Goal: Task Accomplishment & Management: Manage account settings

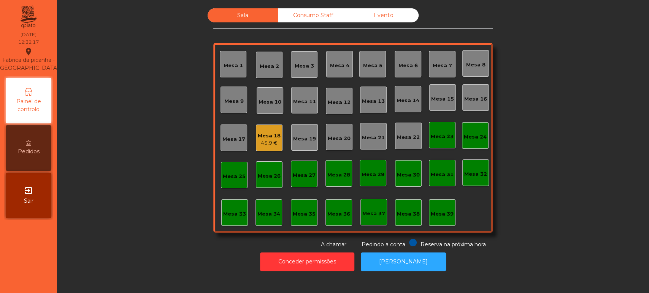
click at [138, 233] on div "Sala Consumo Staff Evento Mesa 1 [GEOGRAPHIC_DATA] 3 Mesa 4 Mesa 5 [GEOGRAPHIC_…" at bounding box center [352, 128] width 571 height 241
click at [329, 57] on div "Mesa 4" at bounding box center [339, 64] width 27 height 27
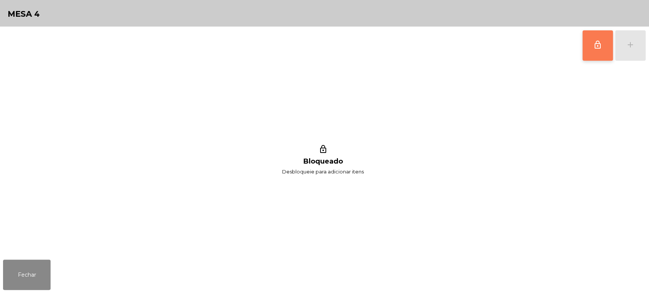
click at [601, 52] on button "lock_outline" at bounding box center [597, 45] width 30 height 30
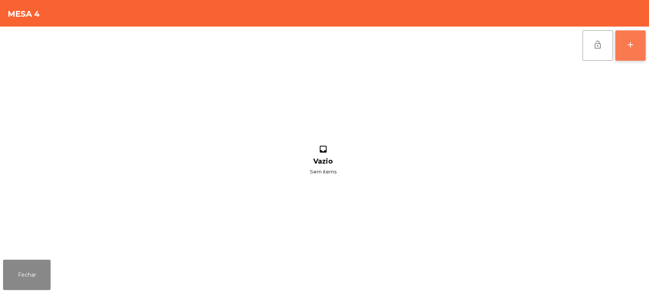
click at [633, 52] on button "add" at bounding box center [630, 45] width 30 height 30
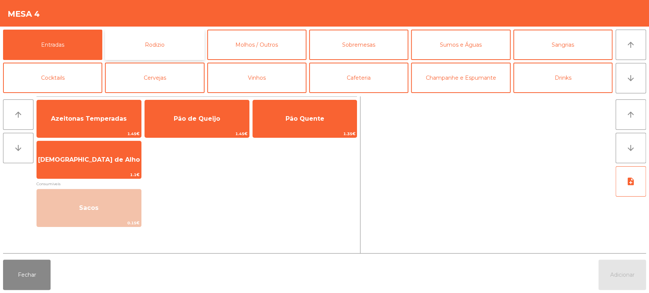
click at [110, 48] on button "Rodizio" at bounding box center [154, 45] width 99 height 30
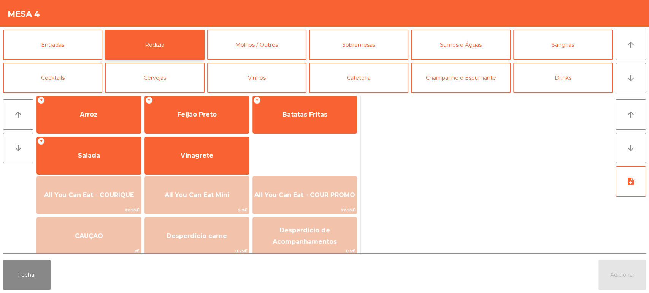
scroll to position [106, 0]
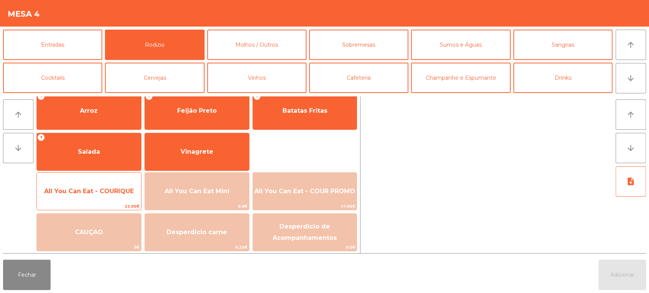
click at [98, 185] on span "All You Can Eat - COURIQUE" at bounding box center [89, 191] width 104 height 21
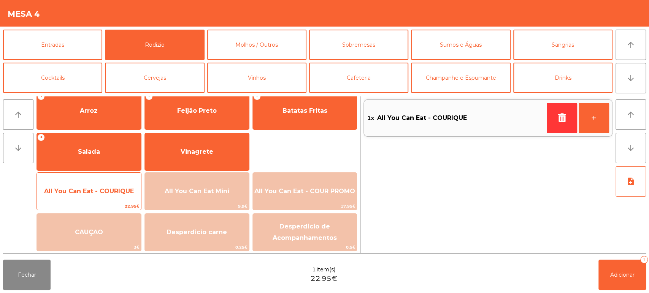
click at [98, 181] on div "All You Can Eat - COURIQUE 22.95€" at bounding box center [88, 192] width 105 height 38
click at [91, 186] on span "All You Can Eat - COURIQUE" at bounding box center [89, 191] width 104 height 21
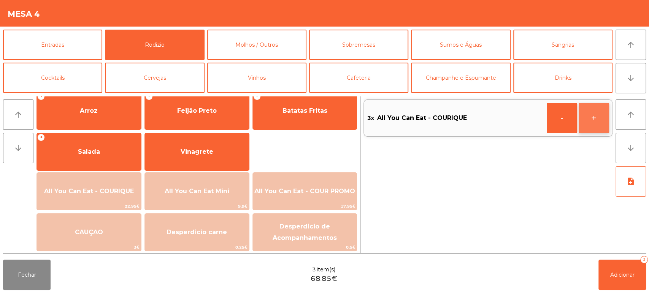
click at [597, 114] on button "+" at bounding box center [593, 118] width 30 height 30
click at [627, 281] on button "Adicionar 4" at bounding box center [622, 275] width 48 height 30
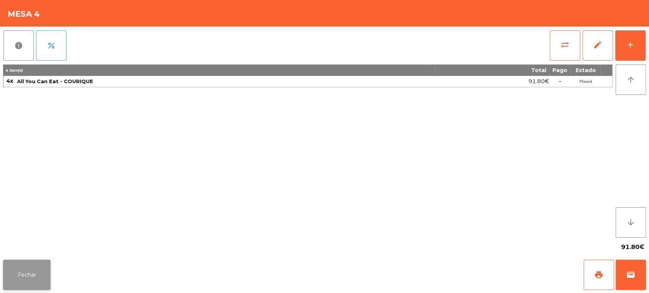
click at [34, 283] on button "Fechar" at bounding box center [27, 275] width 48 height 30
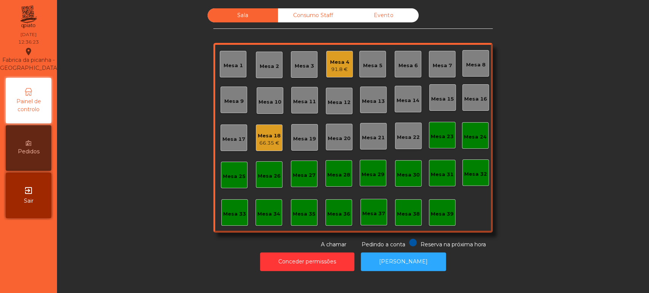
click at [564, 183] on div "Sala Consumo Staff Evento Mesa 1 Mesa 2 Mesa 3 Mesa 4 91.8 € Mesa 5 Mesa 6 Mesa…" at bounding box center [352, 128] width 571 height 241
click at [334, 69] on div "115.65 €" at bounding box center [340, 70] width 24 height 8
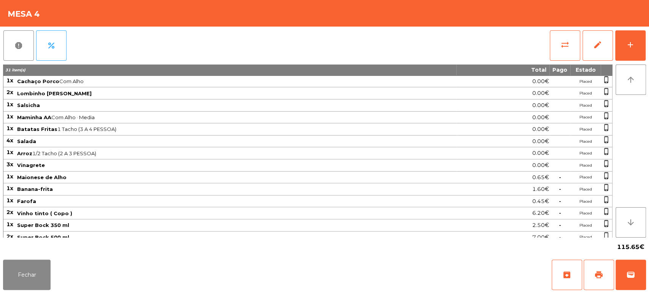
scroll to position [63, 0]
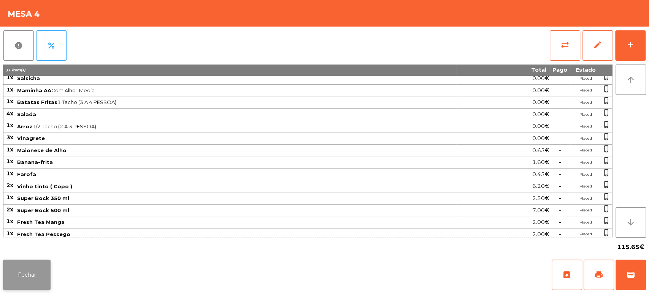
click at [35, 264] on button "Fechar" at bounding box center [27, 275] width 48 height 30
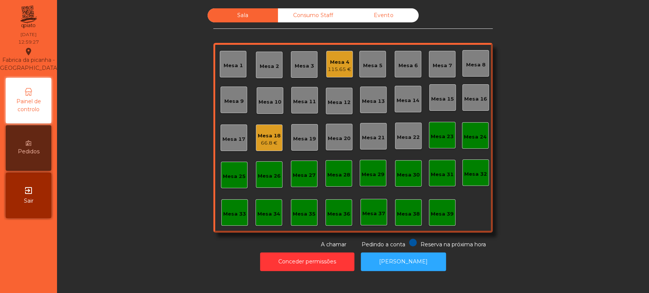
click at [226, 188] on div "Mesa 25" at bounding box center [234, 175] width 27 height 27
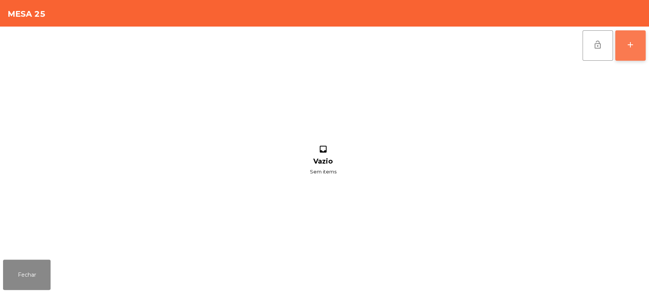
click at [641, 47] on button "add" at bounding box center [630, 45] width 30 height 30
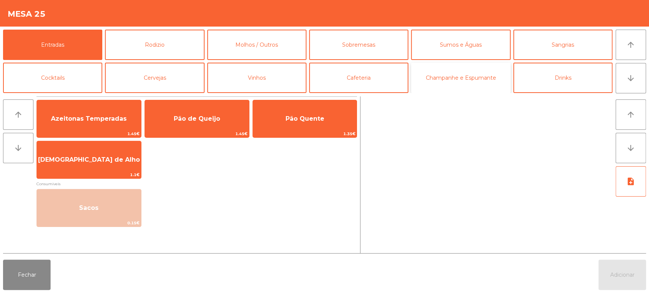
click at [477, 85] on button "Champanhe e Espumante" at bounding box center [460, 78] width 99 height 30
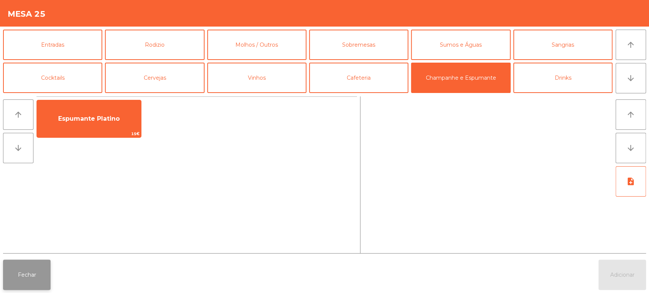
click at [47, 285] on button "Fechar" at bounding box center [27, 275] width 48 height 30
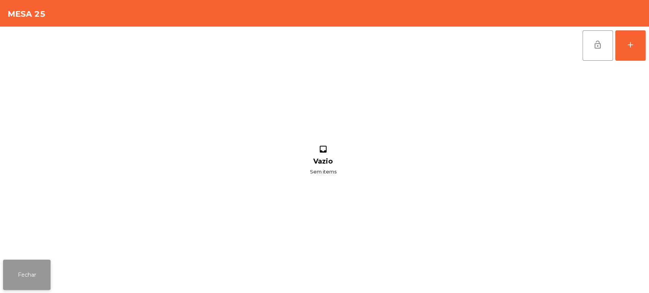
click at [30, 271] on button "Fechar" at bounding box center [27, 275] width 48 height 30
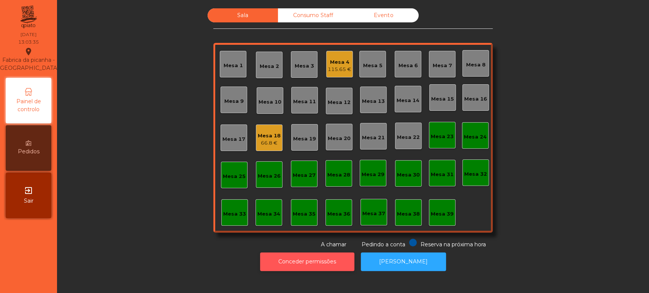
click at [320, 263] on button "Conceder permissões" at bounding box center [307, 262] width 94 height 19
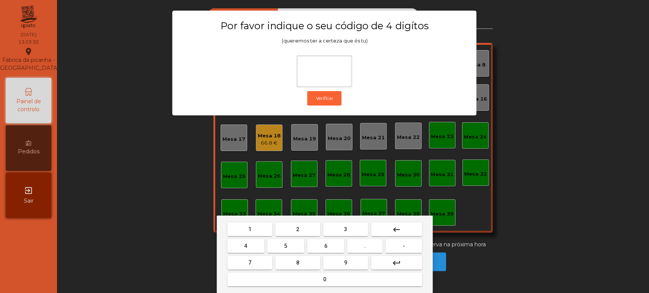
click at [253, 230] on button "1" at bounding box center [249, 230] width 45 height 14
click at [352, 227] on button "3" at bounding box center [345, 230] width 45 height 14
click at [285, 246] on span "5" at bounding box center [285, 246] width 3 height 6
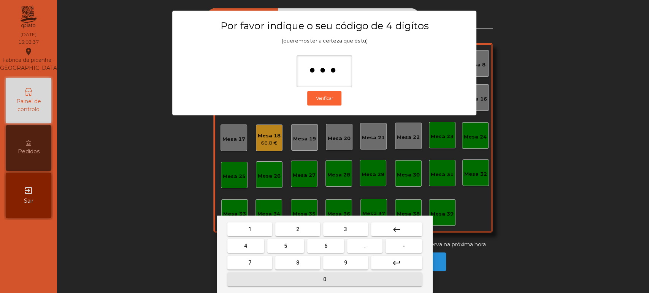
click at [323, 278] on span "0" at bounding box center [324, 280] width 3 height 6
type input "****"
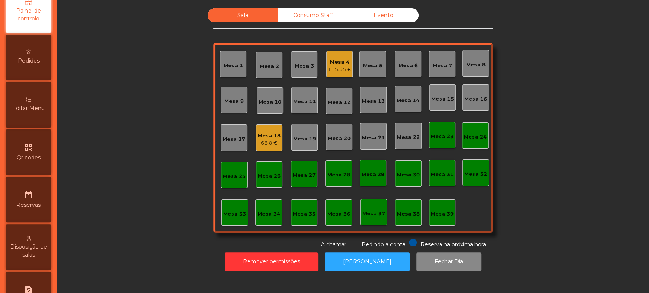
click at [21, 124] on div "Editar Menu" at bounding box center [29, 105] width 46 height 46
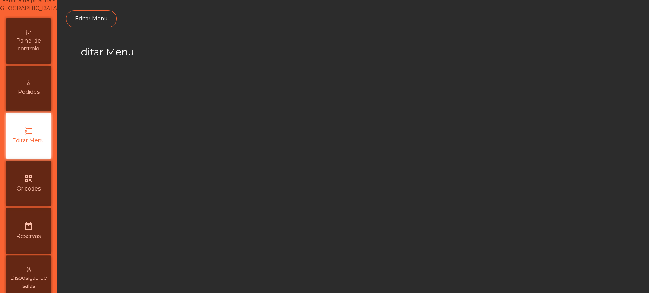
select select "*"
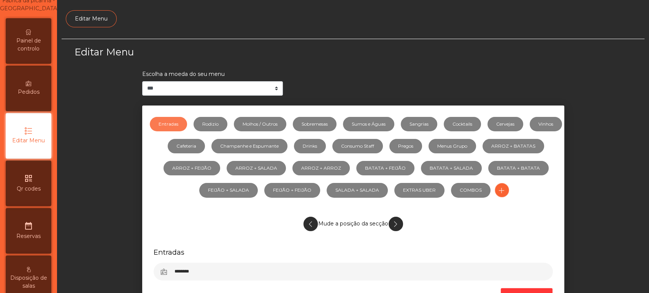
scroll to position [57, 0]
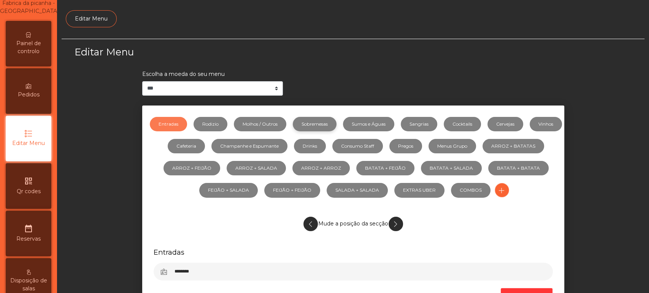
click at [336, 124] on link "Sobremesas" at bounding box center [315, 124] width 44 height 14
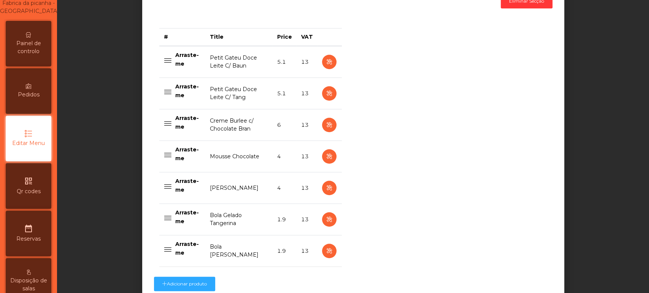
scroll to position [296, 0]
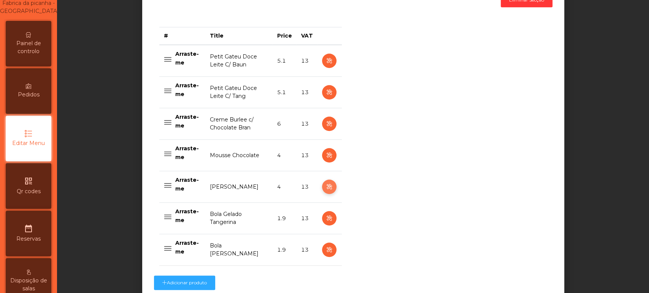
click at [325, 188] on icon "button" at bounding box center [329, 187] width 9 height 10
select select "**"
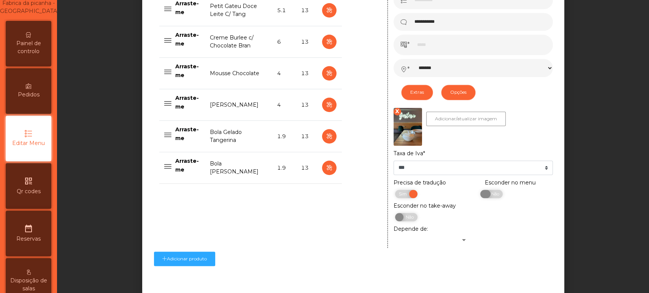
click at [485, 194] on span "Não" at bounding box center [493, 194] width 19 height 8
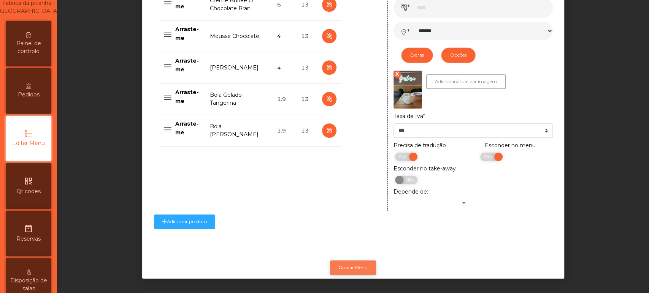
click at [355, 261] on button "Gravar Menu" at bounding box center [353, 268] width 46 height 14
click at [43, 55] on span "Painel de controlo" at bounding box center [29, 48] width 42 height 16
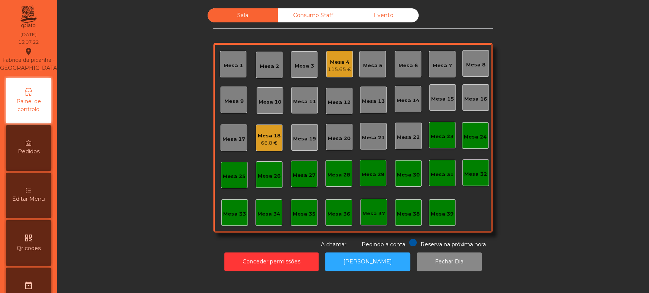
click at [366, 71] on div "Mesa 5" at bounding box center [372, 64] width 27 height 27
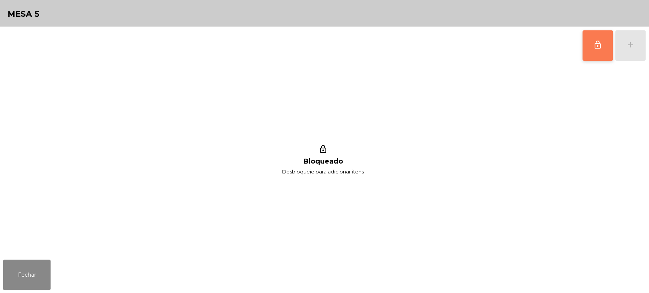
click at [588, 46] on button "lock_outline" at bounding box center [597, 45] width 30 height 30
click at [627, 54] on button "add" at bounding box center [630, 45] width 30 height 30
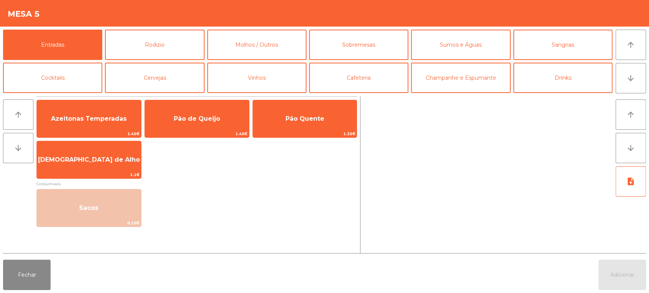
click at [646, 48] on div "Entradas Rodizio Molhos / Outros Sobremesas Sumos e Águas Sangrias Cocktails Ce…" at bounding box center [324, 60] width 649 height 67
click at [170, 38] on button "Rodizio" at bounding box center [154, 45] width 99 height 30
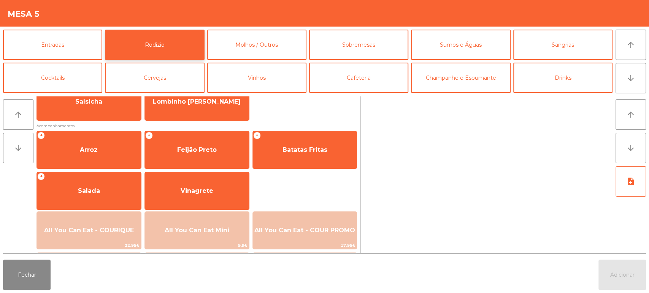
scroll to position [71, 0]
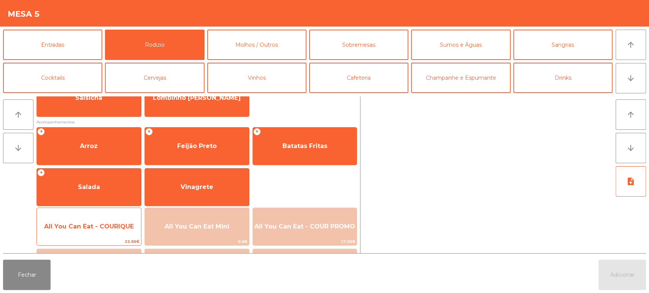
click at [106, 231] on span "All You Can Eat - COURIQUE" at bounding box center [89, 227] width 104 height 21
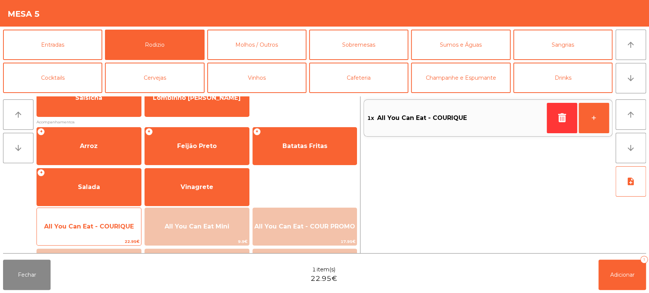
click at [111, 230] on span "All You Can Eat - COURIQUE" at bounding box center [89, 227] width 104 height 21
click at [107, 231] on span "All You Can Eat - COURIQUE" at bounding box center [89, 227] width 104 height 21
click at [105, 234] on span "All You Can Eat - COURIQUE" at bounding box center [89, 227] width 104 height 21
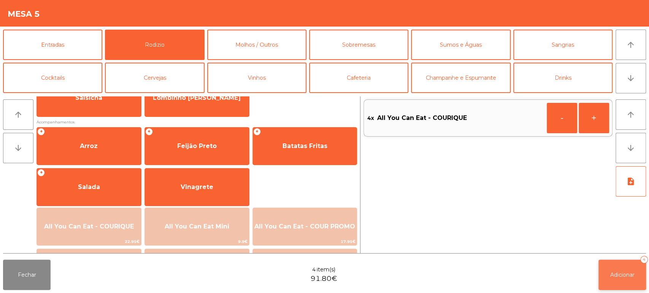
click at [619, 277] on span "Adicionar" at bounding box center [622, 275] width 24 height 7
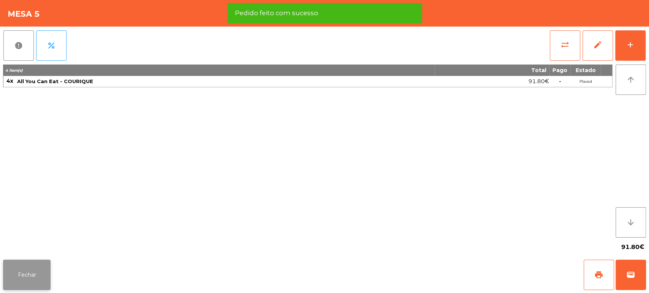
click at [39, 264] on button "Fechar" at bounding box center [27, 275] width 48 height 30
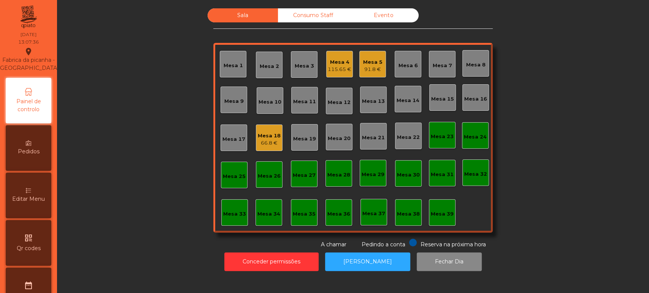
click at [575, 195] on div "Sala Consumo Staff Evento Mesa 1 Mesa 2 Mesa 3 Mesa 4 115.65 € Mesa 5 91.8 € Me…" at bounding box center [352, 128] width 571 height 241
click at [263, 64] on div "Mesa 2" at bounding box center [269, 67] width 19 height 8
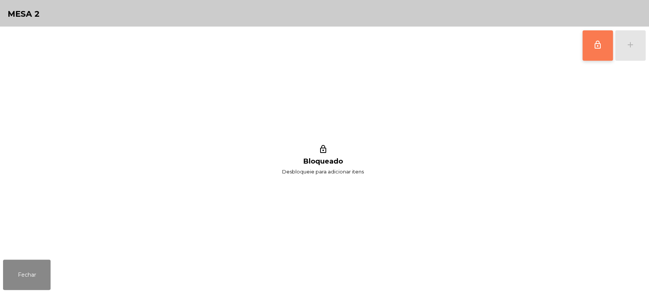
click at [594, 44] on span "lock_outline" at bounding box center [597, 44] width 9 height 9
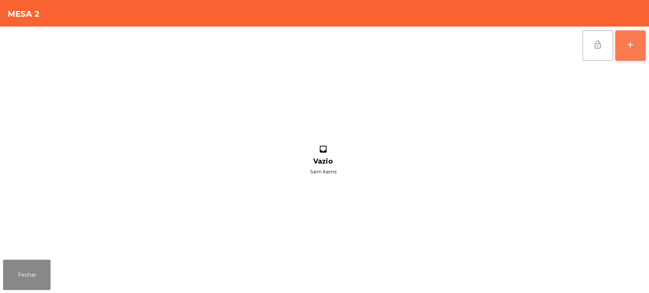
click at [624, 52] on button "add" at bounding box center [630, 45] width 30 height 30
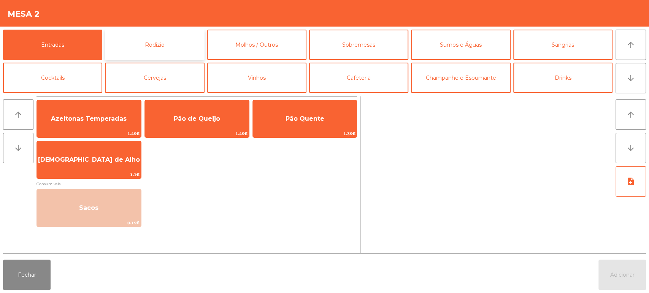
click at [166, 46] on button "Rodizio" at bounding box center [154, 45] width 99 height 30
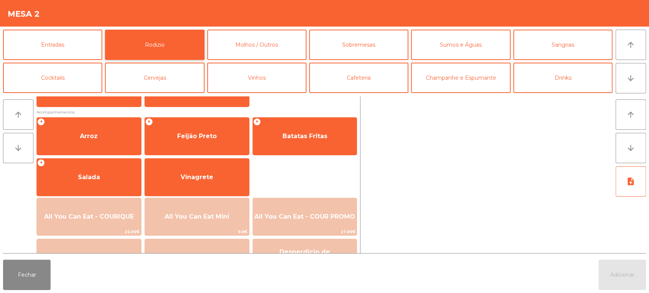
scroll to position [107, 0]
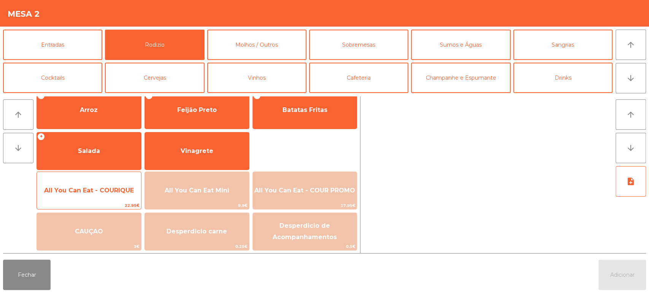
click at [103, 193] on span "All You Can Eat - COURIQUE" at bounding box center [89, 190] width 90 height 7
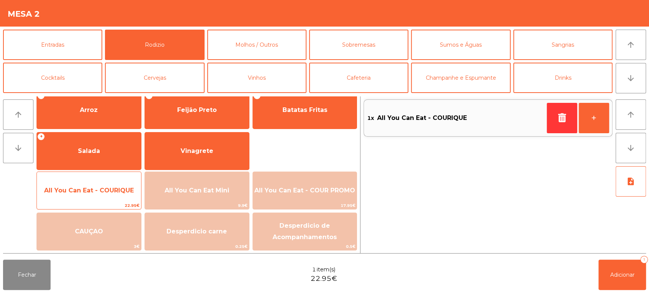
click at [88, 197] on span "All You Can Eat - COURIQUE" at bounding box center [89, 191] width 104 height 21
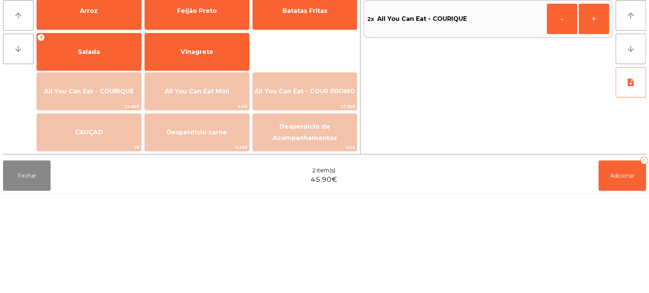
click at [103, 291] on div "Fechar 2 item(s) 45.90€ Adicionar 2" at bounding box center [324, 275] width 649 height 36
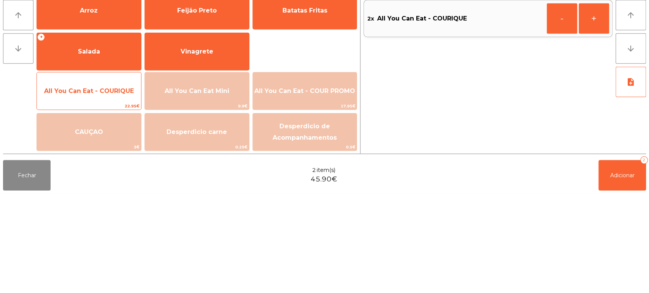
click at [116, 198] on span "All You Can Eat - COURIQUE" at bounding box center [89, 191] width 104 height 21
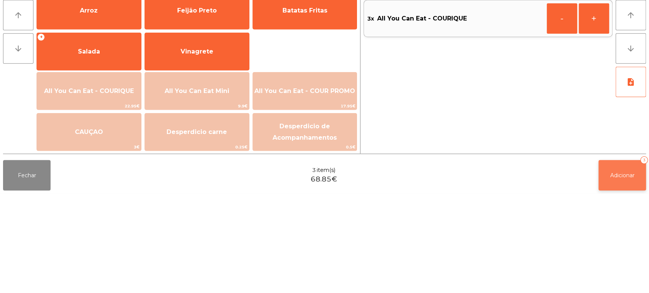
click at [622, 273] on span "Adicionar" at bounding box center [622, 275] width 24 height 7
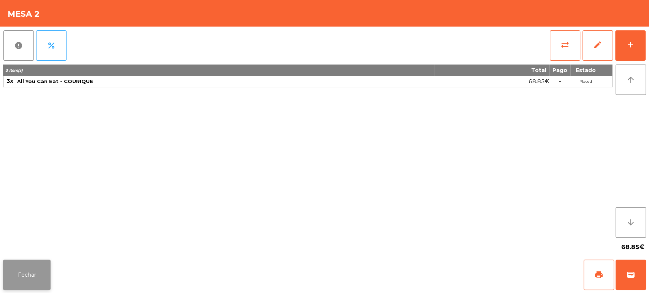
click at [20, 275] on button "Fechar" at bounding box center [27, 275] width 48 height 30
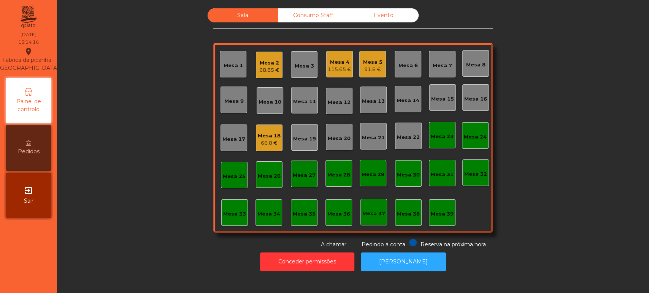
click at [340, 67] on div "115.65 €" at bounding box center [340, 70] width 24 height 8
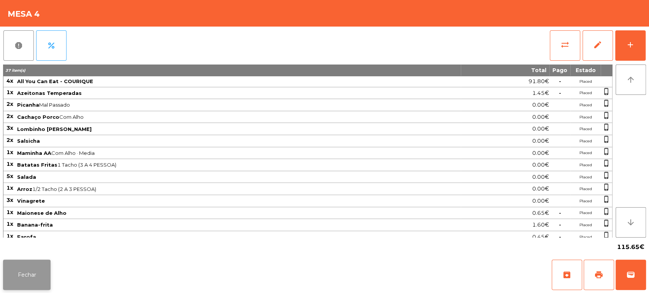
click at [33, 273] on button "Fechar" at bounding box center [27, 275] width 48 height 30
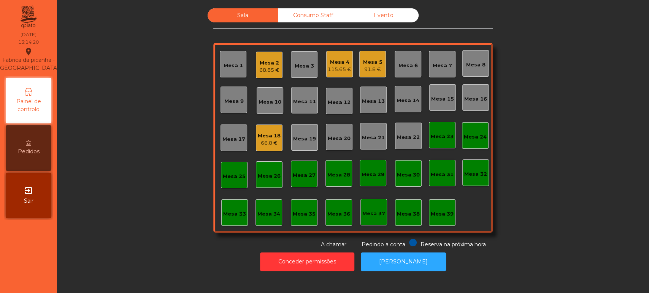
click at [372, 63] on div "Mesa 5" at bounding box center [372, 63] width 19 height 8
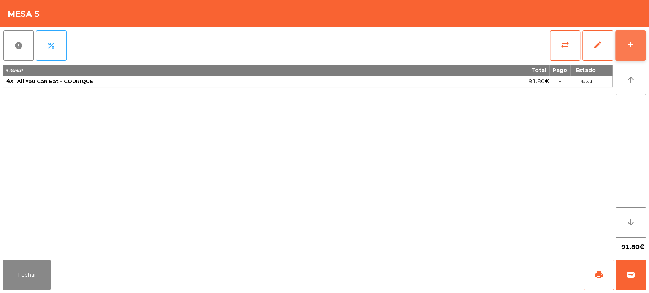
click at [630, 50] on button "add" at bounding box center [630, 45] width 30 height 30
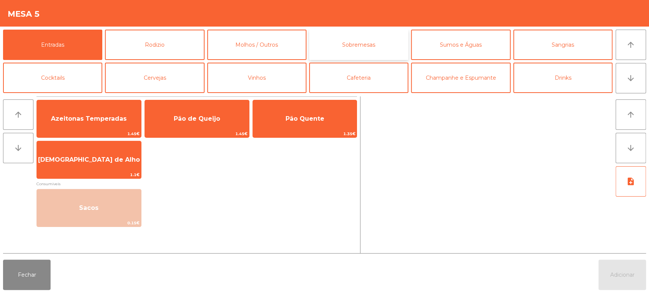
click at [370, 38] on button "Sobremesas" at bounding box center [358, 45] width 99 height 30
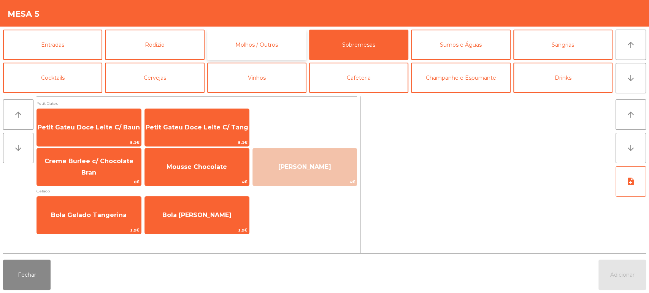
click at [277, 36] on button "Molhos / Outros" at bounding box center [256, 45] width 99 height 30
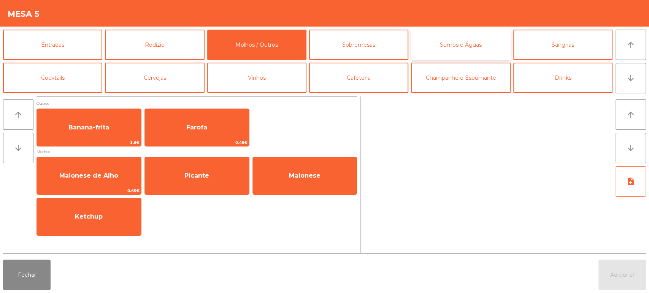
click at [467, 43] on button "Sumos e Águas" at bounding box center [460, 45] width 99 height 30
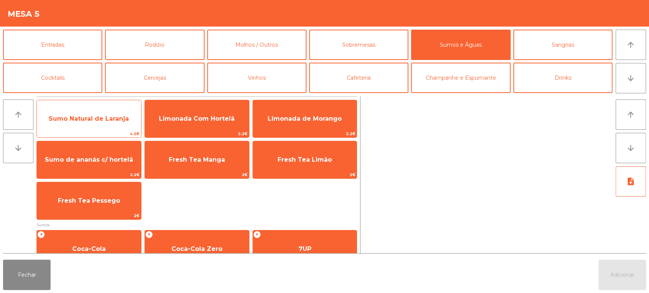
click at [111, 129] on div "Sumo Natural de Laranja 4.5€" at bounding box center [88, 119] width 105 height 38
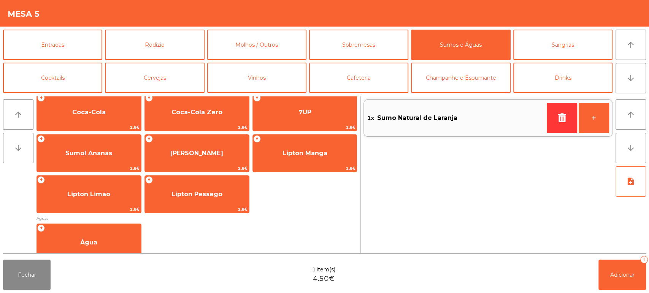
scroll to position [175, 0]
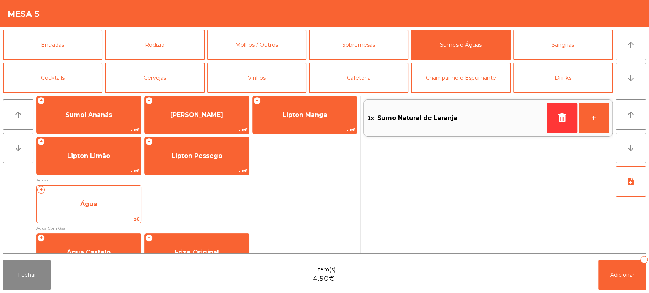
click at [112, 206] on span "Água" at bounding box center [89, 204] width 104 height 21
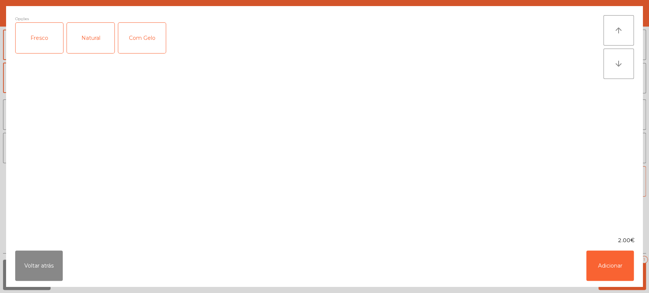
click at [45, 38] on div "Fresco" at bounding box center [40, 38] width 48 height 30
click at [599, 271] on button "Adicionar" at bounding box center [610, 266] width 48 height 30
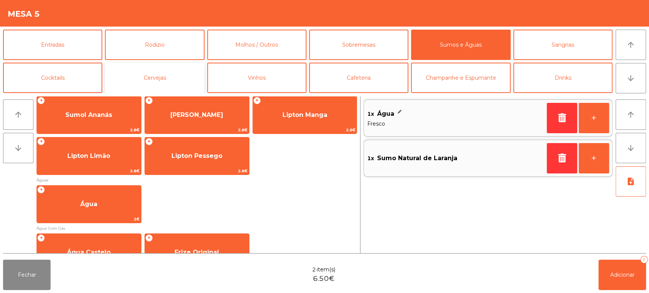
click at [181, 71] on button "Cervejas" at bounding box center [154, 78] width 99 height 30
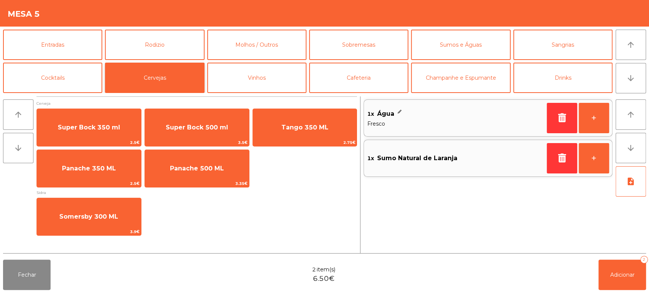
scroll to position [0, 0]
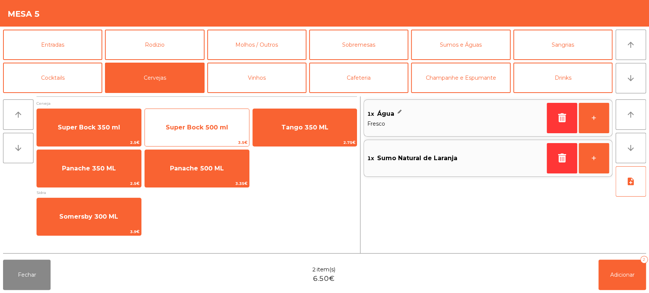
click at [224, 127] on span "Super Bock 500 ml" at bounding box center [197, 127] width 62 height 7
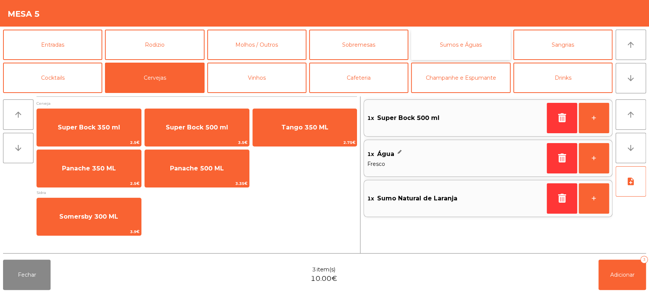
click at [471, 50] on button "Sumos e Águas" at bounding box center [460, 45] width 99 height 30
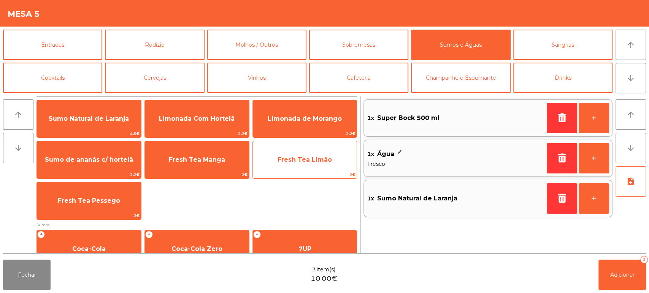
click at [277, 166] on span "Fresh Tea Limão" at bounding box center [305, 160] width 104 height 21
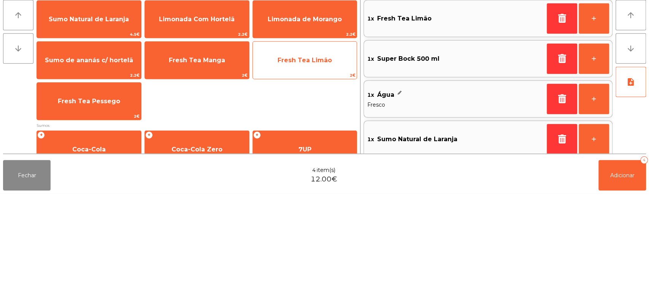
scroll to position [6, 0]
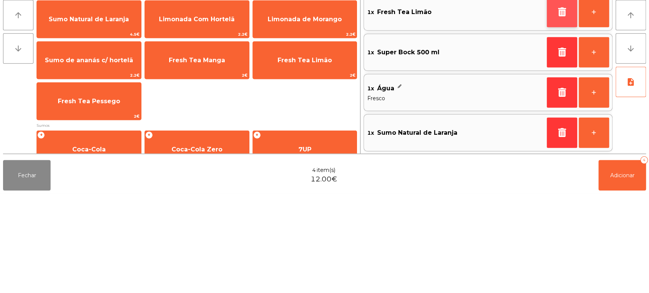
click at [553, 113] on button "button" at bounding box center [561, 112] width 30 height 30
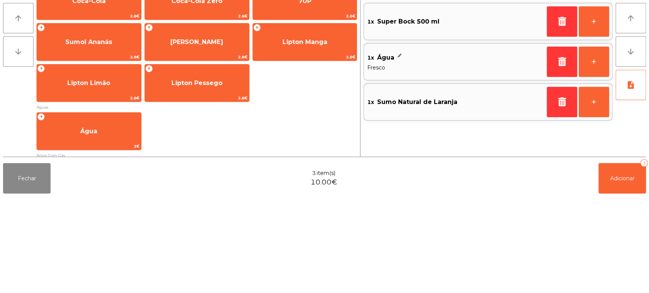
scroll to position [151, 0]
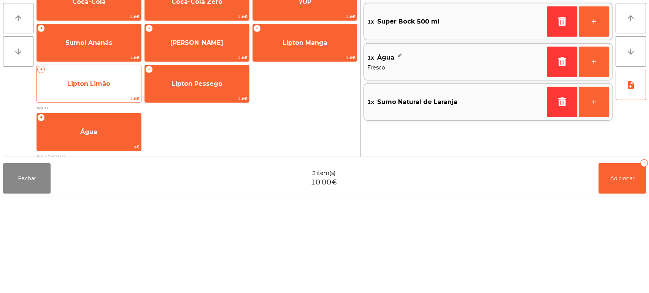
click at [103, 176] on span "Lipton Limão" at bounding box center [89, 180] width 104 height 21
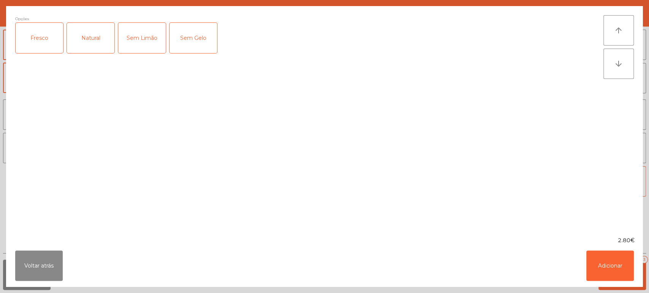
click at [41, 43] on div "Fresco" at bounding box center [40, 38] width 48 height 30
click at [609, 267] on button "Adicionar" at bounding box center [610, 266] width 48 height 30
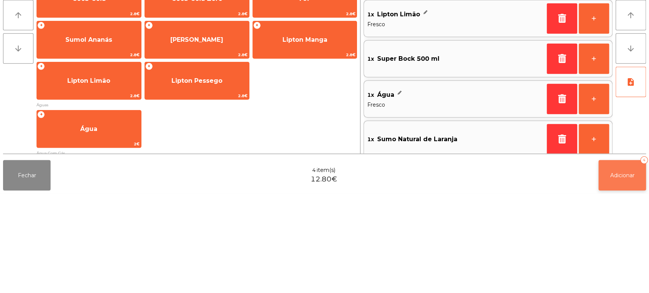
click at [623, 279] on button "Adicionar 4" at bounding box center [622, 275] width 48 height 30
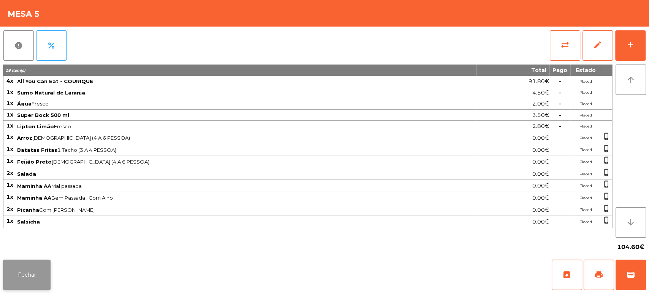
click at [21, 288] on button "Fechar" at bounding box center [27, 275] width 48 height 30
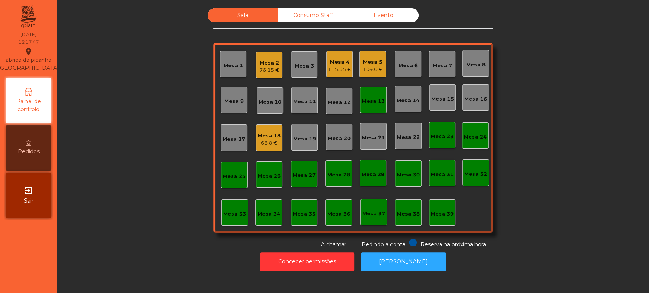
click at [370, 96] on div "Mesa 13" at bounding box center [373, 100] width 23 height 11
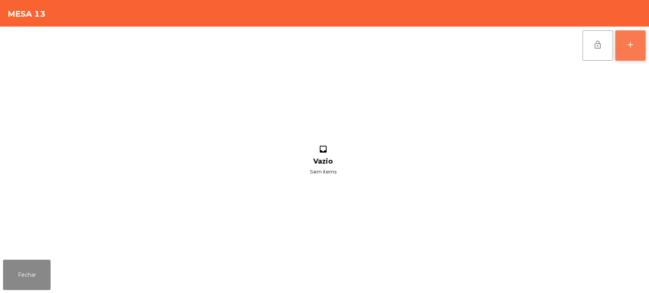
click at [626, 41] on div "add" at bounding box center [630, 44] width 9 height 9
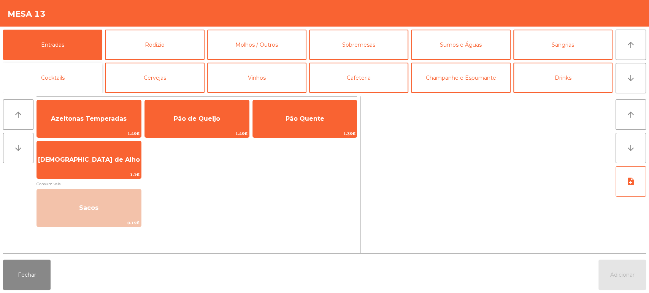
click at [68, 80] on button "Cocktails" at bounding box center [52, 78] width 99 height 30
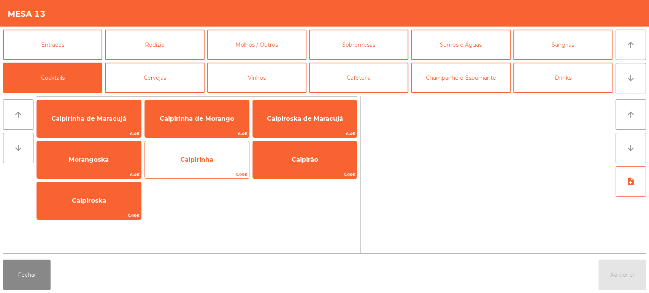
click at [195, 166] on span "Caipirinha" at bounding box center [197, 160] width 104 height 21
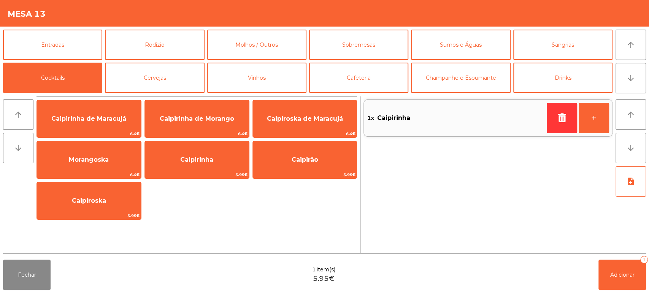
click at [188, 168] on span "Caipirinha" at bounding box center [197, 160] width 104 height 21
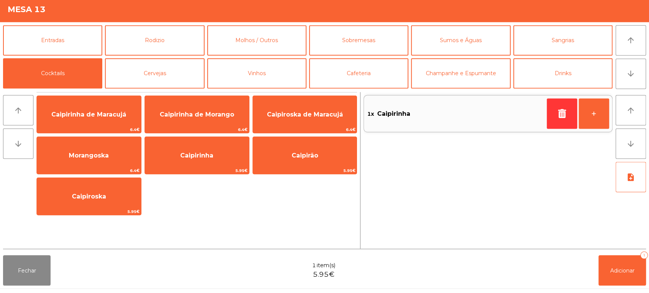
click at [188, 242] on div "Caipirinha de Maracujá 6.4€ Caipirinha de Morango 6.4€ Caipiroska de Maracujá 6…" at bounding box center [196, 175] width 320 height 157
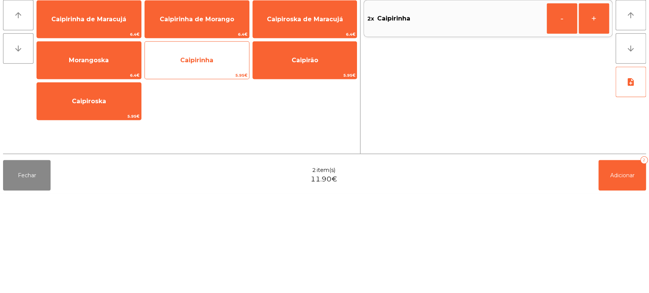
click at [210, 169] on span "Caipirinha" at bounding box center [197, 160] width 104 height 21
click at [208, 166] on span "Caipirinha" at bounding box center [197, 160] width 104 height 21
click at [203, 173] on span "5.95€" at bounding box center [197, 174] width 104 height 7
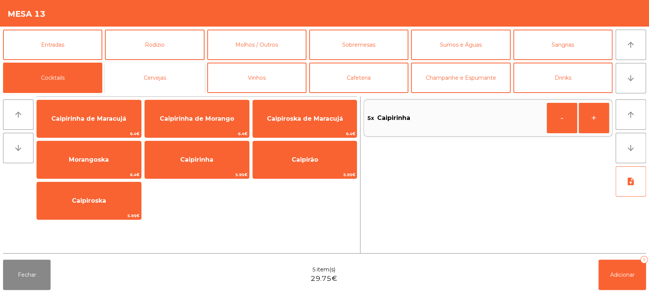
click at [169, 82] on button "Cervejas" at bounding box center [154, 78] width 99 height 30
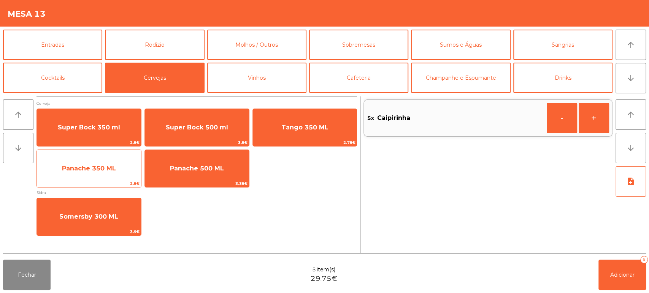
click at [116, 173] on span "Panache 350 ML" at bounding box center [89, 168] width 104 height 21
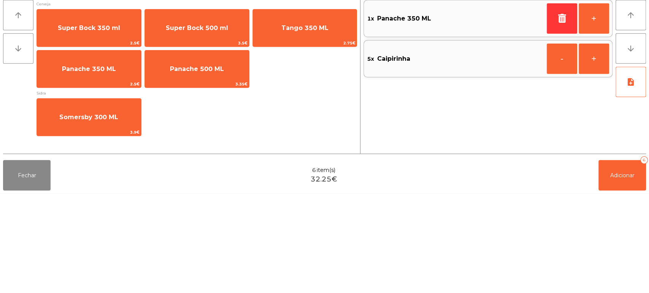
click at [280, 229] on div "Somersby 300 ML 3.9€" at bounding box center [196, 217] width 320 height 38
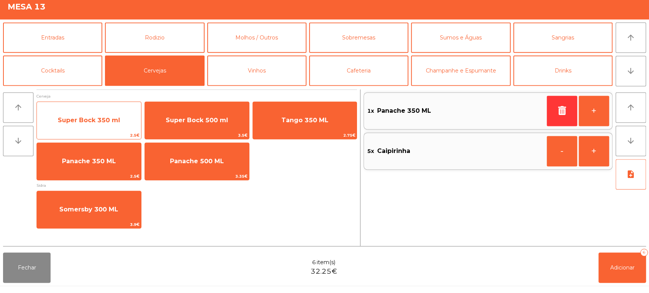
click at [94, 124] on span "Super Bock 350 ml" at bounding box center [89, 127] width 62 height 7
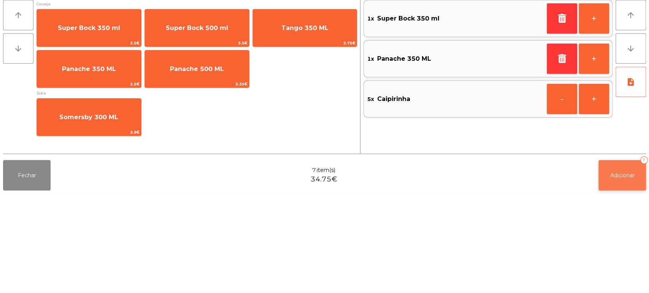
click at [622, 276] on span "Adicionar" at bounding box center [622, 275] width 24 height 7
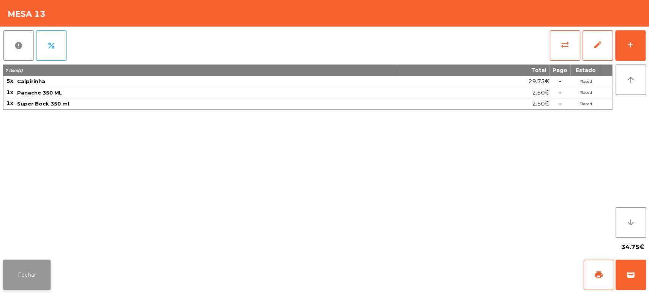
click at [36, 270] on button "Fechar" at bounding box center [27, 275] width 48 height 30
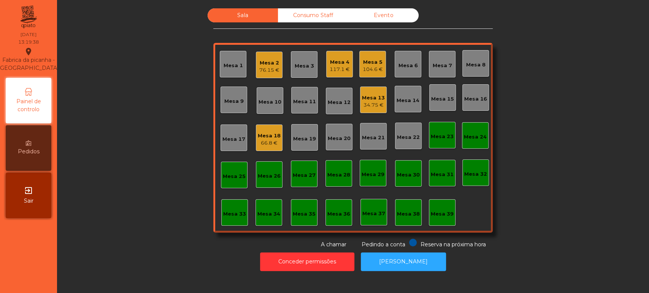
click at [569, 162] on div "Sala Consumo Staff Evento Mesa 1 Mesa 2 76.15 € Mesa 3 Mesa 4 117.1 € Mesa 5 10…" at bounding box center [352, 128] width 571 height 241
click at [442, 59] on div "Mesa 7" at bounding box center [441, 64] width 19 height 11
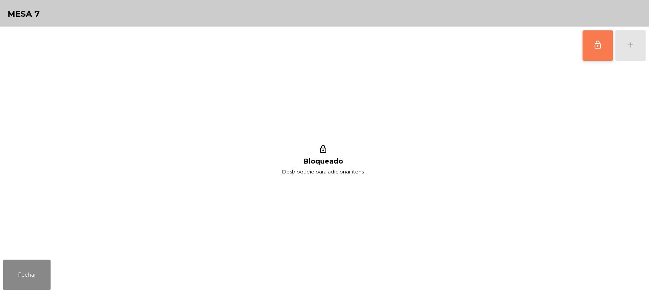
click at [599, 42] on span "lock_outline" at bounding box center [597, 44] width 9 height 9
click at [645, 48] on button "add" at bounding box center [630, 45] width 30 height 30
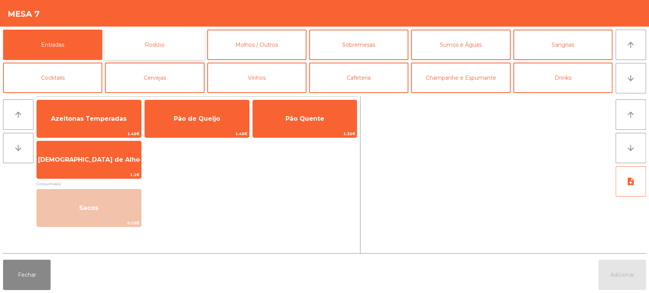
click at [162, 43] on button "Rodizio" at bounding box center [154, 45] width 99 height 30
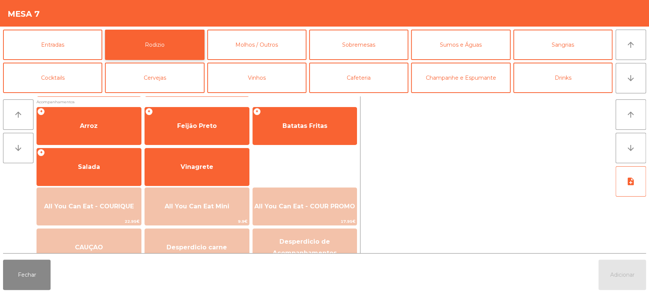
scroll to position [107, 0]
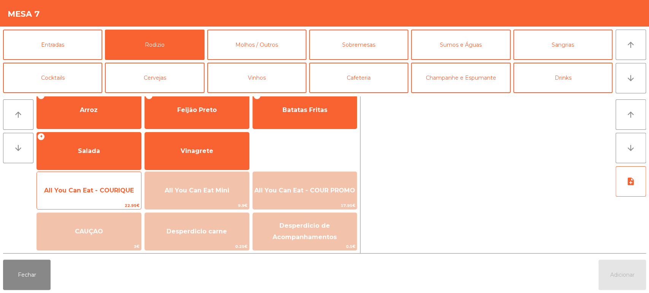
click at [108, 192] on span "All You Can Eat - COURIQUE" at bounding box center [89, 190] width 90 height 7
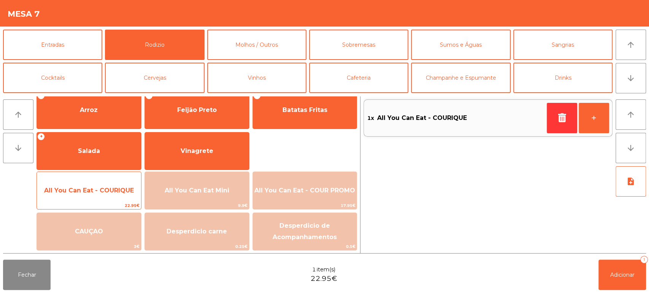
click at [104, 192] on span "All You Can Eat - COURIQUE" at bounding box center [89, 190] width 90 height 7
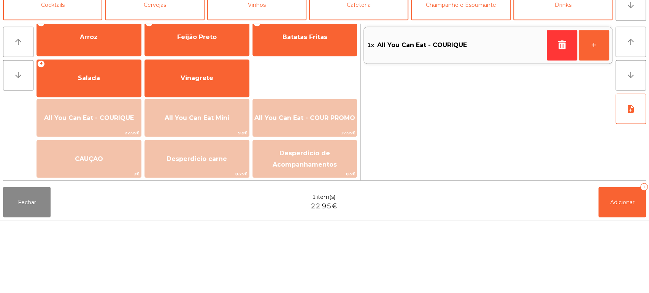
click at [103, 268] on div "Fechar 1 item(s) 22.95€ Adicionar 1" at bounding box center [324, 275] width 649 height 36
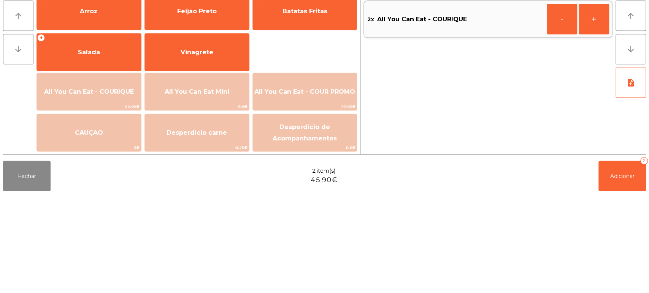
click at [101, 288] on div "Fechar 2 item(s) 45.90€ Adicionar 2" at bounding box center [324, 275] width 649 height 36
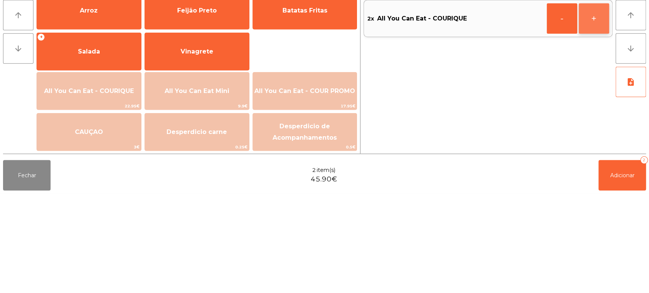
click at [599, 121] on button "+" at bounding box center [593, 118] width 30 height 30
click at [597, 114] on button "+" at bounding box center [593, 118] width 30 height 30
click at [593, 116] on button "+" at bounding box center [593, 118] width 30 height 30
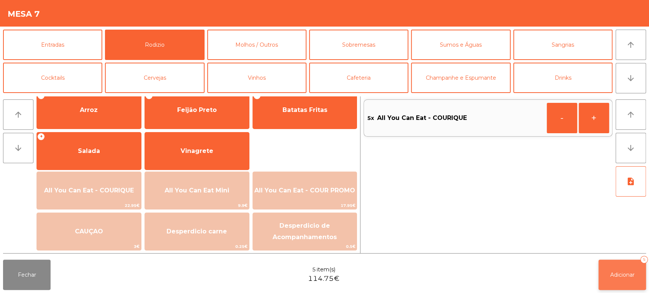
click at [618, 281] on button "Adicionar 5" at bounding box center [622, 275] width 48 height 30
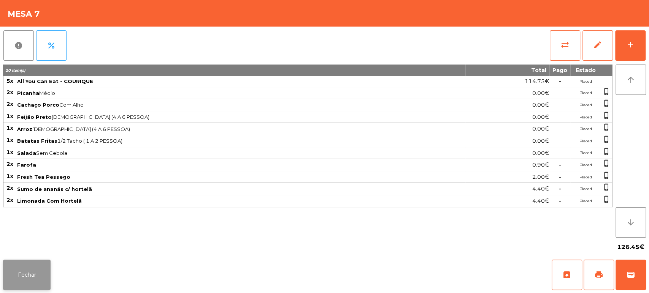
click at [23, 263] on button "Fechar" at bounding box center [27, 275] width 48 height 30
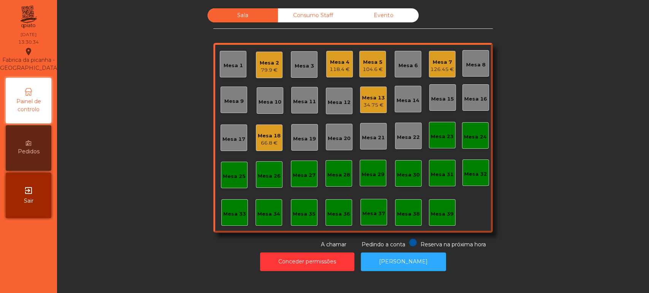
click at [564, 179] on div "Sala Consumo Staff Evento Mesa 1 Mesa 2 79.9 € Mesa 3 Mesa 4 118.4 € Mesa 5 104…" at bounding box center [352, 128] width 571 height 241
click at [296, 143] on div "Mesa 19" at bounding box center [304, 137] width 27 height 27
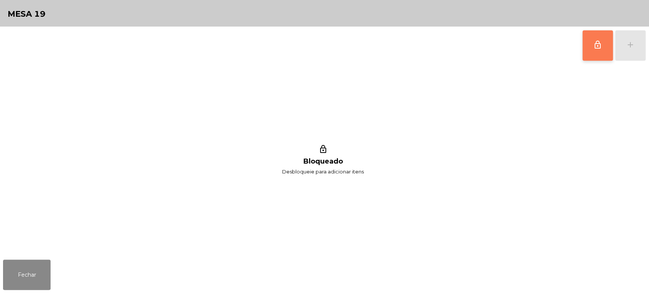
click at [589, 52] on button "lock_outline" at bounding box center [597, 45] width 30 height 30
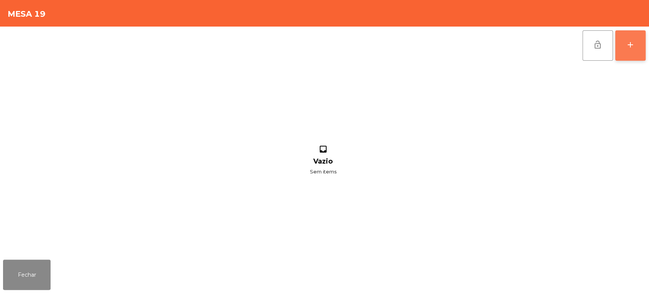
click at [622, 52] on button "add" at bounding box center [630, 45] width 30 height 30
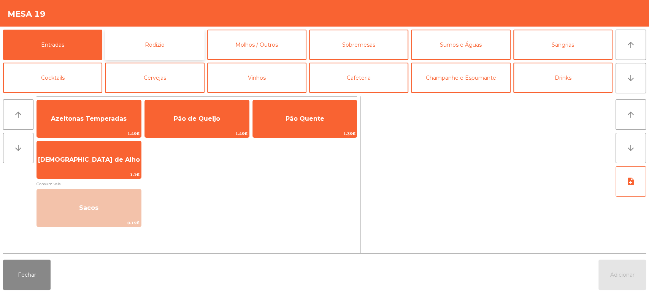
click at [157, 35] on button "Rodizio" at bounding box center [154, 45] width 99 height 30
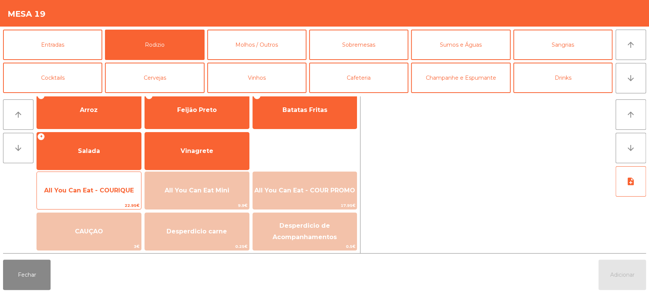
click at [100, 195] on span "All You Can Eat - COURIQUE" at bounding box center [89, 191] width 104 height 21
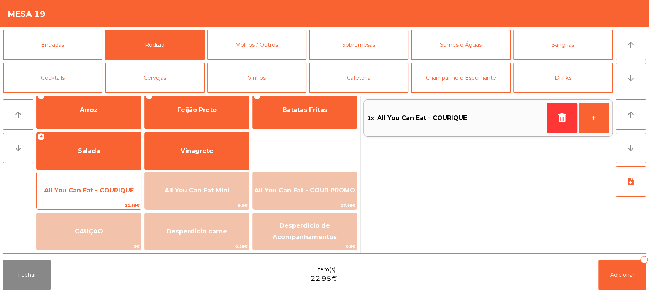
click at [93, 194] on span "All You Can Eat - COURIQUE" at bounding box center [89, 190] width 90 height 7
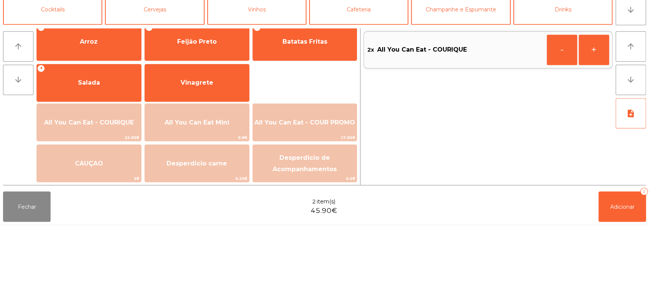
click at [87, 278] on div "Fechar 2 item(s) 45.90€ Adicionar 2" at bounding box center [324, 275] width 649 height 36
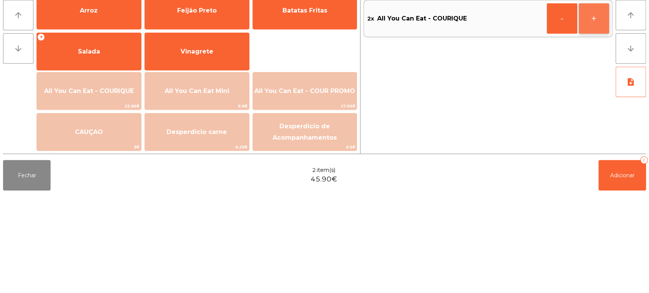
click at [584, 120] on button "+" at bounding box center [593, 118] width 30 height 30
click at [550, 117] on button "-" at bounding box center [561, 118] width 30 height 30
click at [623, 274] on span "Adicionar" at bounding box center [622, 275] width 24 height 7
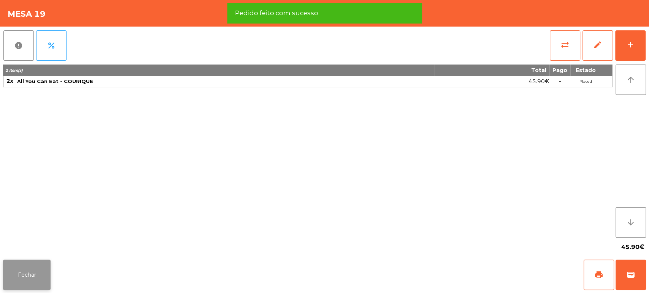
click at [37, 283] on button "Fechar" at bounding box center [27, 275] width 48 height 30
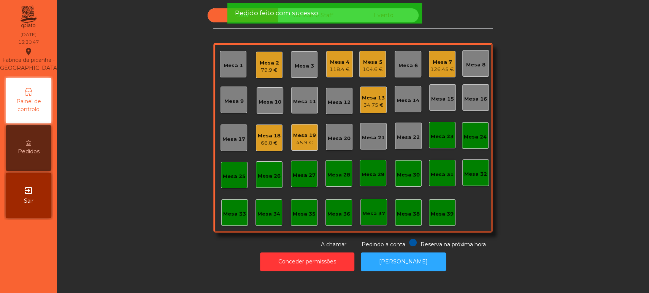
click at [477, 60] on div "Mesa 8" at bounding box center [475, 63] width 19 height 11
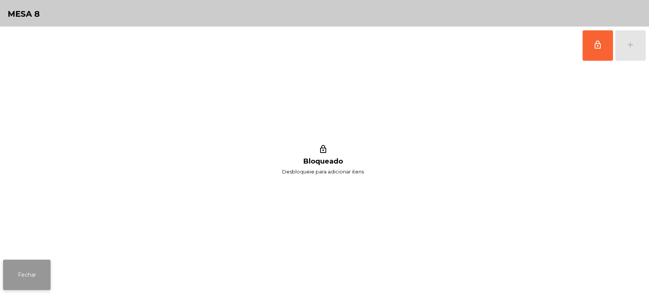
click at [33, 283] on button "Fechar" at bounding box center [27, 275] width 48 height 30
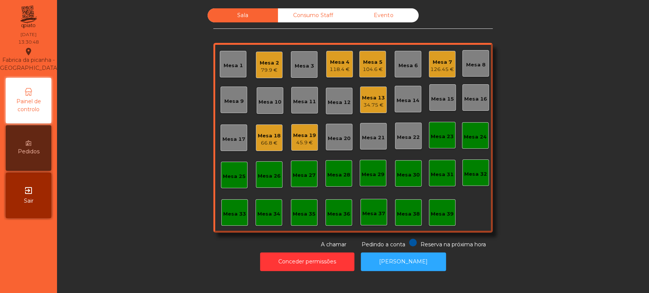
click at [237, 99] on div "Mesa 9" at bounding box center [233, 102] width 19 height 8
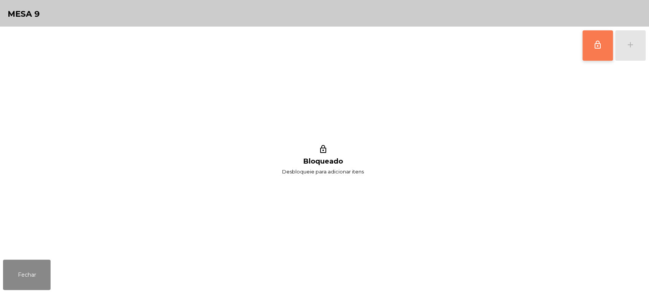
click at [609, 49] on button "lock_outline" at bounding box center [597, 45] width 30 height 30
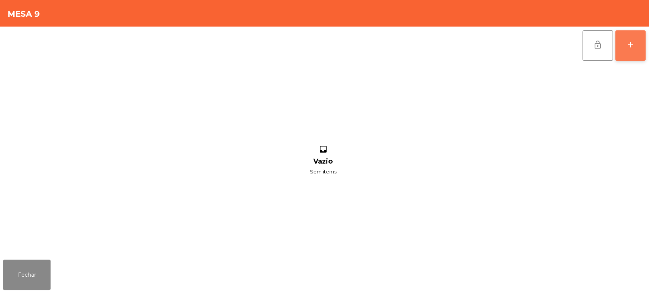
click at [637, 47] on button "add" at bounding box center [630, 45] width 30 height 30
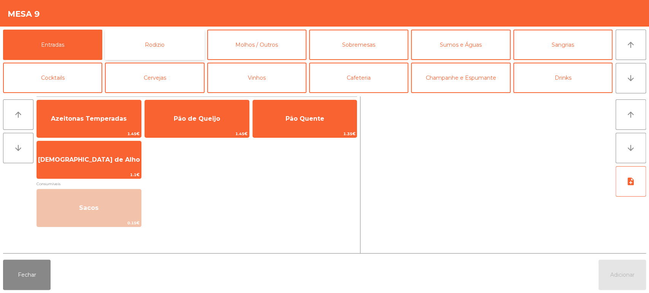
click at [163, 40] on button "Rodizio" at bounding box center [154, 45] width 99 height 30
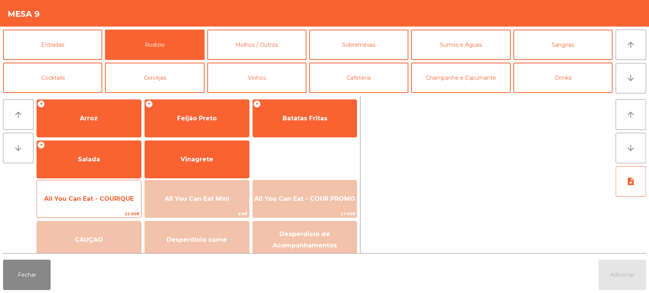
click at [103, 202] on span "All You Can Eat - COURIQUE" at bounding box center [89, 199] width 104 height 21
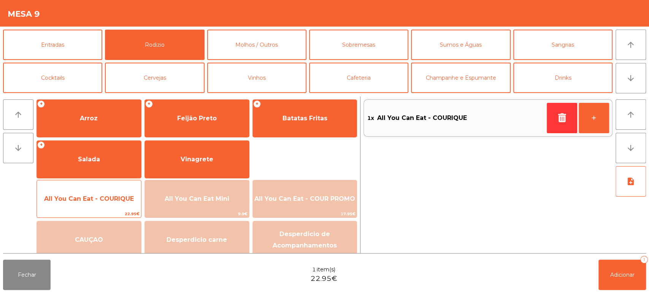
scroll to position [99, 0]
click at [100, 203] on span "All You Can Eat - COURIQUE" at bounding box center [89, 198] width 104 height 21
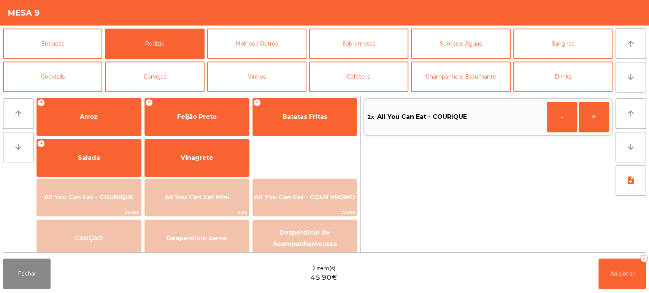
click at [98, 282] on div "Fechar 2 item(s) 45.90€ Adicionar 2" at bounding box center [324, 275] width 649 height 36
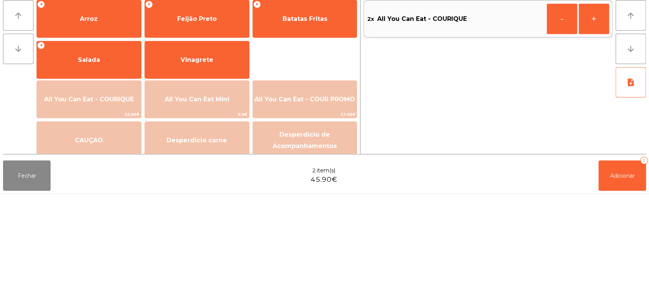
click at [100, 292] on div "Fechar 2 item(s) 45.90€ Adicionar 2" at bounding box center [324, 275] width 649 height 36
click at [593, 131] on button "+" at bounding box center [593, 118] width 30 height 30
click at [595, 120] on button "+" at bounding box center [593, 118] width 30 height 30
click at [613, 272] on span "Adicionar" at bounding box center [622, 275] width 24 height 7
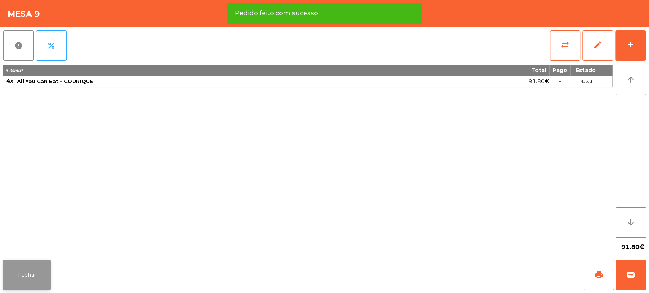
click at [38, 274] on button "Fechar" at bounding box center [27, 275] width 48 height 30
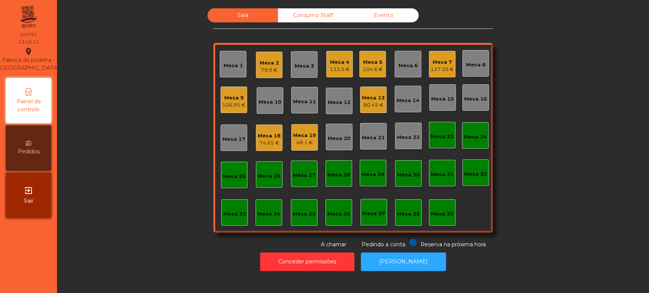
click at [270, 61] on div "Mesa 2" at bounding box center [269, 63] width 19 height 8
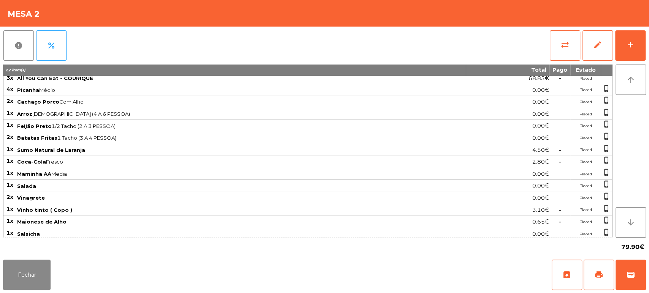
scroll to position [0, 0]
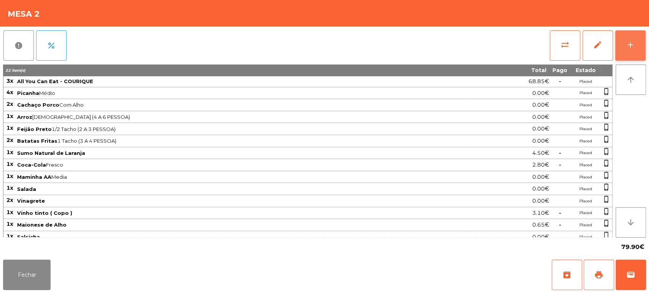
click at [632, 46] on div "add" at bounding box center [630, 44] width 9 height 9
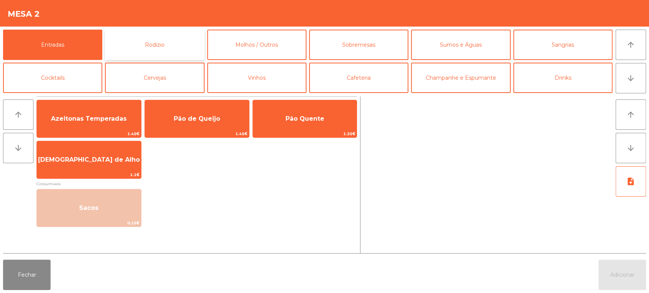
click at [178, 38] on button "Rodizio" at bounding box center [154, 45] width 99 height 30
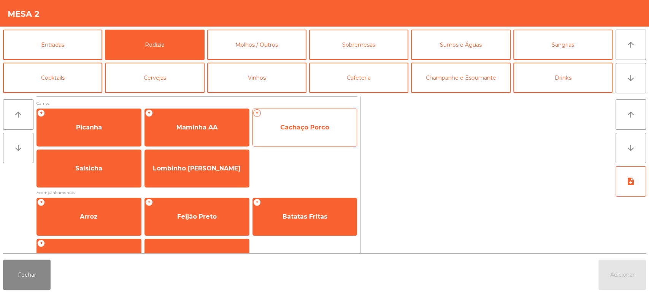
click at [296, 121] on span "Cachaço Porco" at bounding box center [305, 127] width 104 height 21
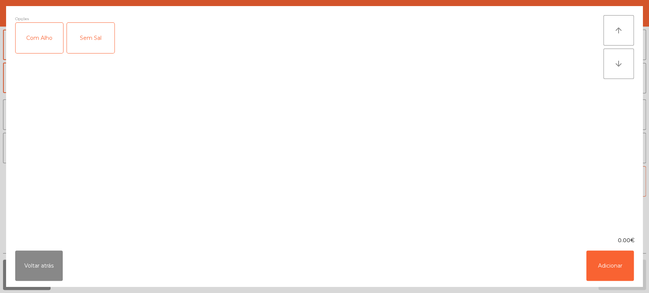
click at [38, 33] on div "Com Alho" at bounding box center [40, 38] width 48 height 30
click at [613, 274] on button "Adicionar" at bounding box center [610, 266] width 48 height 30
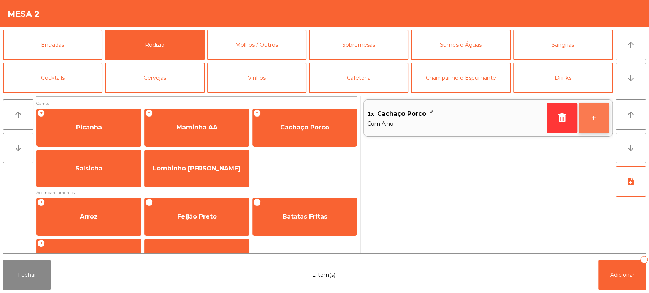
click at [603, 111] on button "+" at bounding box center [593, 118] width 30 height 30
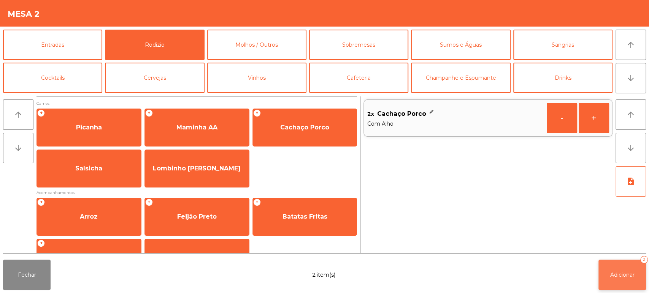
click at [629, 274] on span "Adicionar" at bounding box center [622, 275] width 24 height 7
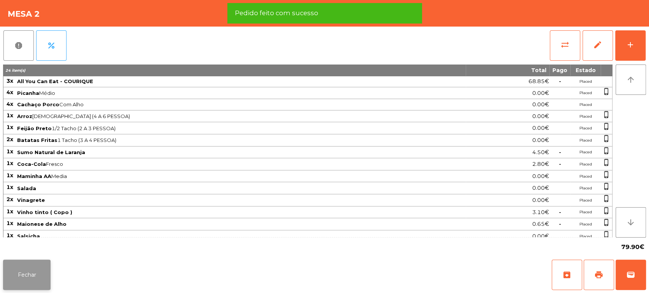
click at [24, 268] on button "Fechar" at bounding box center [27, 275] width 48 height 30
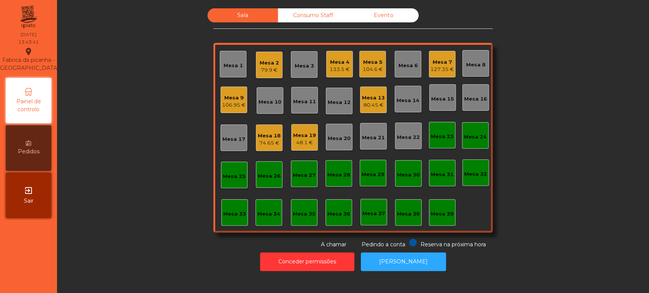
click at [373, 110] on div "Mesa 13 80.45 €" at bounding box center [373, 100] width 27 height 27
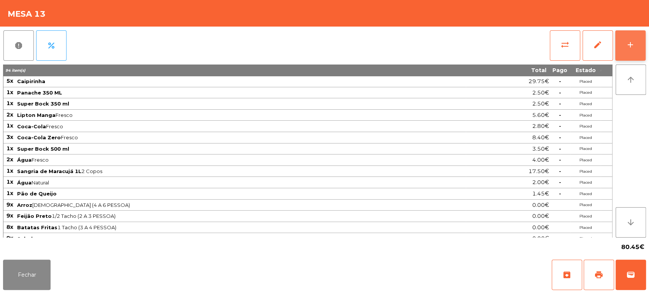
click at [630, 48] on div "add" at bounding box center [630, 44] width 9 height 9
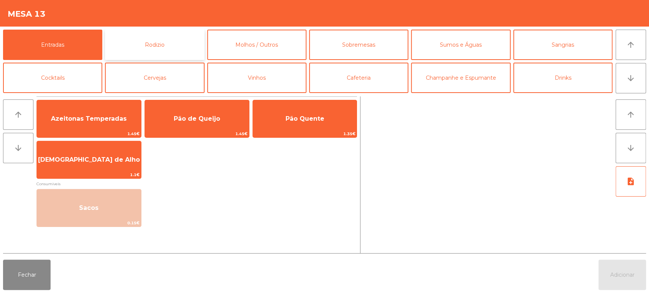
click at [167, 32] on button "Rodizio" at bounding box center [154, 45] width 99 height 30
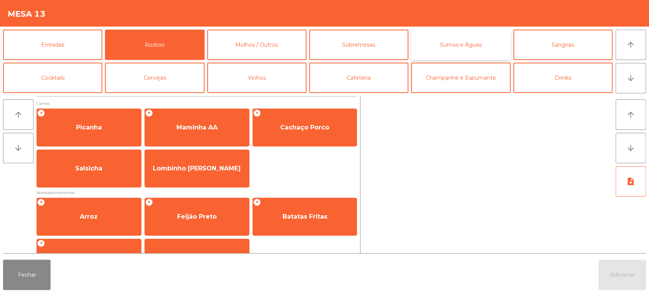
click at [446, 46] on button "Sumos e Águas" at bounding box center [460, 45] width 99 height 30
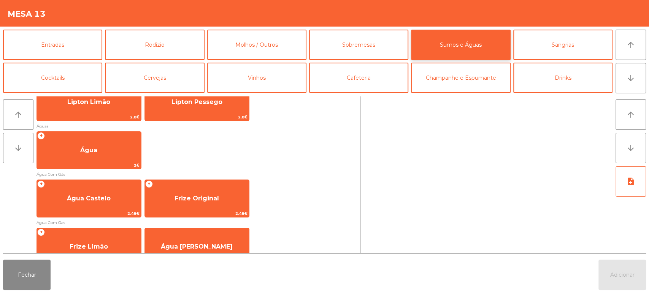
scroll to position [238, 0]
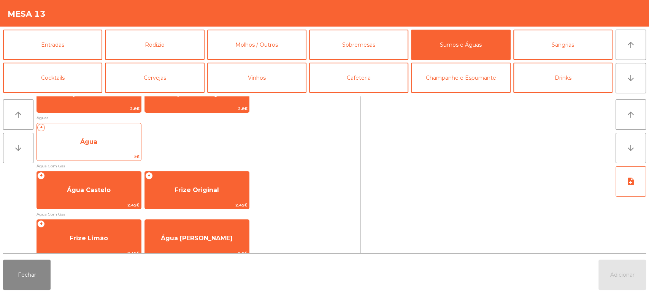
click at [114, 132] on span "Água" at bounding box center [89, 142] width 104 height 21
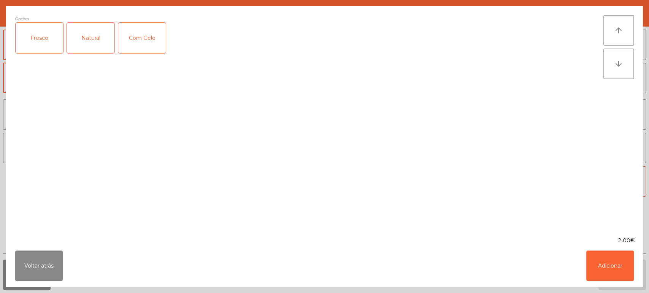
click at [105, 34] on div "Natural" at bounding box center [91, 38] width 48 height 30
click at [621, 268] on button "Adicionar" at bounding box center [610, 266] width 48 height 30
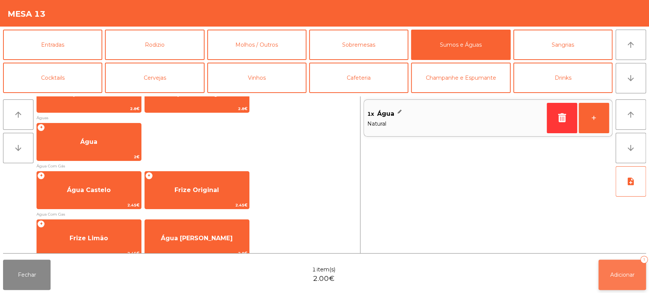
click at [617, 282] on button "Adicionar 1" at bounding box center [622, 275] width 48 height 30
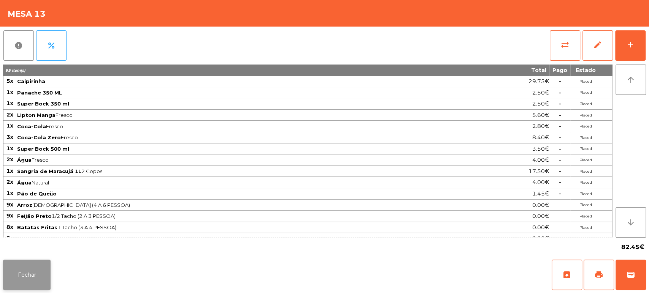
click at [26, 283] on button "Fechar" at bounding box center [27, 275] width 48 height 30
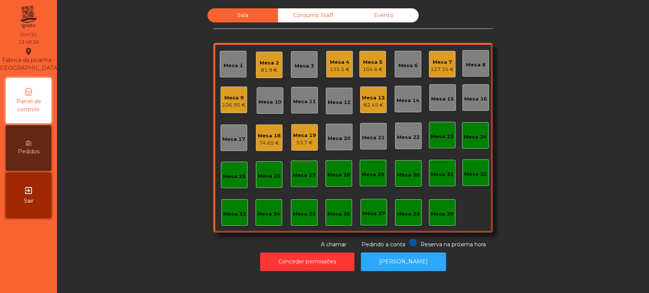
click at [291, 61] on div "Mesa 3" at bounding box center [304, 64] width 27 height 27
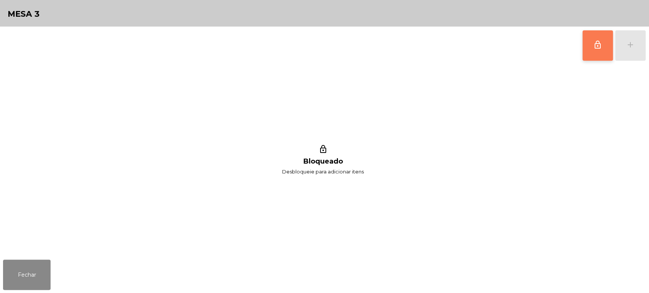
click at [596, 40] on span "lock_outline" at bounding box center [597, 44] width 9 height 9
click at [633, 44] on div "add" at bounding box center [630, 44] width 9 height 9
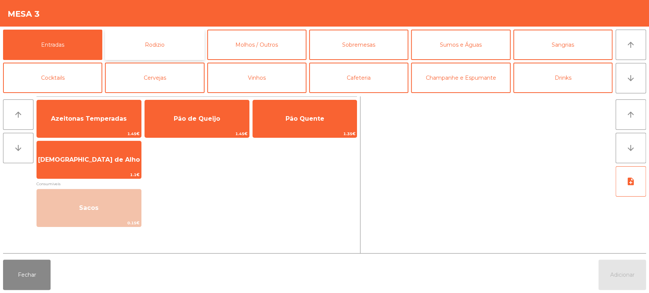
click at [160, 49] on button "Rodizio" at bounding box center [154, 45] width 99 height 30
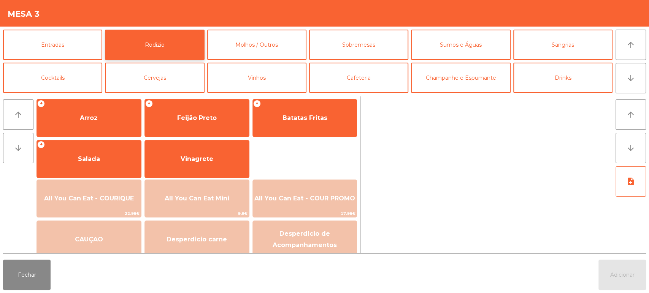
scroll to position [107, 0]
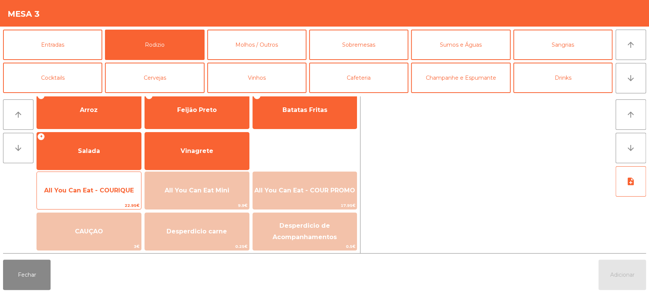
click at [91, 192] on span "All You Can Eat - COURIQUE" at bounding box center [89, 190] width 90 height 7
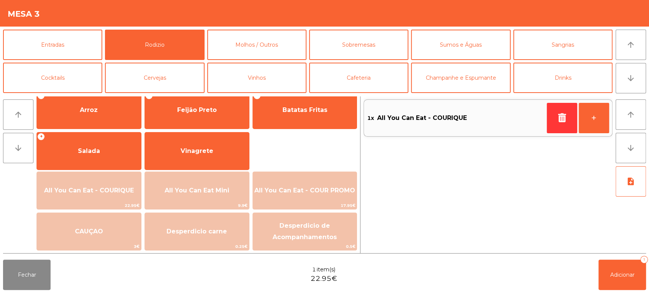
click at [79, 195] on span "All You Can Eat - COURIQUE" at bounding box center [89, 191] width 104 height 21
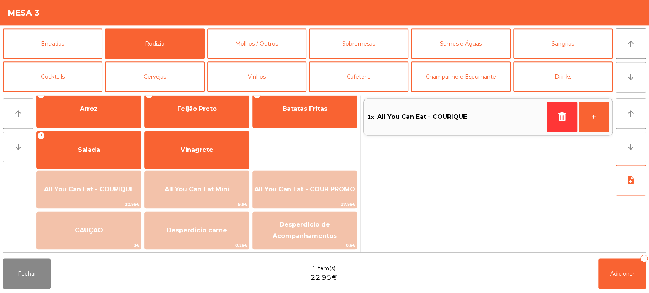
click at [82, 274] on div "Fechar 1 item(s) 22.95€ Adicionar 1" at bounding box center [324, 275] width 649 height 36
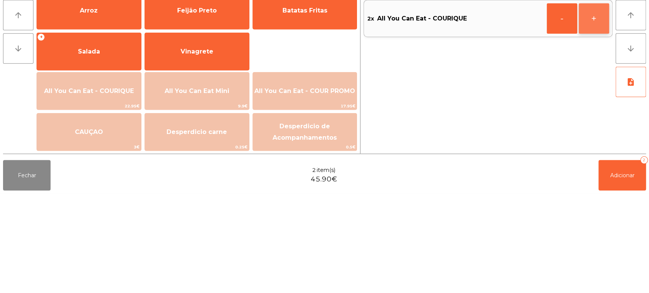
click at [591, 119] on button "+" at bounding box center [593, 118] width 30 height 30
click at [628, 275] on span "Adicionar" at bounding box center [622, 275] width 24 height 7
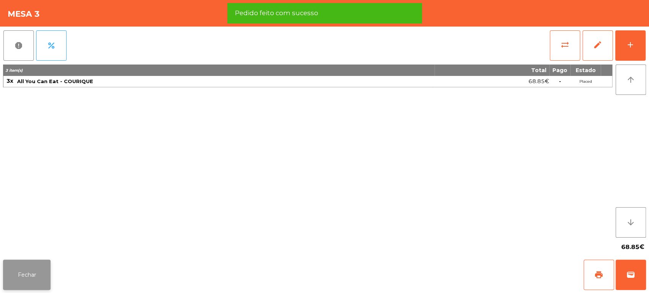
click at [35, 272] on button "Fechar" at bounding box center [27, 275] width 48 height 30
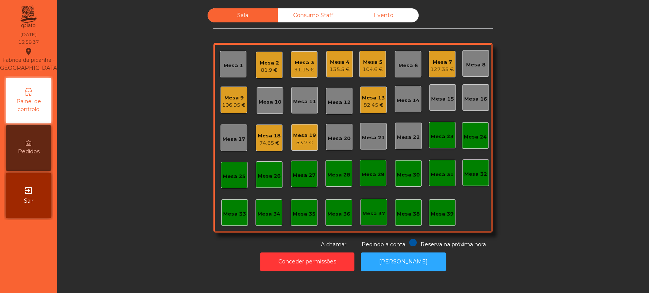
click at [372, 105] on div "82.45 €" at bounding box center [373, 105] width 23 height 8
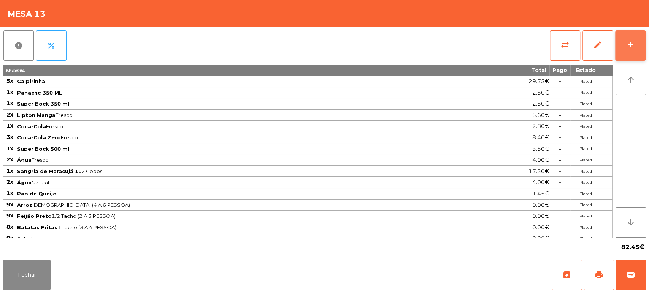
click at [635, 44] on button "add" at bounding box center [630, 45] width 30 height 30
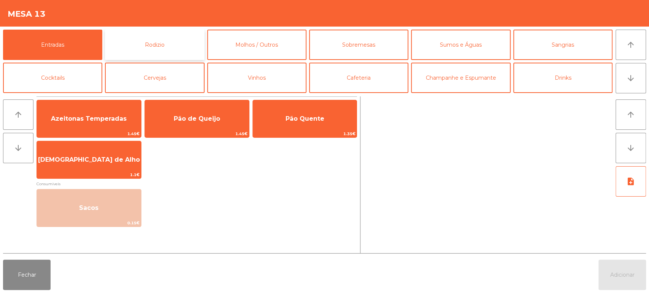
click at [176, 38] on button "Rodizio" at bounding box center [154, 45] width 99 height 30
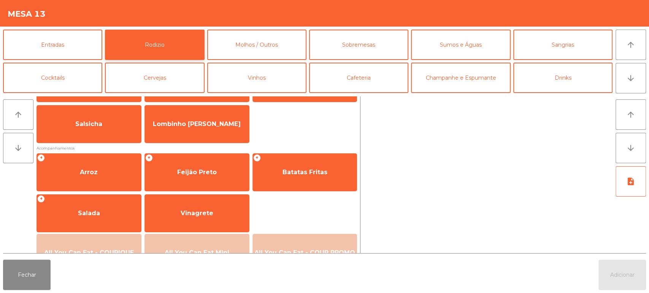
scroll to position [0, 0]
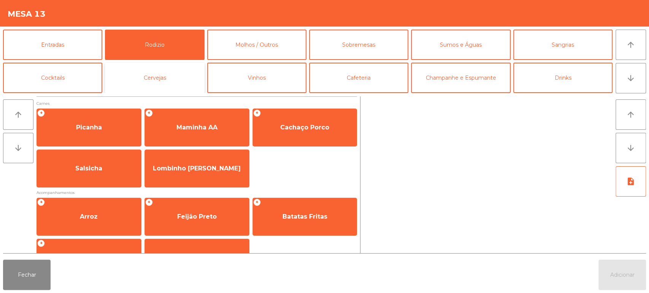
click at [146, 78] on button "Cervejas" at bounding box center [154, 78] width 99 height 30
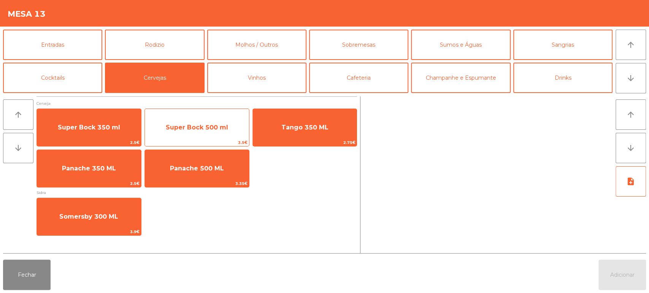
click at [225, 122] on span "Super Bock 500 ml" at bounding box center [197, 127] width 104 height 21
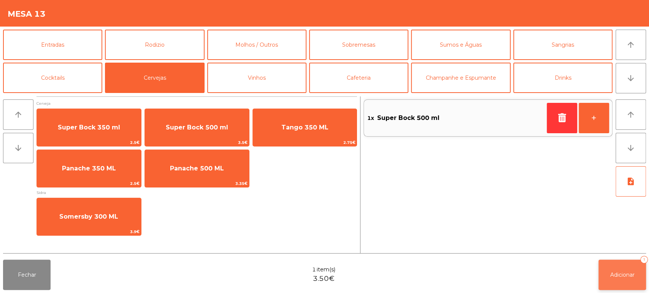
click at [622, 265] on button "Adicionar 1" at bounding box center [622, 275] width 48 height 30
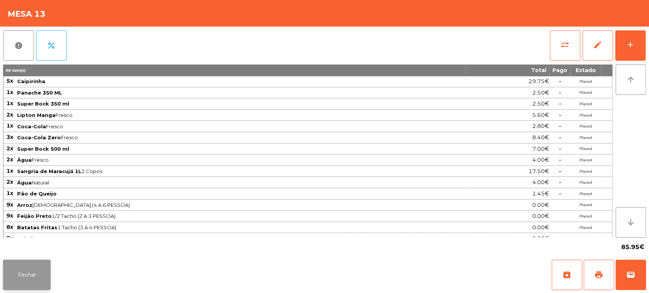
click at [25, 261] on button "Fechar" at bounding box center [27, 275] width 48 height 30
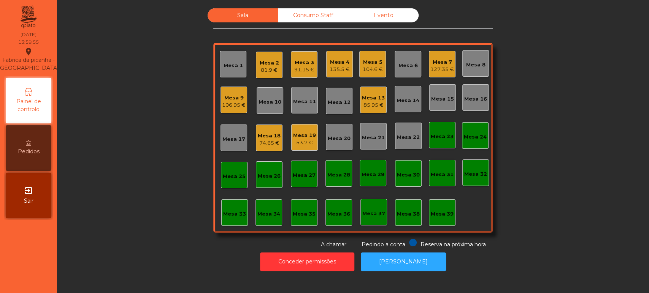
click at [276, 60] on div "Mesa 2 81.9 €" at bounding box center [269, 65] width 27 height 27
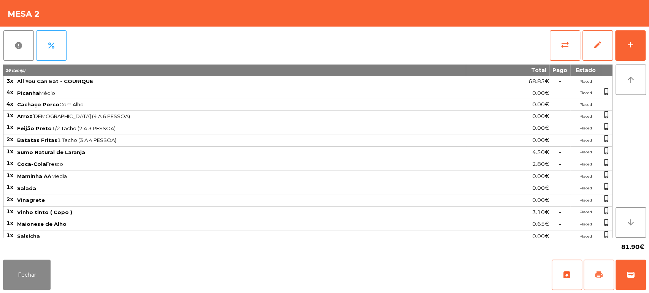
click at [597, 280] on button "print" at bounding box center [598, 275] width 30 height 30
click at [40, 277] on button "Fechar" at bounding box center [27, 275] width 48 height 30
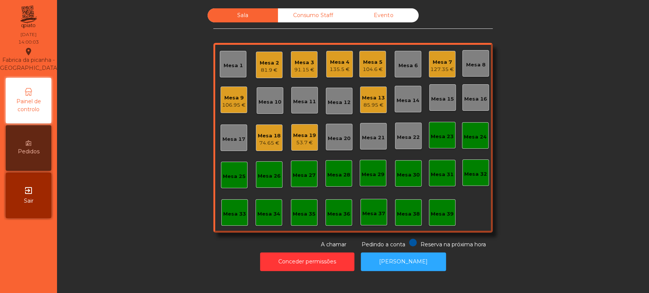
click at [265, 67] on div "81.9 €" at bounding box center [269, 71] width 19 height 8
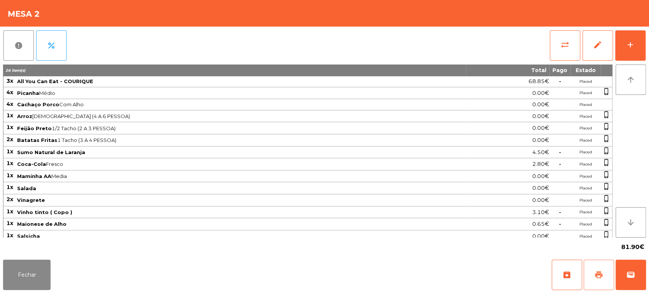
click at [586, 279] on button "print" at bounding box center [598, 275] width 30 height 30
click at [18, 271] on button "Fechar" at bounding box center [27, 275] width 48 height 30
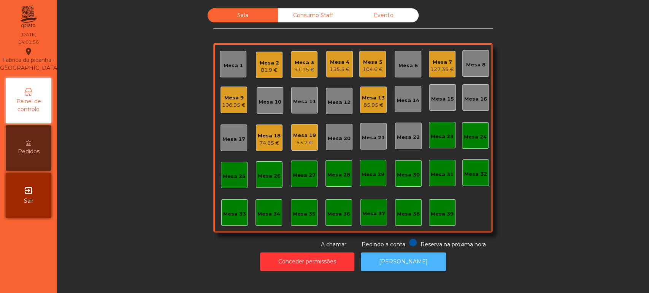
click at [401, 264] on button "[PERSON_NAME]" at bounding box center [403, 262] width 85 height 19
click at [261, 143] on div "74.65 €" at bounding box center [269, 143] width 23 height 8
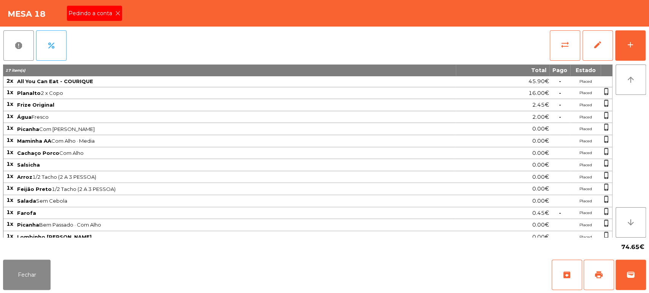
click at [117, 14] on icon at bounding box center [117, 13] width 5 height 5
click at [594, 285] on button "print" at bounding box center [598, 275] width 30 height 30
click at [47, 266] on button "Fechar" at bounding box center [27, 275] width 48 height 30
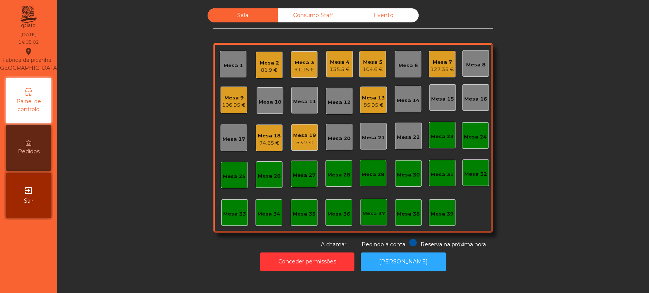
click at [433, 177] on div "Mesa 31" at bounding box center [442, 175] width 23 height 8
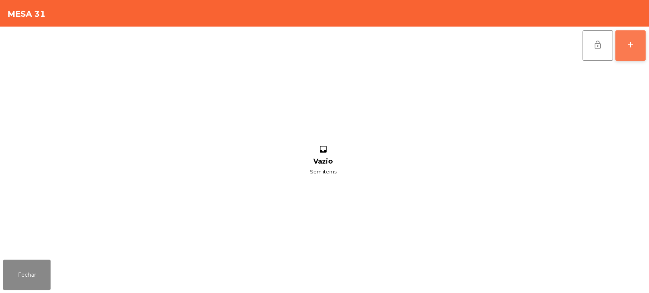
click at [640, 33] on button "add" at bounding box center [630, 45] width 30 height 30
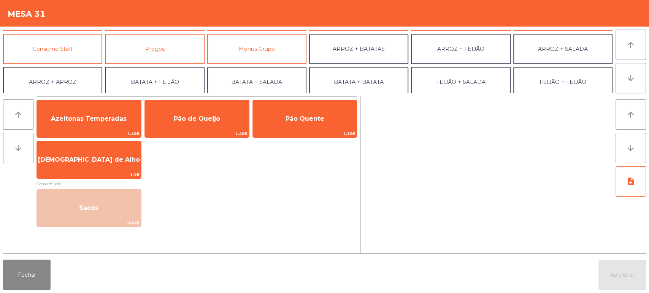
scroll to position [78, 0]
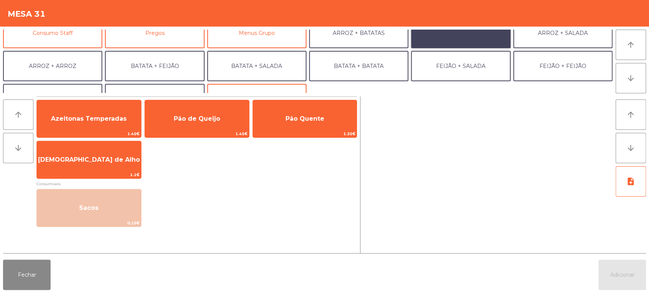
click at [467, 32] on button "ARROZ + FEIJÃO" at bounding box center [460, 33] width 99 height 30
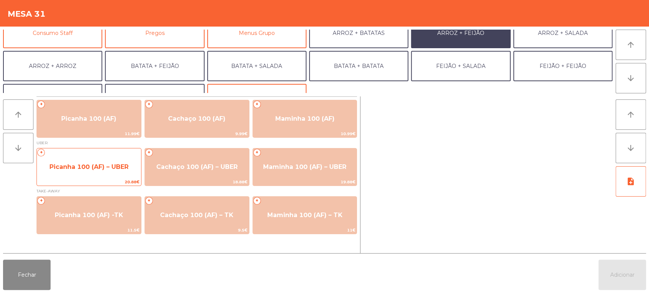
click at [101, 172] on span "Picanha 100 (AF) – UBER" at bounding box center [89, 167] width 104 height 21
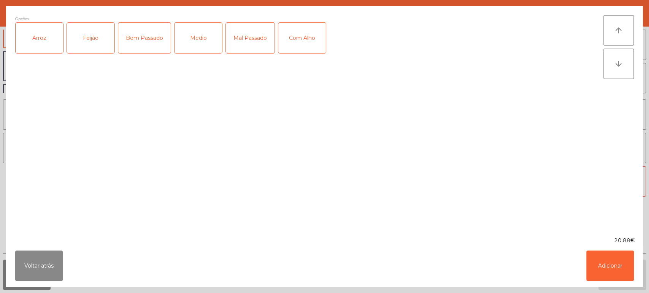
click at [56, 41] on div "Arroz" at bounding box center [40, 38] width 48 height 30
click at [97, 40] on div "Feijão" at bounding box center [91, 38] width 48 height 30
click at [201, 37] on div "Medio" at bounding box center [198, 38] width 48 height 30
click at [611, 267] on button "Adicionar" at bounding box center [610, 266] width 48 height 30
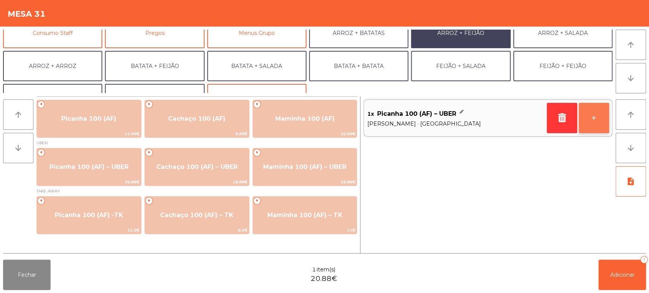
click at [588, 115] on button "+" at bounding box center [593, 118] width 30 height 30
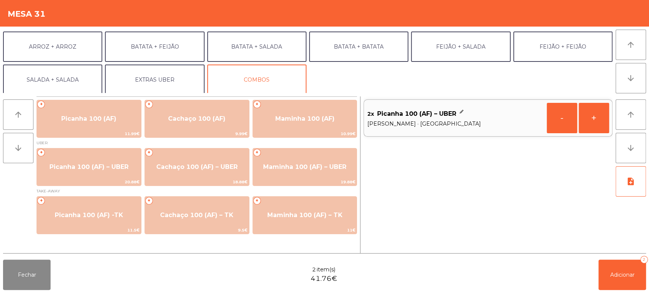
scroll to position [99, 0]
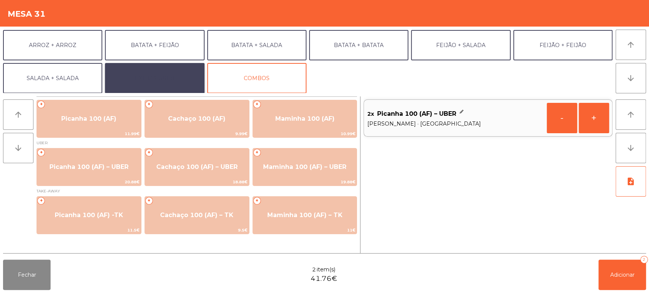
click at [182, 86] on button "EXTRAS UBER" at bounding box center [154, 78] width 99 height 30
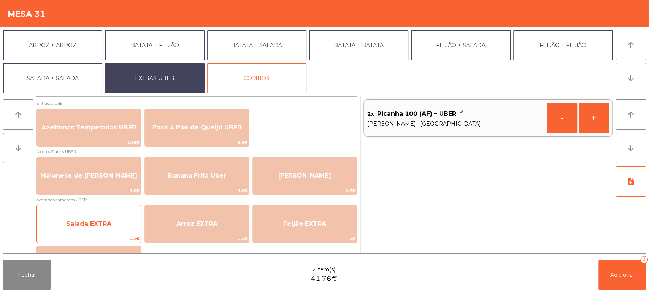
click at [110, 216] on span "Salada EXTRA" at bounding box center [89, 224] width 104 height 21
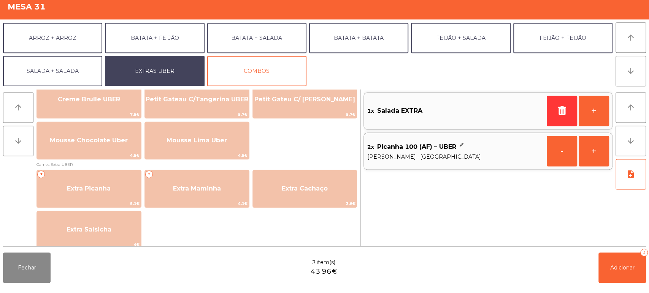
scroll to position [372, 0]
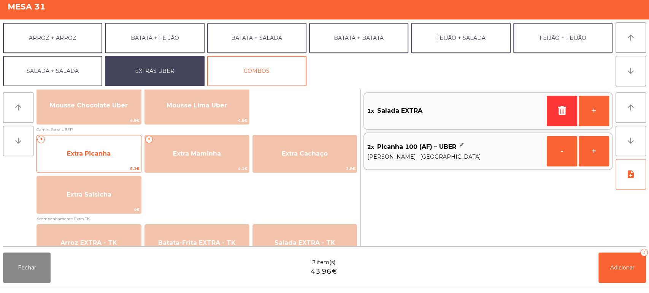
click at [115, 160] on span "Extra Picanha" at bounding box center [89, 161] width 104 height 21
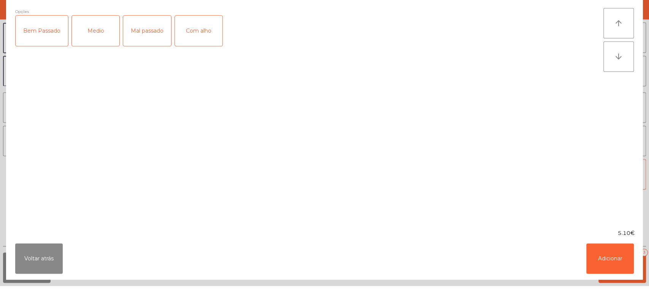
click at [86, 31] on div "Medio" at bounding box center [96, 38] width 48 height 30
click at [628, 257] on button "Adicionar" at bounding box center [610, 266] width 48 height 30
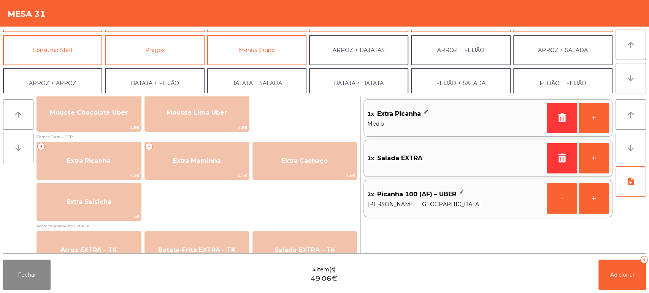
scroll to position [60, 0]
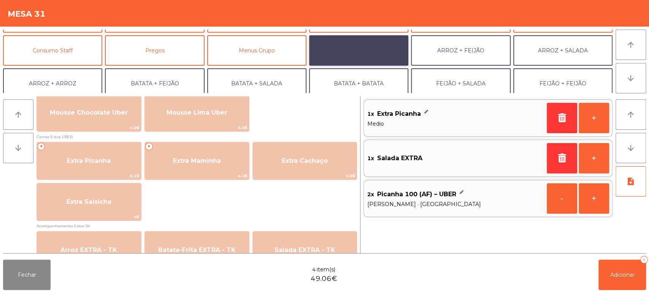
click at [384, 55] on button "ARROZ + BATATAS" at bounding box center [358, 50] width 99 height 30
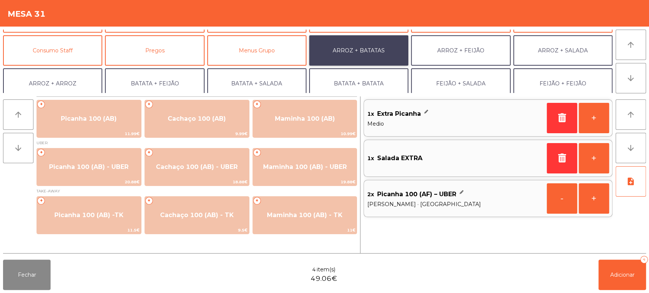
scroll to position [0, 0]
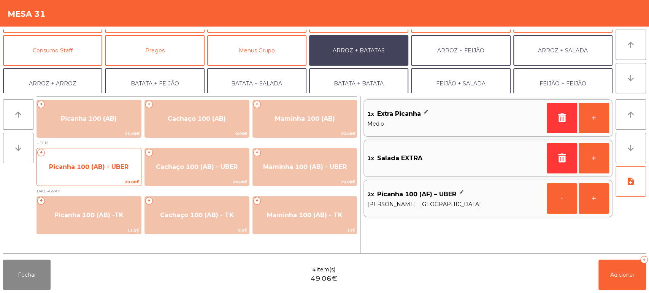
click at [105, 172] on span "Picanha 100 (AB) - UBER" at bounding box center [89, 167] width 104 height 21
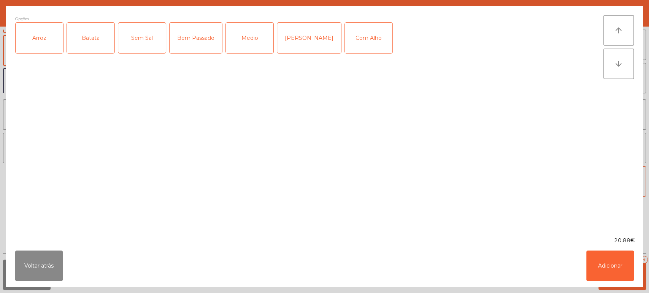
click at [55, 44] on div "Arroz" at bounding box center [40, 38] width 48 height 30
click at [97, 48] on div "Batata" at bounding box center [91, 38] width 48 height 30
click at [250, 40] on div "Medio" at bounding box center [250, 38] width 48 height 30
click at [620, 272] on button "Adicionar" at bounding box center [610, 266] width 48 height 30
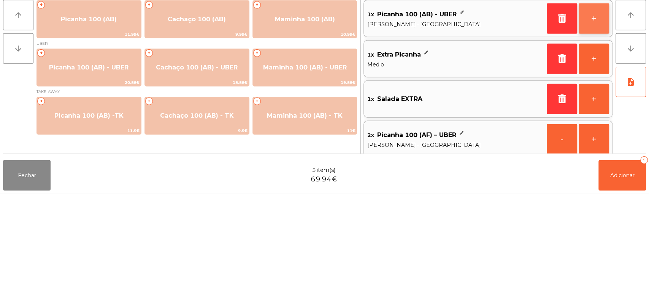
click at [588, 122] on button "+" at bounding box center [593, 118] width 30 height 30
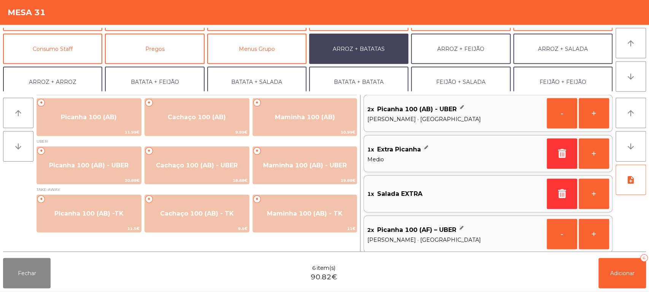
scroll to position [99, 0]
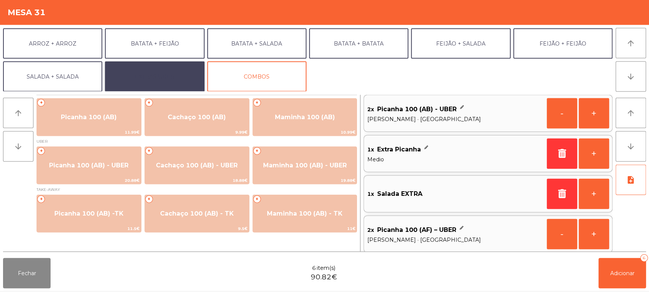
click at [131, 79] on button "EXTRAS UBER" at bounding box center [154, 78] width 99 height 30
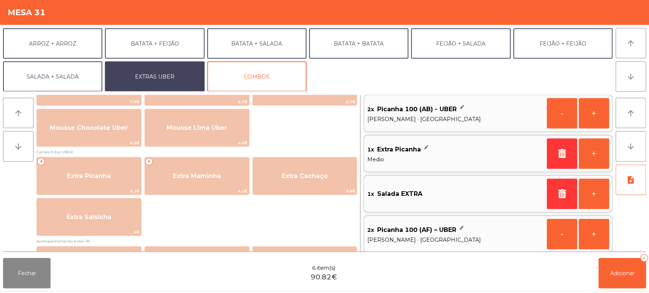
scroll to position [356, 0]
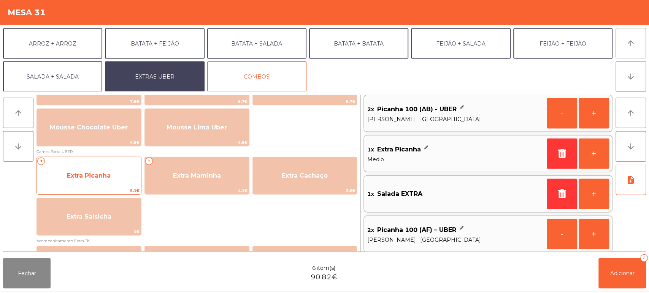
click at [116, 181] on span "Extra Picanha" at bounding box center [89, 177] width 104 height 21
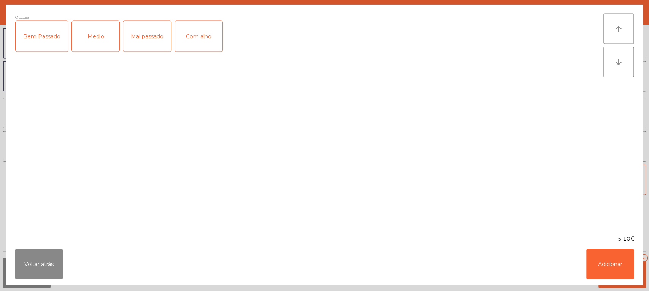
click at [102, 44] on div "Medio" at bounding box center [96, 38] width 48 height 30
click at [609, 264] on button "Adicionar" at bounding box center [610, 266] width 48 height 30
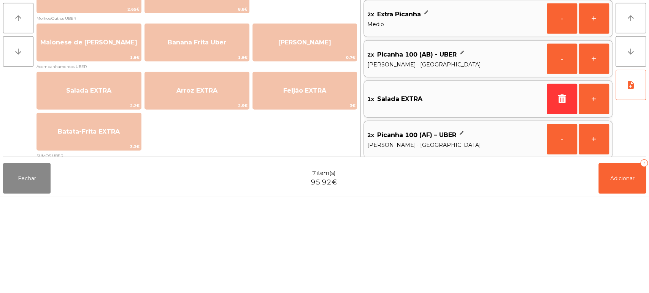
scroll to position [36, 0]
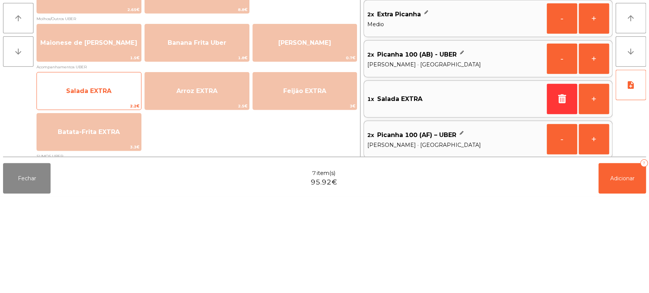
click at [115, 196] on span "Salada EXTRA" at bounding box center [89, 187] width 104 height 21
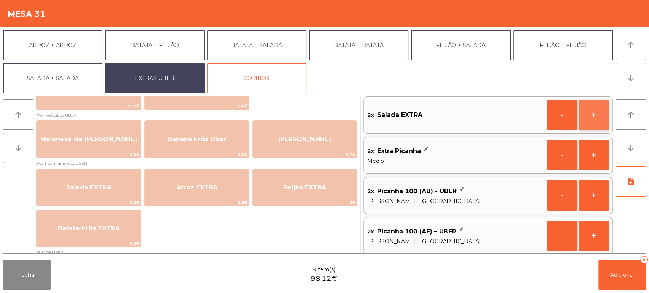
click at [596, 116] on button "+" at bounding box center [593, 115] width 30 height 30
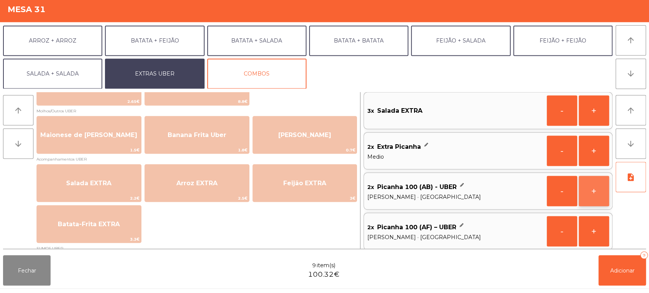
click at [597, 182] on button "+" at bounding box center [593, 196] width 30 height 30
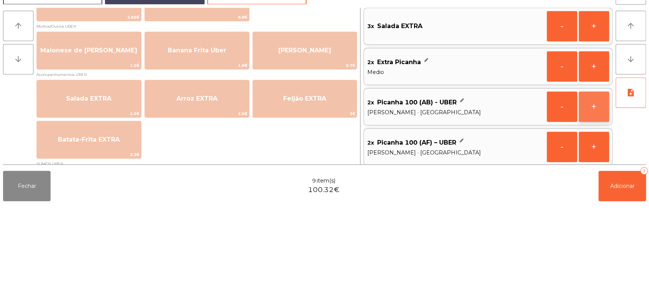
scroll to position [0, 0]
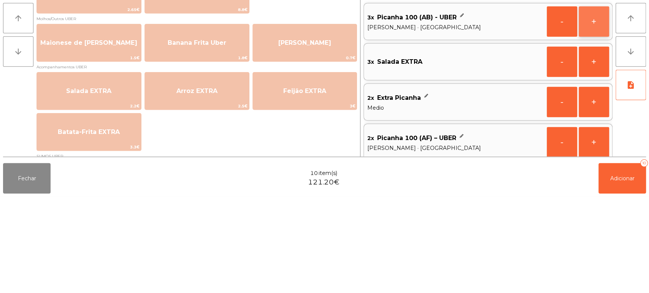
click at [592, 119] on button "+" at bounding box center [593, 118] width 30 height 30
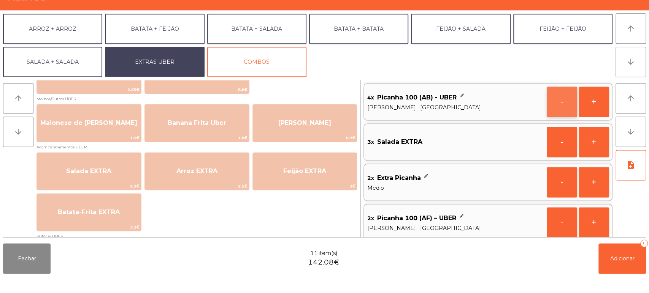
click at [562, 127] on button "-" at bounding box center [561, 118] width 30 height 30
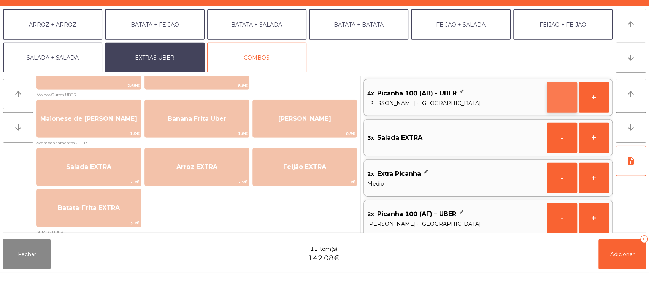
scroll to position [3, 0]
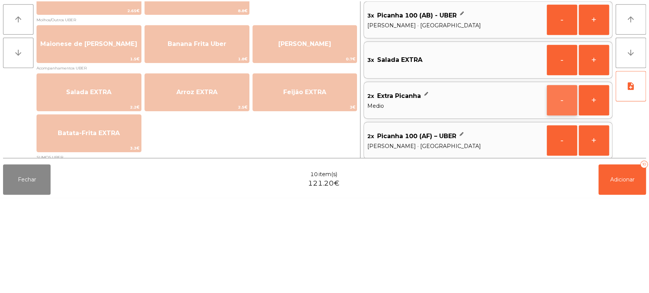
click at [562, 193] on button "-" at bounding box center [561, 196] width 30 height 30
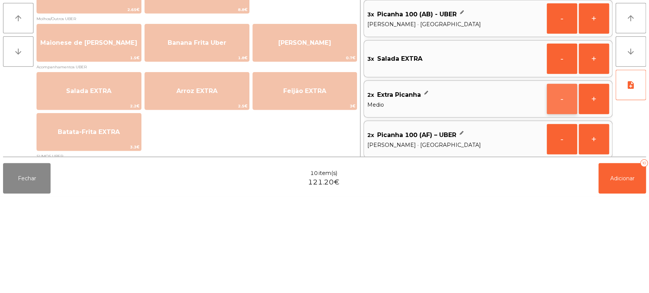
scroll to position [0, 0]
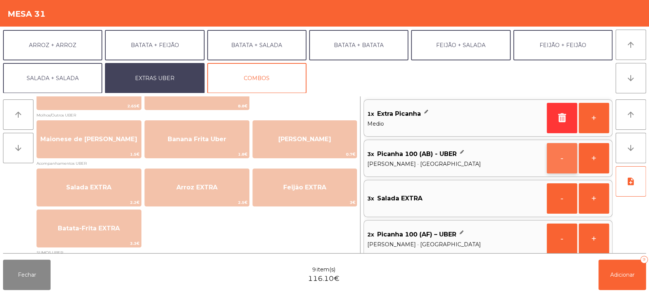
click at [561, 158] on button "-" at bounding box center [561, 158] width 30 height 30
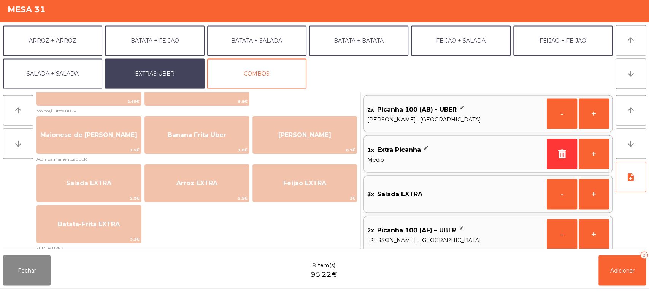
scroll to position [3, 0]
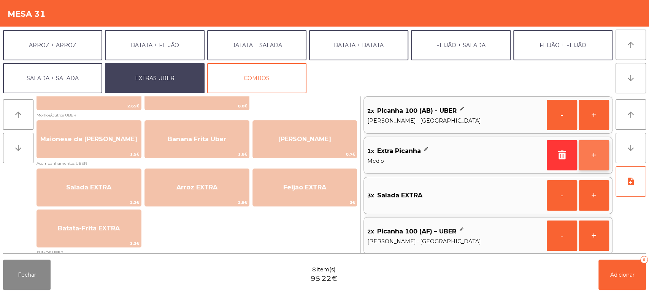
click at [594, 154] on button "+" at bounding box center [593, 155] width 30 height 30
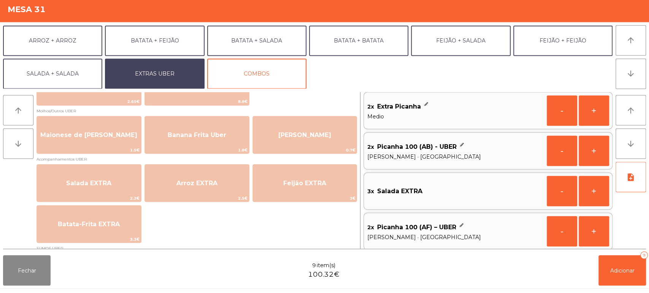
scroll to position [0, 0]
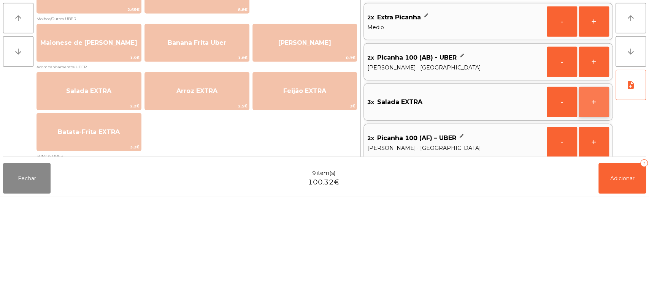
click at [594, 199] on button "+" at bounding box center [593, 199] width 30 height 30
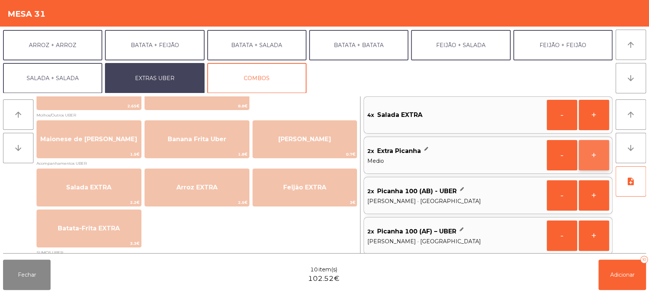
click at [594, 152] on button "+" at bounding box center [593, 155] width 30 height 30
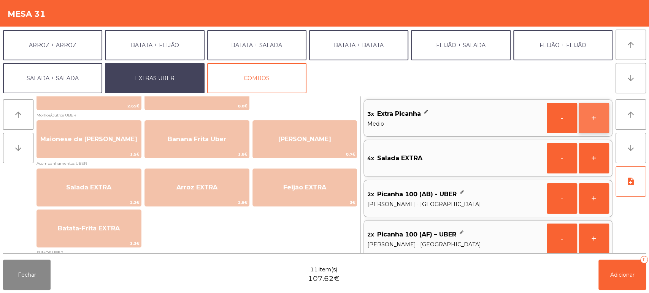
click at [596, 124] on button "+" at bounding box center [593, 118] width 30 height 30
click at [613, 278] on span "Adicionar" at bounding box center [622, 275] width 24 height 7
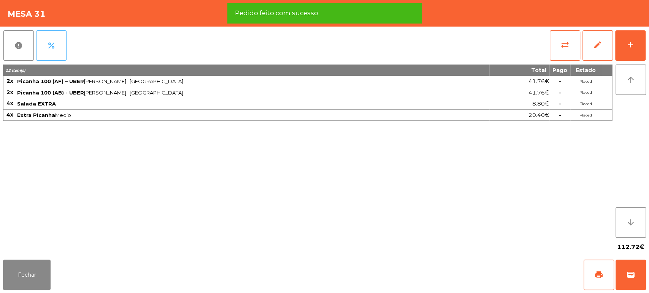
click at [59, 43] on button "percent" at bounding box center [51, 45] width 30 height 30
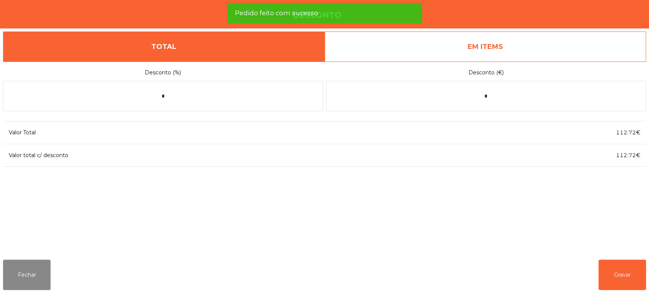
click at [513, 46] on link "EM ITEMS" at bounding box center [485, 47] width 321 height 30
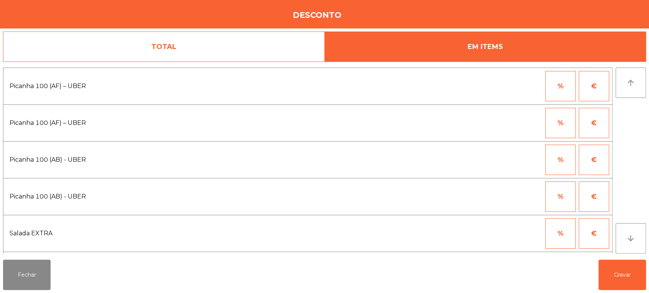
click at [559, 88] on button "%" at bounding box center [560, 86] width 30 height 30
click at [517, 87] on input "*" at bounding box center [523, 86] width 38 height 30
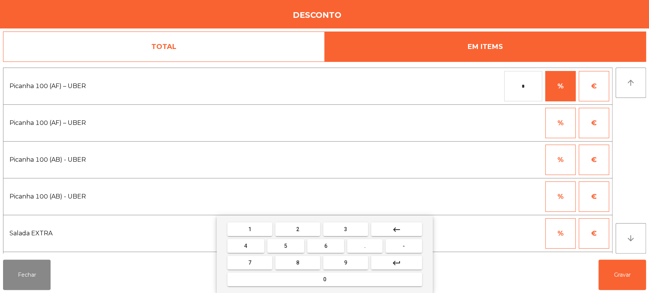
click at [261, 233] on button "1" at bounding box center [249, 230] width 45 height 14
click at [296, 277] on button "0" at bounding box center [324, 280] width 195 height 14
type input "***"
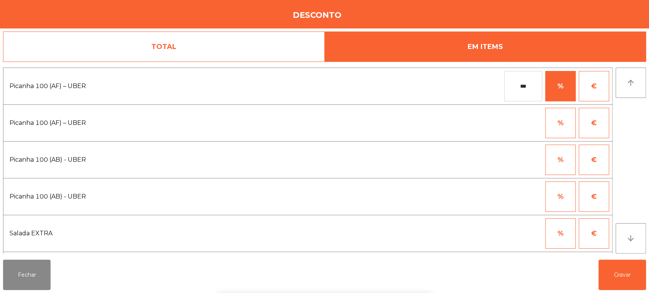
click at [492, 193] on div "% €" at bounding box center [453, 197] width 311 height 30
click at [562, 161] on button "%" at bounding box center [560, 160] width 30 height 30
click at [512, 160] on input "*" at bounding box center [523, 160] width 38 height 30
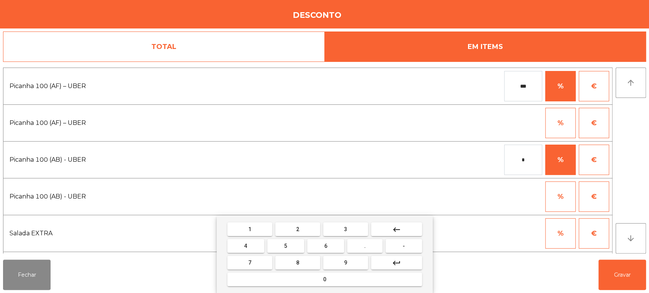
click at [255, 233] on button "1" at bounding box center [249, 230] width 45 height 14
click at [304, 279] on button "0" at bounding box center [324, 280] width 195 height 14
type input "***"
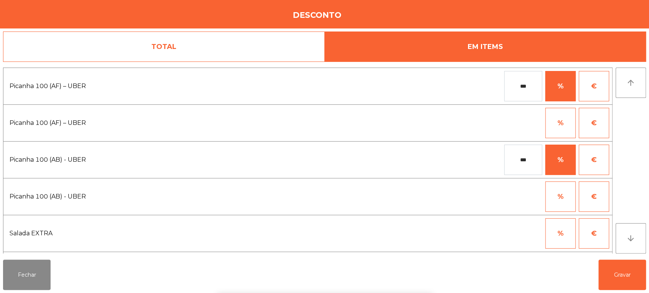
click at [505, 233] on div "1 2 3 keyboard_backspace 4 5 6 . - 7 8 9 keyboard_return 0" at bounding box center [324, 255] width 649 height 78
click at [628, 274] on button "Gravar" at bounding box center [622, 275] width 48 height 30
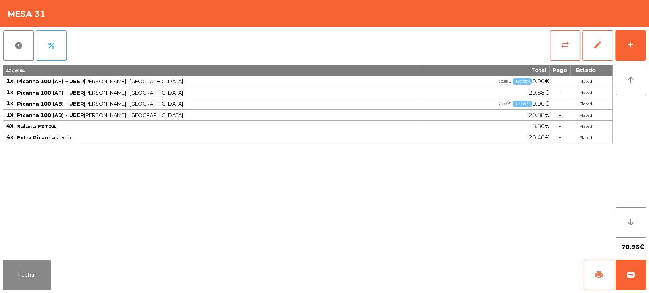
click at [595, 280] on button "print" at bounding box center [598, 275] width 30 height 30
click at [648, 272] on div "Fechar print wallet" at bounding box center [324, 275] width 649 height 36
click at [628, 273] on span "wallet" at bounding box center [630, 275] width 9 height 9
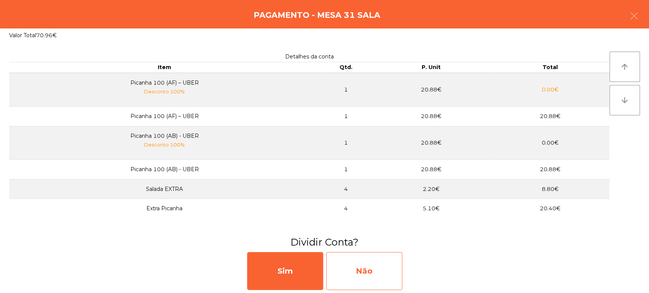
click at [370, 271] on div "Não" at bounding box center [364, 271] width 76 height 38
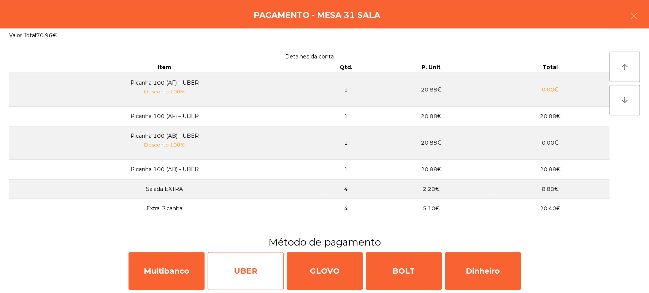
click at [257, 268] on div "UBER" at bounding box center [245, 271] width 76 height 38
select select "**"
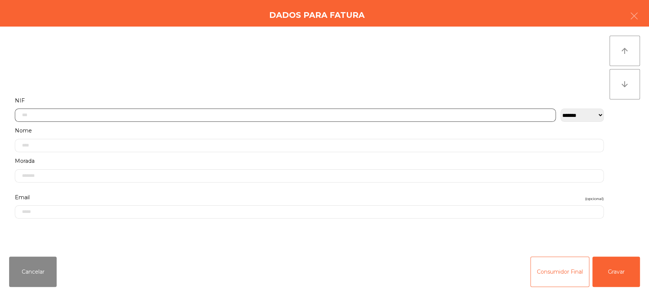
click at [125, 115] on input "text" at bounding box center [285, 115] width 541 height 13
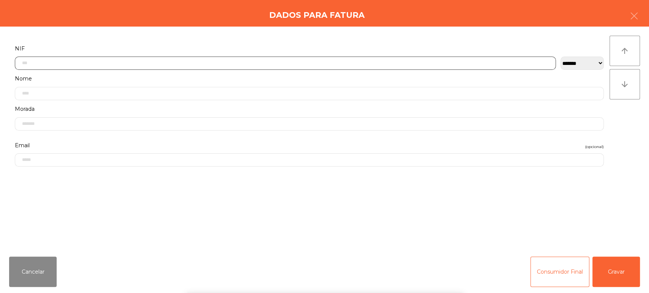
scroll to position [59, 0]
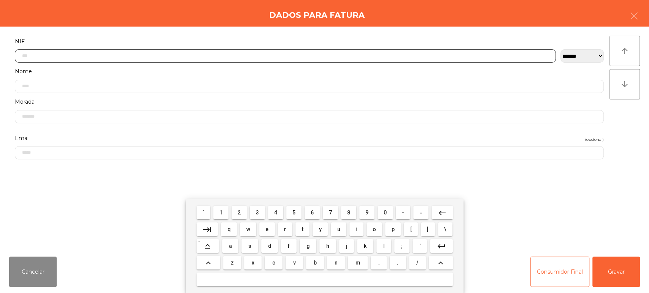
click at [294, 213] on span "5" at bounding box center [293, 213] width 3 height 6
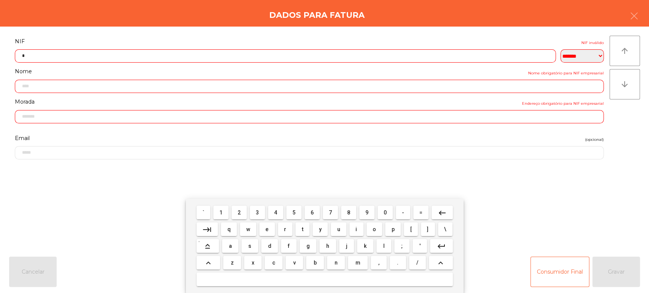
click at [226, 213] on button "1" at bounding box center [220, 213] width 15 height 14
click at [312, 213] on span "6" at bounding box center [311, 213] width 3 height 6
click at [293, 213] on span "5" at bounding box center [293, 213] width 3 height 6
click at [348, 213] on span "8" at bounding box center [348, 213] width 3 height 6
click at [312, 213] on span "6" at bounding box center [311, 213] width 3 height 6
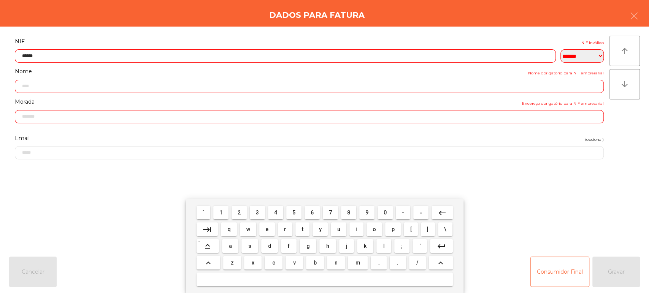
click at [367, 213] on span "9" at bounding box center [366, 213] width 3 height 6
click at [276, 213] on span "4" at bounding box center [275, 213] width 3 height 6
click at [330, 213] on span "7" at bounding box center [330, 213] width 3 height 6
type input "*********"
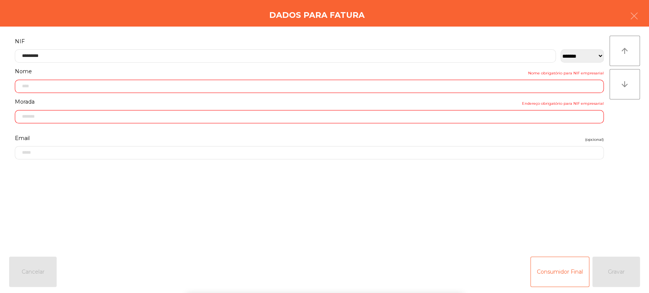
click at [516, 228] on div "` 1 2 3 4 5 6 7 8 9 0 - = keyboard_backspace keyboard_tab q w e r t y u i o p […" at bounding box center [324, 246] width 649 height 94
type input "**********"
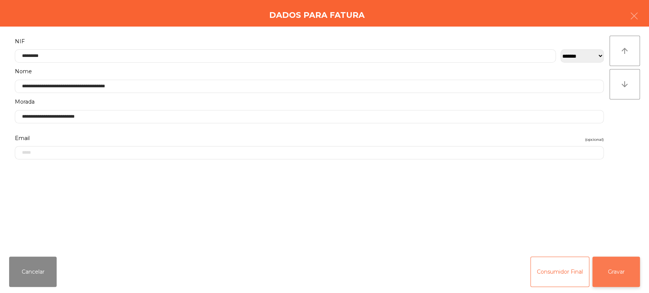
click at [609, 273] on button "Gravar" at bounding box center [616, 272] width 48 height 30
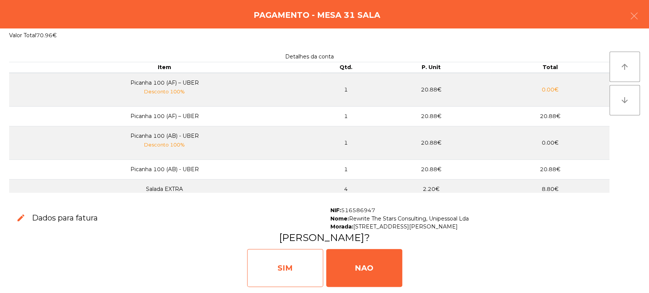
click at [277, 280] on div "SIM" at bounding box center [285, 268] width 76 height 38
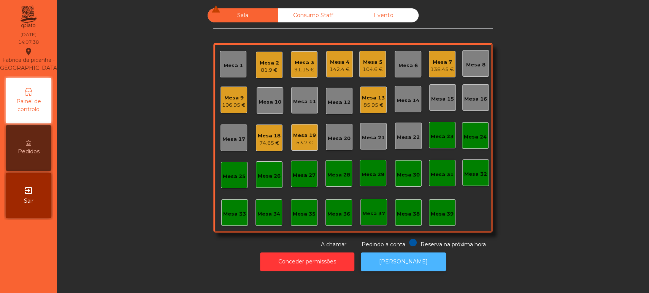
click at [402, 264] on button "[PERSON_NAME]" at bounding box center [403, 262] width 85 height 19
click at [426, 266] on button "[PERSON_NAME]" at bounding box center [403, 262] width 85 height 19
click at [336, 59] on div "Mesa 4" at bounding box center [339, 63] width 20 height 8
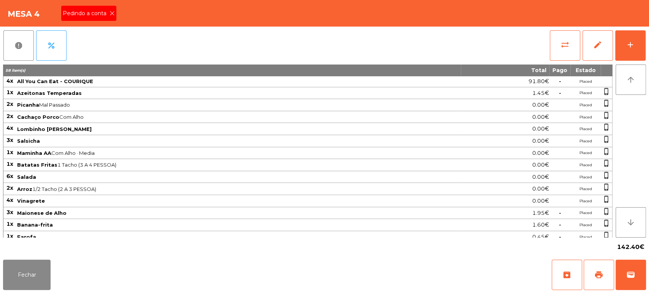
click at [111, 13] on icon at bounding box center [111, 13] width 5 height 5
click at [601, 272] on span "print" at bounding box center [598, 275] width 9 height 9
click at [30, 272] on button "Fechar" at bounding box center [27, 275] width 48 height 30
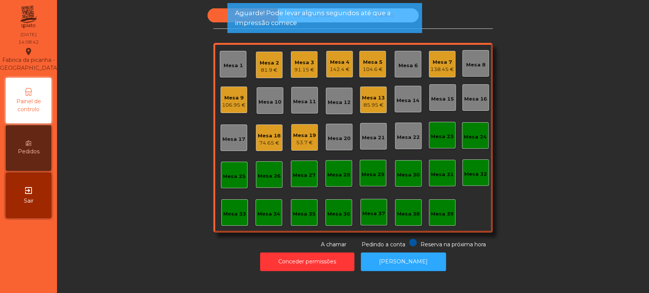
click at [305, 180] on div "Mesa 27" at bounding box center [304, 174] width 27 height 27
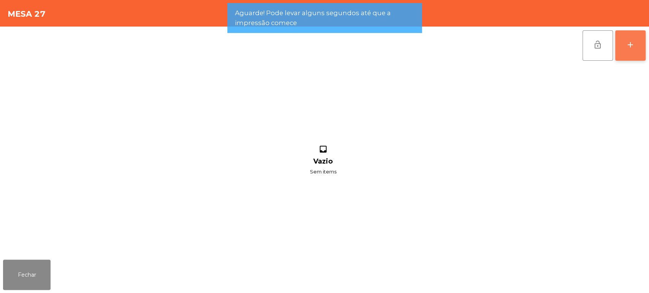
click at [635, 49] on button "add" at bounding box center [630, 45] width 30 height 30
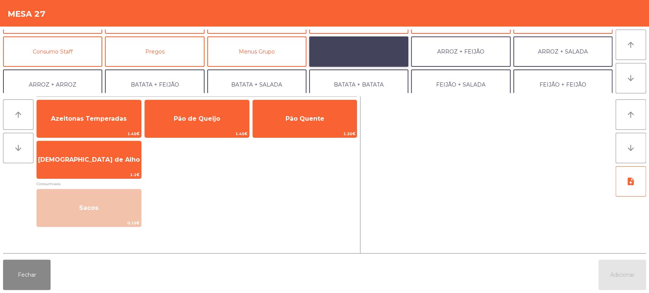
click at [379, 46] on button "ARROZ + BATATAS" at bounding box center [358, 51] width 99 height 30
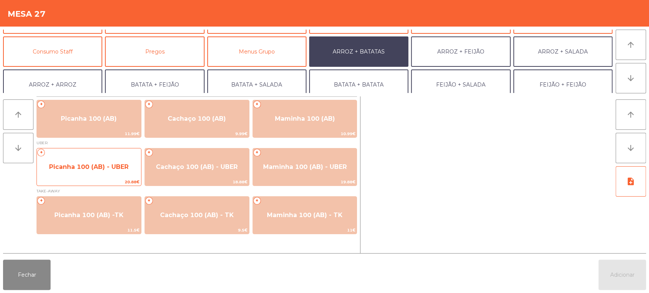
click at [83, 179] on span "20.88€" at bounding box center [89, 182] width 104 height 7
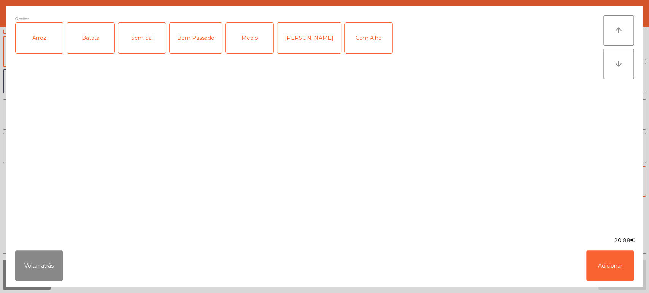
click at [39, 38] on div "Arroz" at bounding box center [40, 38] width 48 height 30
click at [88, 36] on div "Batata" at bounding box center [91, 38] width 48 height 30
click at [248, 37] on div "Medio" at bounding box center [250, 38] width 48 height 30
click at [601, 270] on button "Adicionar" at bounding box center [610, 266] width 48 height 30
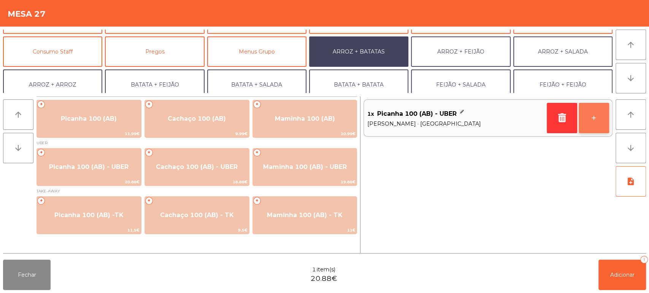
click at [599, 116] on button "+" at bounding box center [593, 118] width 30 height 30
click at [600, 117] on button "+" at bounding box center [593, 118] width 30 height 30
click at [559, 116] on button "-" at bounding box center [561, 118] width 30 height 30
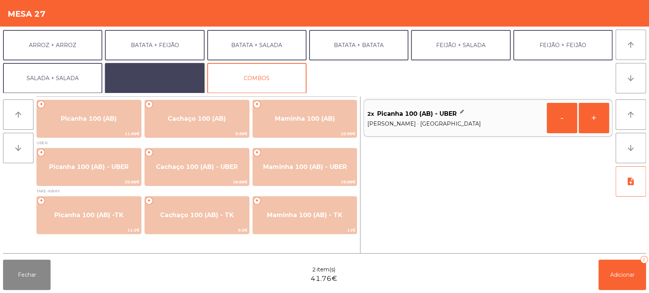
click at [174, 81] on button "EXTRAS UBER" at bounding box center [154, 78] width 99 height 30
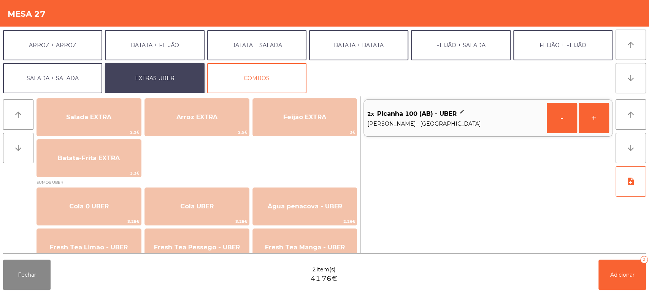
scroll to position [106, 0]
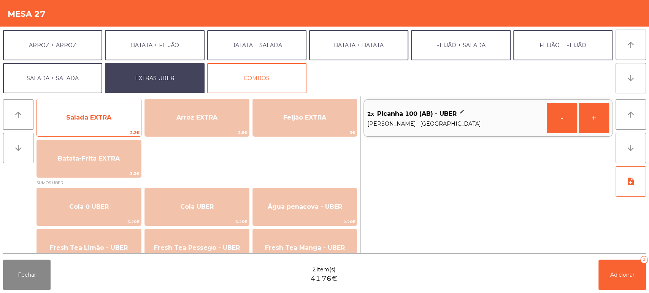
click at [112, 131] on span "2.2€" at bounding box center [89, 132] width 104 height 7
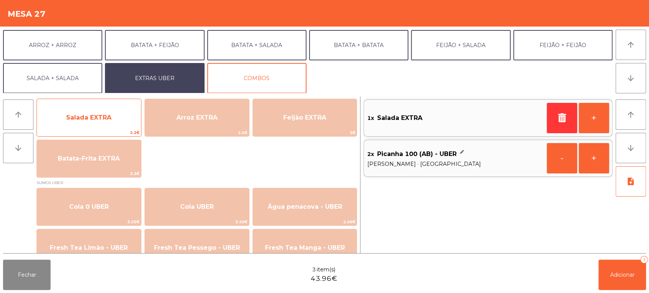
click at [110, 131] on span "2.2€" at bounding box center [89, 132] width 104 height 7
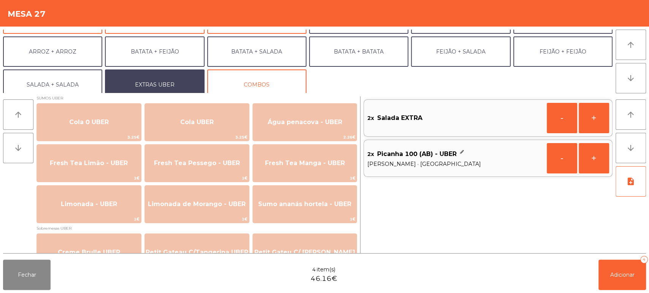
scroll to position [99, 0]
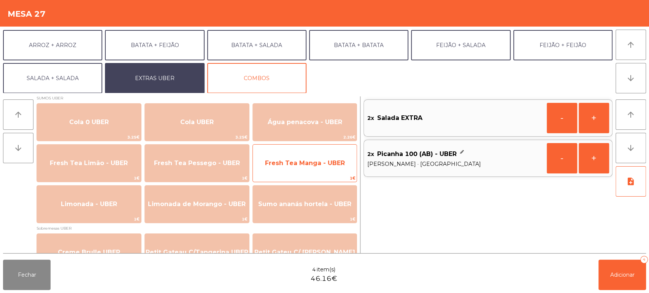
click at [320, 163] on span "Fresh Tea Manga - UBER" at bounding box center [305, 163] width 80 height 7
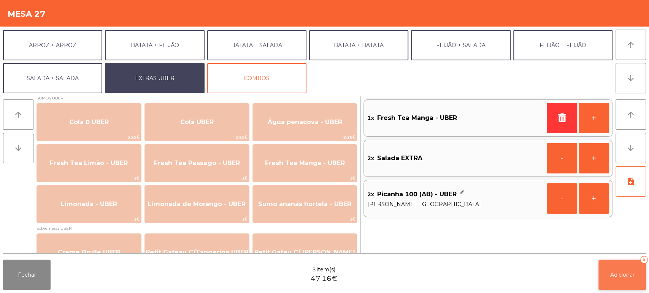
click at [612, 271] on button "Adicionar 5" at bounding box center [622, 275] width 48 height 30
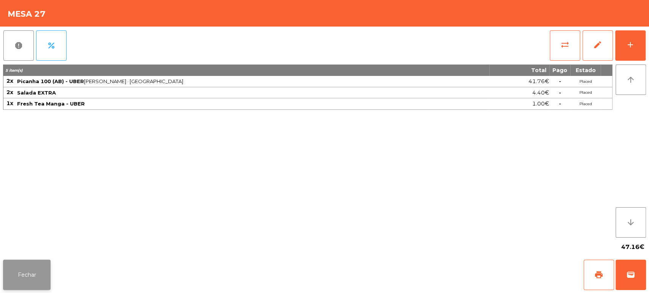
click at [20, 271] on button "Fechar" at bounding box center [27, 275] width 48 height 30
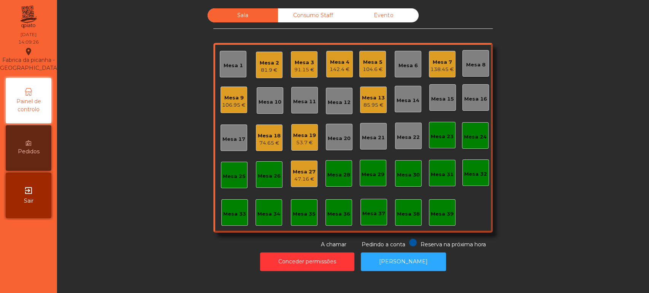
click at [303, 179] on div "47.16 €" at bounding box center [304, 180] width 23 height 8
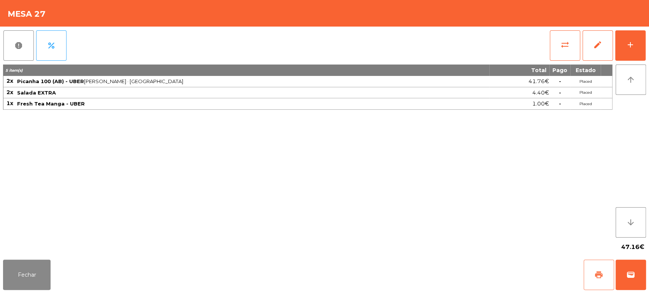
click at [598, 274] on span "print" at bounding box center [598, 275] width 9 height 9
click at [15, 274] on button "Fechar" at bounding box center [27, 275] width 48 height 30
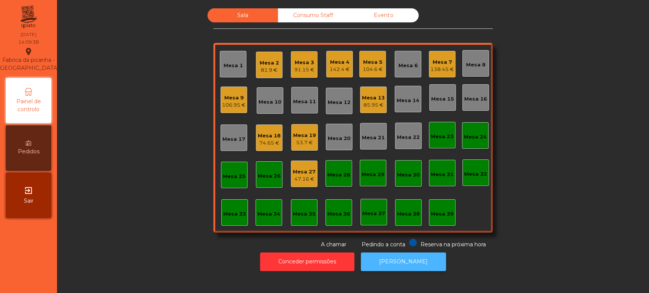
click at [402, 257] on button "[PERSON_NAME]" at bounding box center [403, 262] width 85 height 19
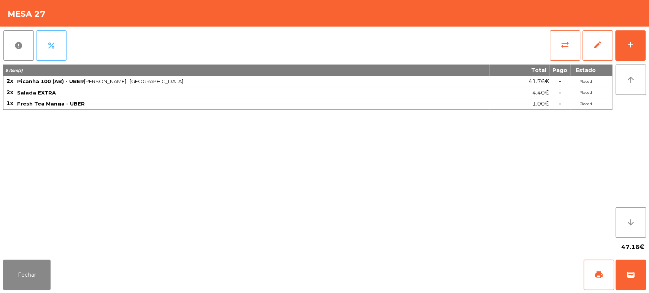
click at [41, 48] on button "percent" at bounding box center [51, 45] width 30 height 30
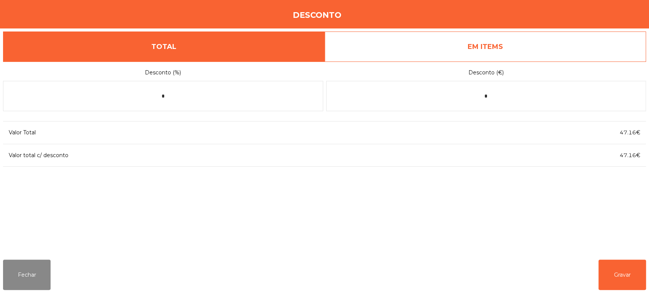
click at [492, 42] on link "EM ITEMS" at bounding box center [485, 47] width 321 height 30
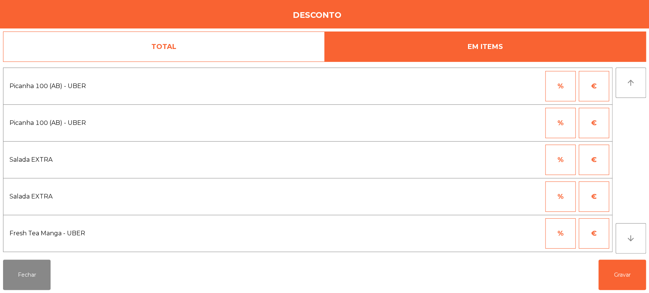
click at [547, 80] on button "%" at bounding box center [560, 86] width 30 height 30
click at [515, 85] on input "*" at bounding box center [523, 86] width 38 height 30
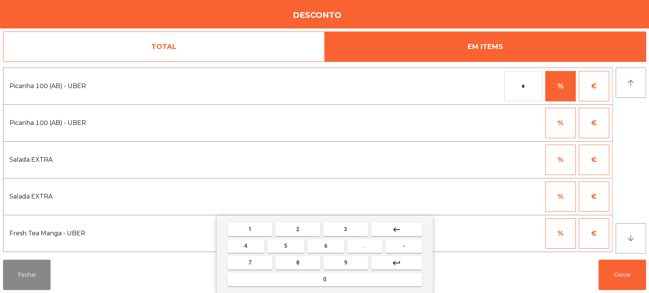
click at [249, 229] on span "1" at bounding box center [249, 229] width 3 height 6
click at [293, 277] on button "0" at bounding box center [324, 280] width 195 height 14
click at [292, 279] on button "0" at bounding box center [324, 280] width 195 height 14
click at [399, 227] on mat-icon "keyboard_backspace" at bounding box center [396, 229] width 9 height 9
type input "***"
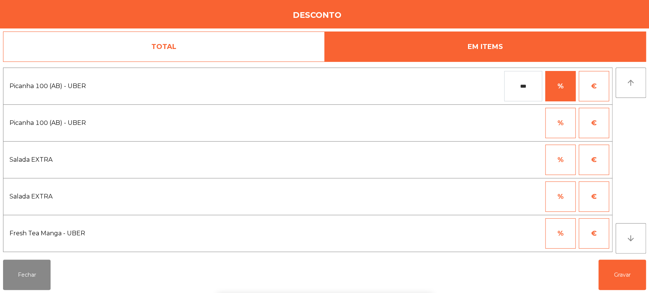
click at [614, 279] on div "1 2 3 keyboard_backspace 4 5 6 . - 7 8 9 keyboard_return 0" at bounding box center [324, 255] width 649 height 78
click at [625, 276] on button "Gravar" at bounding box center [622, 275] width 48 height 30
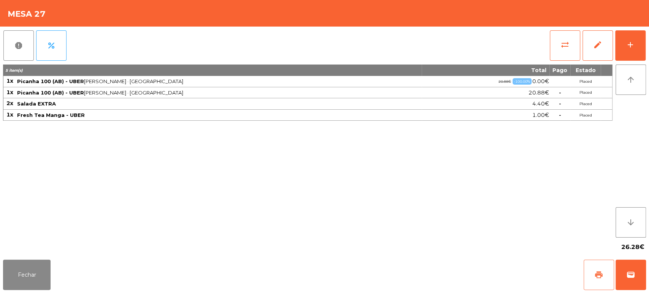
click at [590, 276] on button "print" at bounding box center [598, 275] width 30 height 30
click at [28, 280] on button "Fechar" at bounding box center [27, 275] width 48 height 30
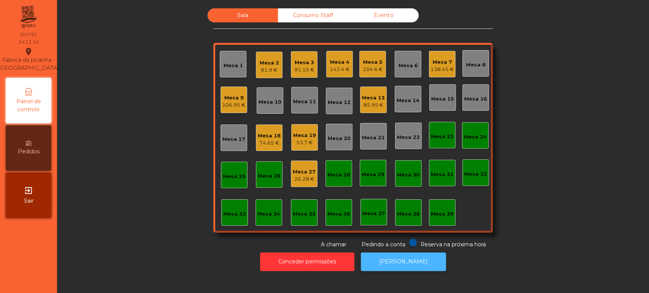
click at [413, 260] on button "[PERSON_NAME]" at bounding box center [403, 262] width 85 height 19
click at [310, 170] on div "Mesa 27" at bounding box center [304, 172] width 23 height 8
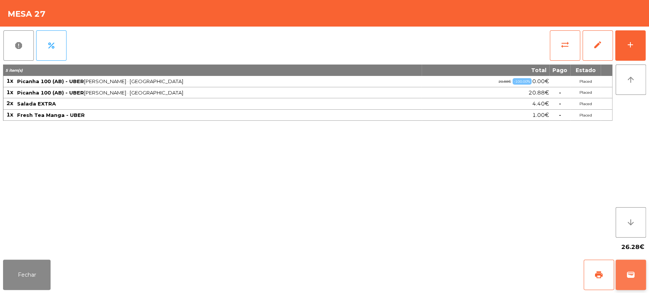
click at [638, 271] on button "wallet" at bounding box center [630, 275] width 30 height 30
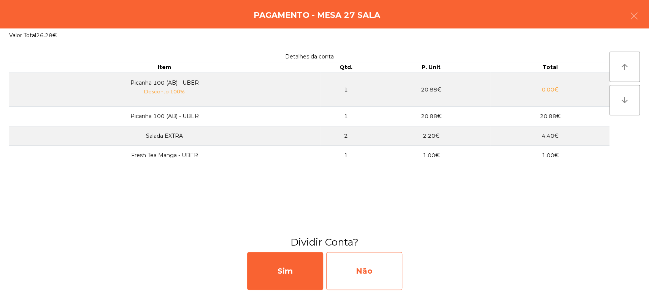
click at [378, 277] on div "Não" at bounding box center [364, 271] width 76 height 38
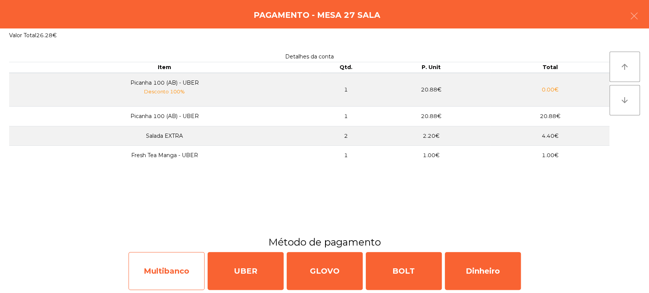
click at [162, 266] on div "Multibanco" at bounding box center [166, 271] width 76 height 38
select select "**"
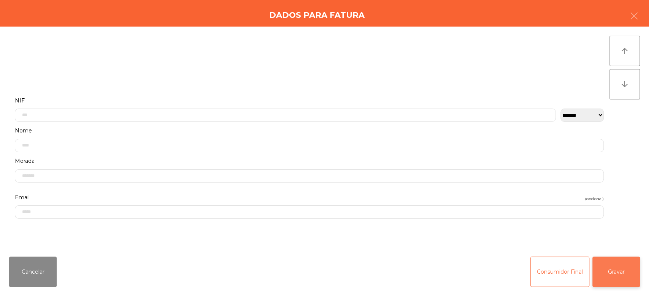
click at [626, 268] on button "Gravar" at bounding box center [616, 272] width 48 height 30
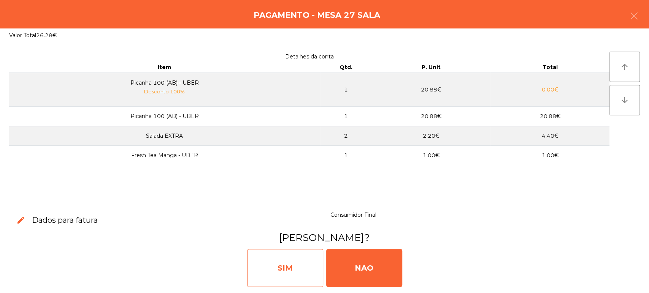
click at [262, 270] on div "SIM" at bounding box center [285, 268] width 76 height 38
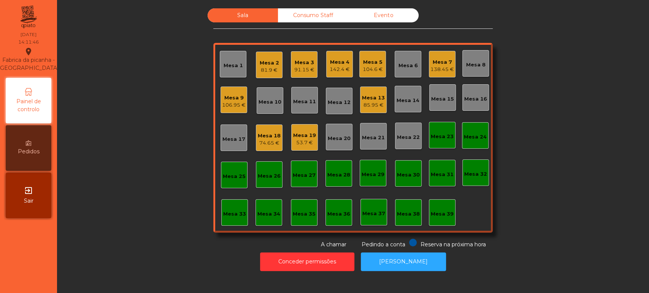
click at [260, 135] on div "Mesa 18" at bounding box center [269, 136] width 23 height 8
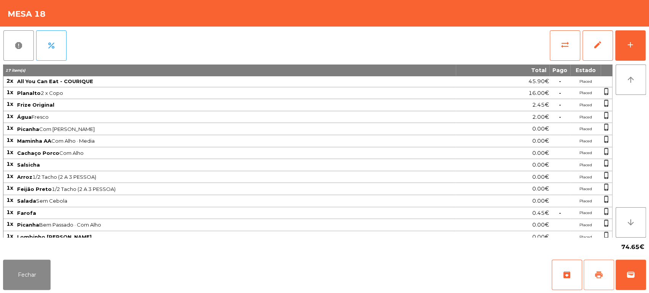
click at [597, 271] on span "print" at bounding box center [598, 275] width 9 height 9
click at [26, 283] on button "Fechar" at bounding box center [27, 275] width 48 height 30
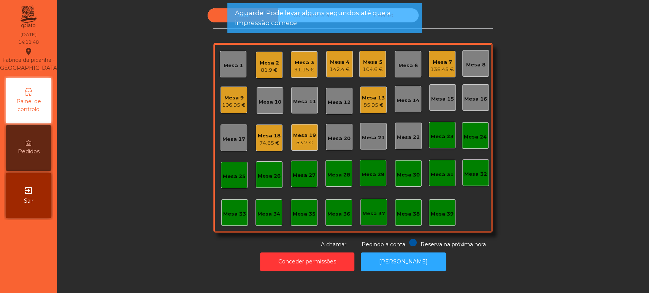
click at [345, 63] on div "Mesa 4" at bounding box center [339, 63] width 20 height 8
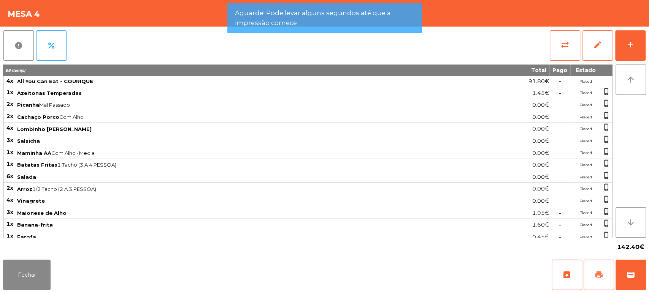
click at [586, 277] on button "print" at bounding box center [598, 275] width 30 height 30
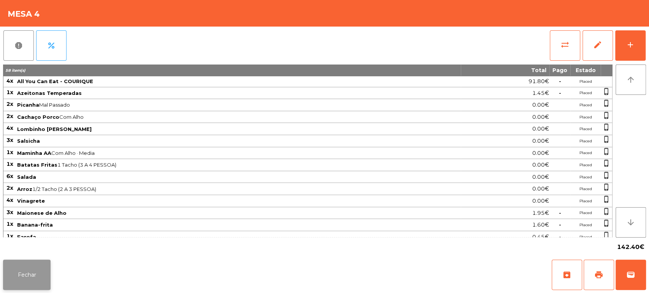
click at [46, 288] on button "Fechar" at bounding box center [27, 275] width 48 height 30
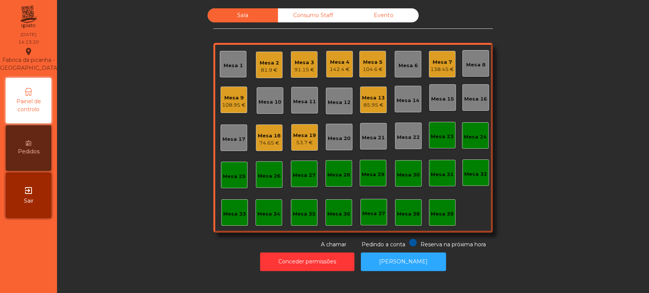
click at [376, 107] on div "85.95 €" at bounding box center [373, 105] width 23 height 8
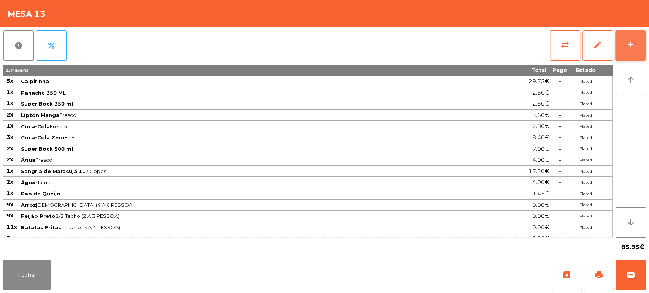
click at [645, 48] on button "add" at bounding box center [630, 45] width 30 height 30
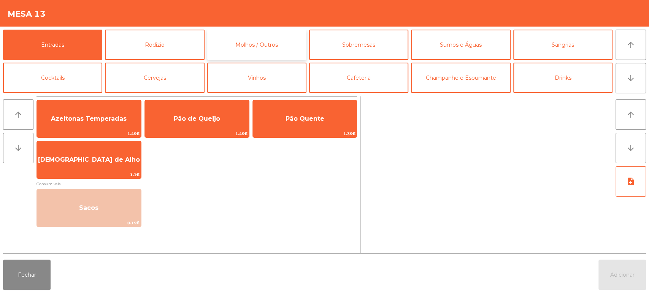
click at [283, 52] on button "Molhos / Outros" at bounding box center [256, 45] width 99 height 30
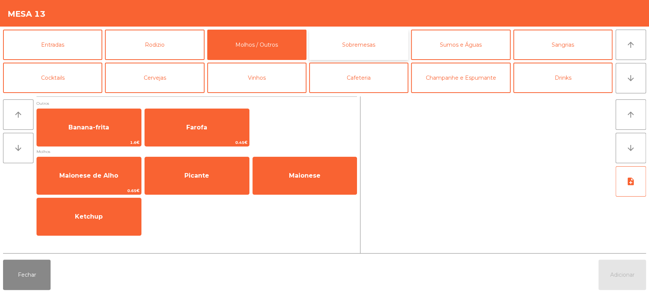
click at [392, 45] on button "Sobremesas" at bounding box center [358, 45] width 99 height 30
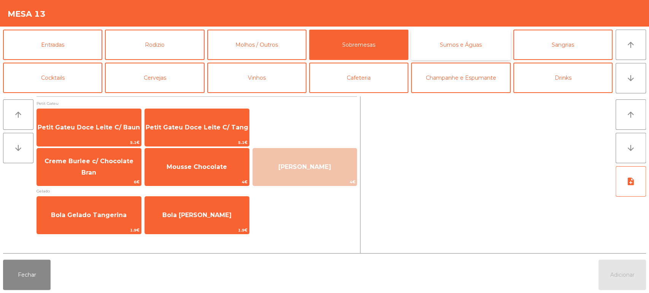
click at [469, 40] on button "Sumos e Águas" at bounding box center [460, 45] width 99 height 30
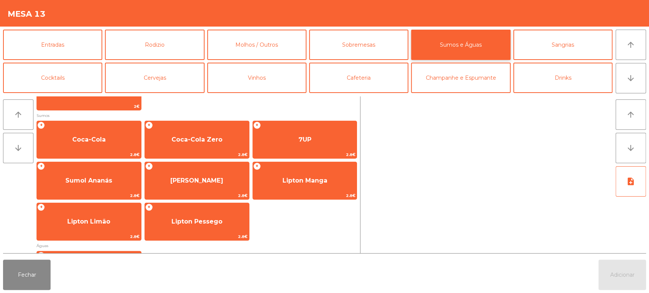
scroll to position [111, 0]
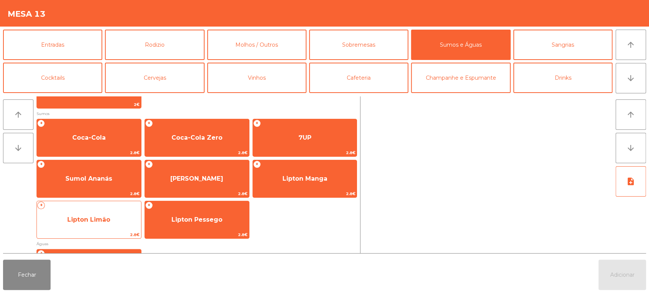
click at [98, 219] on span "Lipton Limão" at bounding box center [88, 219] width 43 height 7
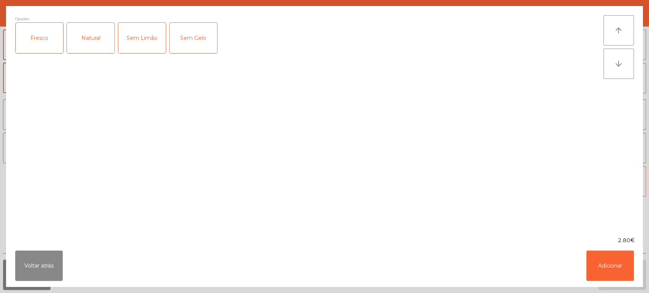
click at [38, 34] on div "Fresco" at bounding box center [40, 38] width 48 height 30
click at [615, 274] on button "Adicionar" at bounding box center [610, 266] width 48 height 30
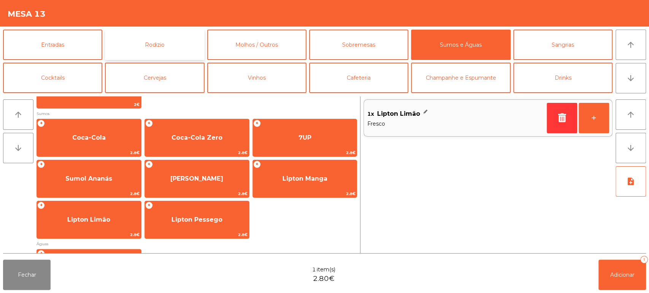
click at [160, 43] on button "Rodizio" at bounding box center [154, 45] width 99 height 30
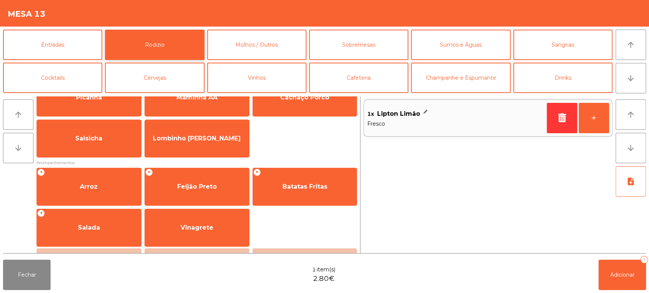
scroll to position [28, 0]
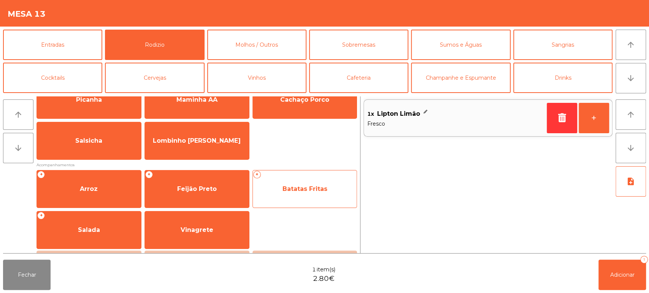
click at [310, 193] on span "Batatas Fritas" at bounding box center [305, 189] width 104 height 21
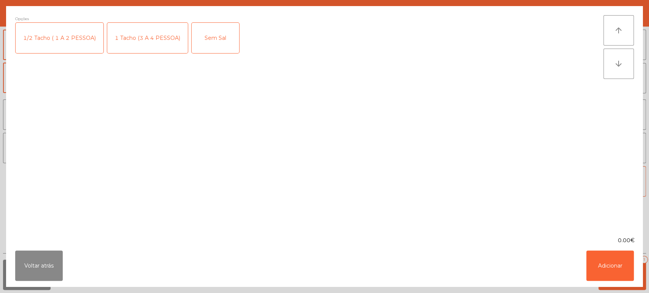
click at [159, 45] on div "1 Tacho (3 A 4 PESSOA)" at bounding box center [147, 38] width 81 height 30
click at [606, 268] on button "Adicionar" at bounding box center [610, 266] width 48 height 30
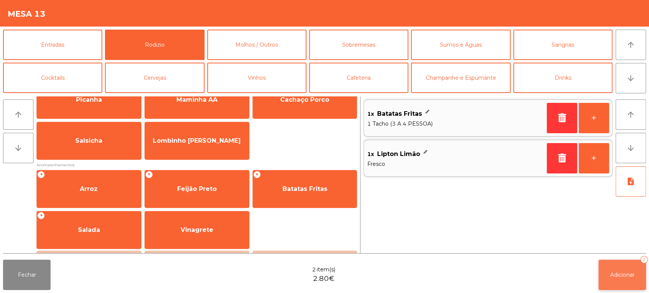
click at [621, 289] on button "Adicionar 2" at bounding box center [622, 275] width 48 height 30
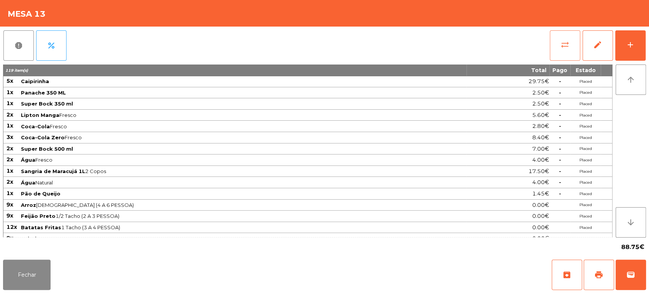
click at [555, 50] on button "sync_alt" at bounding box center [564, 45] width 30 height 30
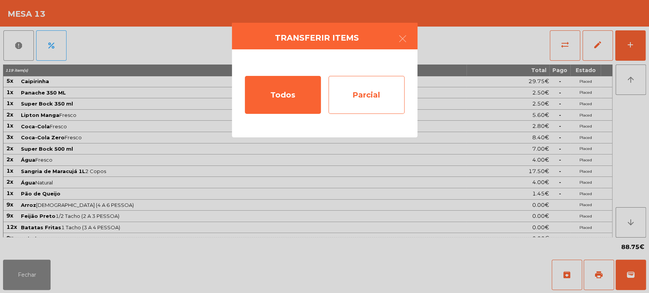
click at [377, 98] on div "Parcial" at bounding box center [366, 95] width 76 height 38
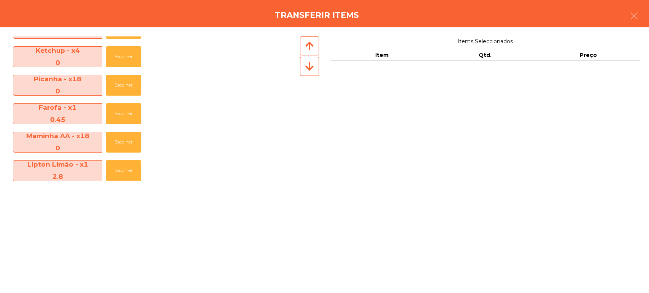
scroll to position [482, 0]
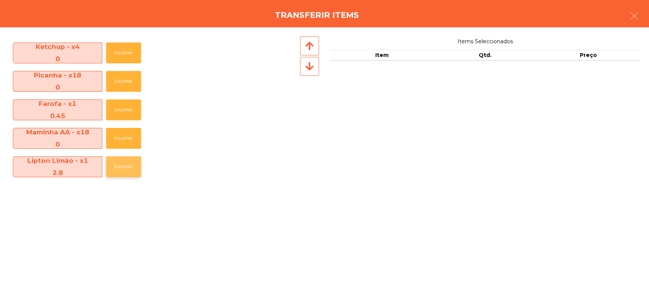
click at [122, 174] on button "Escolher" at bounding box center [123, 167] width 35 height 21
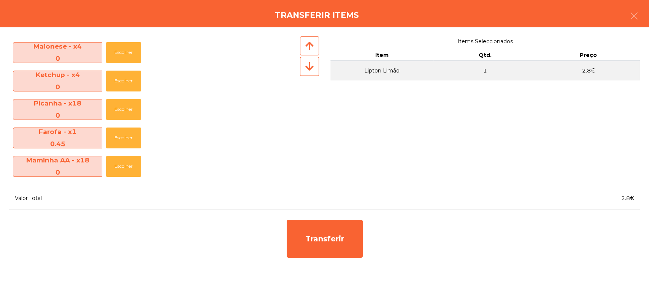
scroll to position [454, 0]
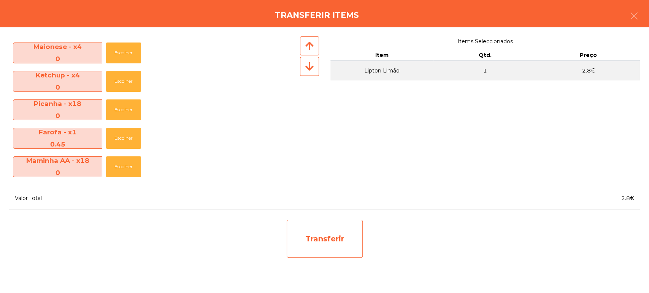
click at [340, 233] on div "Transferir" at bounding box center [325, 239] width 76 height 38
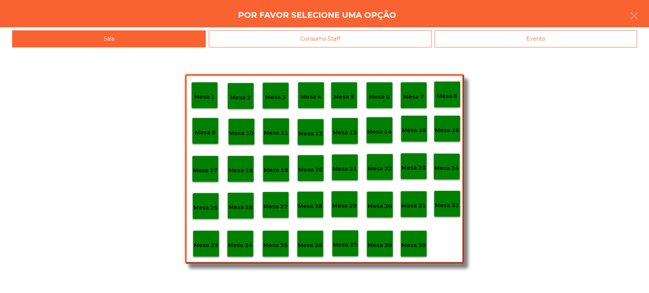
click at [344, 246] on p "Mesa 37" at bounding box center [345, 245] width 24 height 9
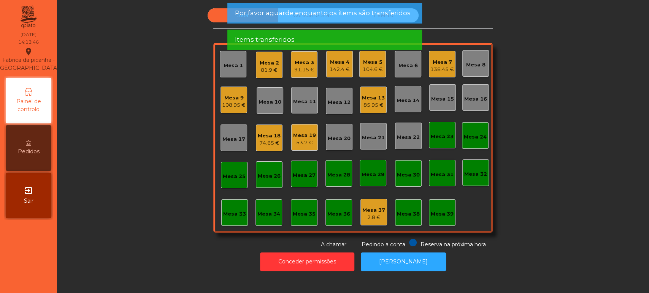
click at [371, 107] on div "85.95 €" at bounding box center [373, 105] width 23 height 8
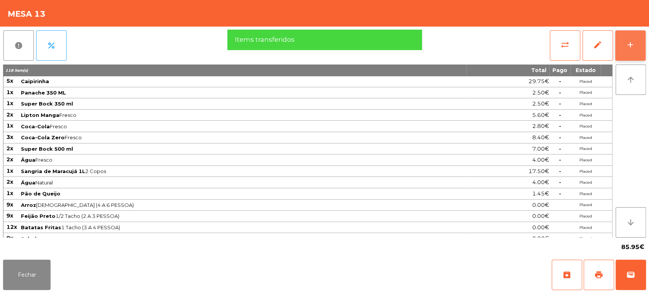
click at [641, 46] on button "add" at bounding box center [630, 45] width 30 height 30
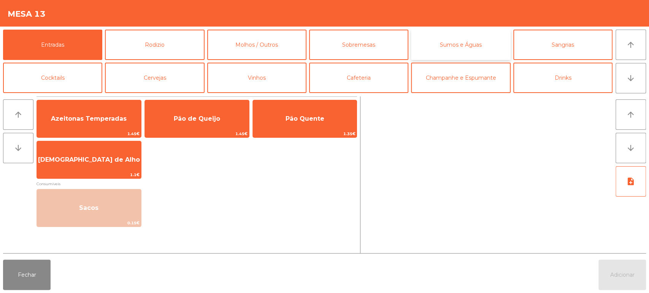
click at [452, 47] on button "Sumos e Águas" at bounding box center [460, 45] width 99 height 30
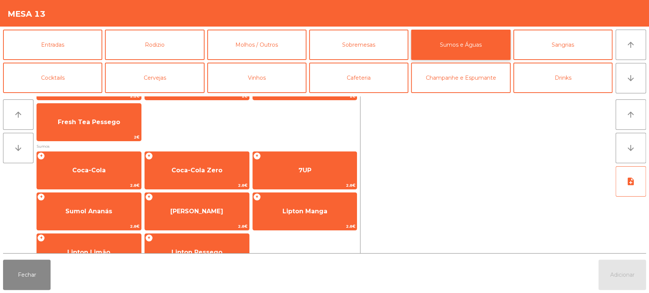
scroll to position [146, 0]
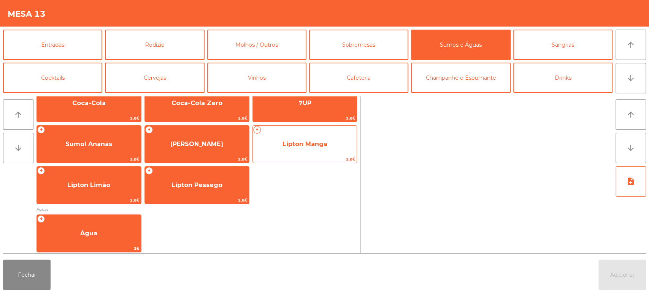
click at [320, 131] on div "+ Lipton Manga 2.8€" at bounding box center [304, 144] width 105 height 38
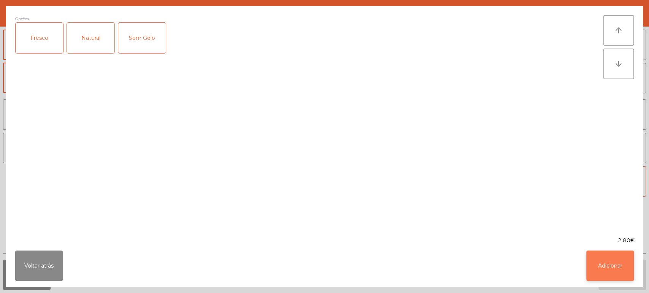
click at [587, 264] on button "Adicionar" at bounding box center [610, 266] width 48 height 30
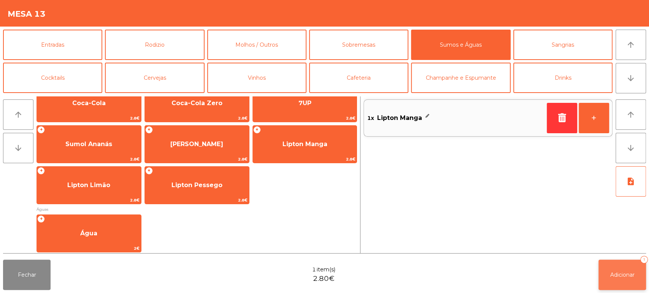
click at [626, 271] on button "Adicionar 1" at bounding box center [622, 275] width 48 height 30
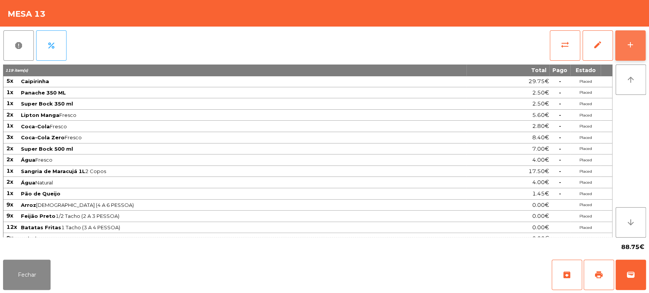
click at [619, 48] on button "add" at bounding box center [630, 45] width 30 height 30
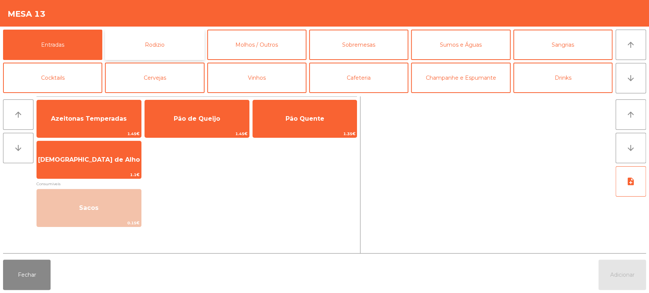
click at [172, 33] on button "Rodizio" at bounding box center [154, 45] width 99 height 30
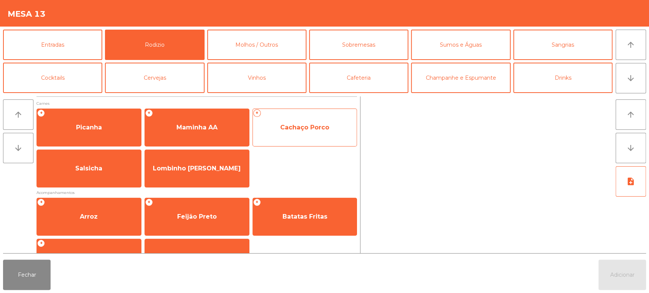
click at [307, 130] on span "Cachaço Porco" at bounding box center [304, 127] width 49 height 7
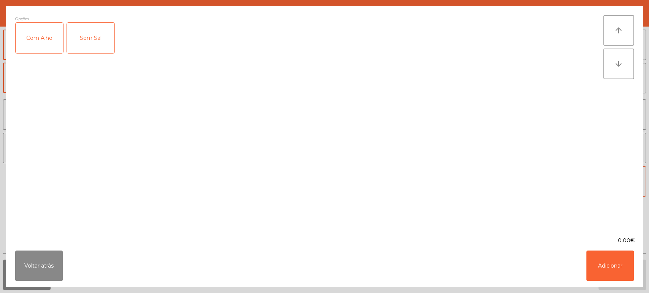
click at [47, 29] on div "Com Alho" at bounding box center [40, 38] width 48 height 30
click at [619, 273] on button "Adicionar" at bounding box center [610, 266] width 48 height 30
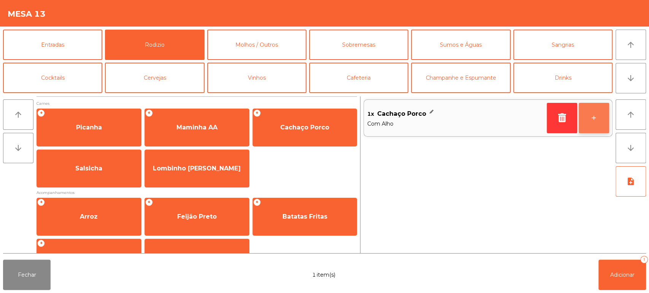
click at [595, 125] on button "+" at bounding box center [593, 118] width 30 height 30
click at [588, 124] on button "+" at bounding box center [593, 118] width 30 height 30
click at [590, 127] on button "+" at bounding box center [593, 118] width 30 height 30
click at [594, 119] on button "+" at bounding box center [593, 118] width 30 height 30
click at [599, 121] on button "+" at bounding box center [593, 118] width 30 height 30
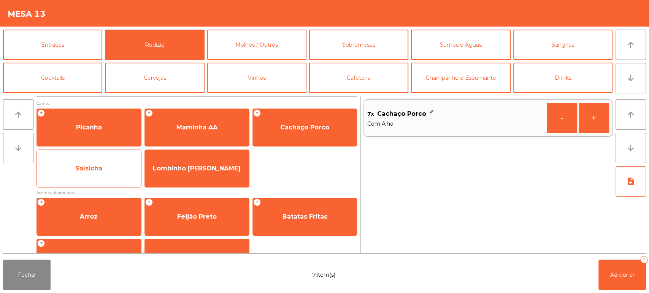
click at [103, 167] on span "Salsicha" at bounding box center [89, 168] width 104 height 21
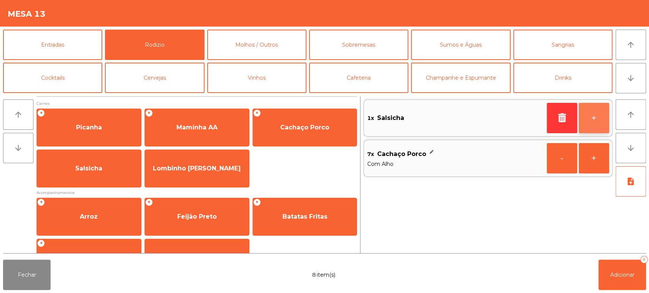
click at [600, 117] on button "+" at bounding box center [593, 118] width 30 height 30
click at [591, 118] on button "+" at bounding box center [593, 118] width 30 height 30
click at [595, 117] on button "+" at bounding box center [593, 118] width 30 height 30
click at [596, 116] on button "+" at bounding box center [593, 118] width 30 height 30
click at [594, 114] on button "+" at bounding box center [593, 118] width 30 height 30
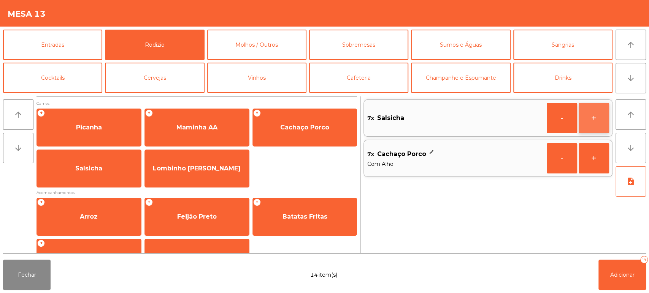
click at [589, 117] on button "+" at bounding box center [593, 118] width 30 height 30
click at [561, 119] on button "-" at bounding box center [561, 118] width 30 height 30
click at [596, 114] on button "+" at bounding box center [593, 118] width 30 height 30
click at [564, 165] on button "-" at bounding box center [561, 158] width 30 height 30
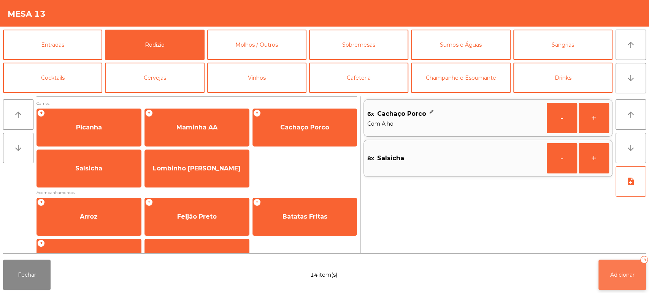
click at [632, 268] on button "Adicionar 14" at bounding box center [622, 275] width 48 height 30
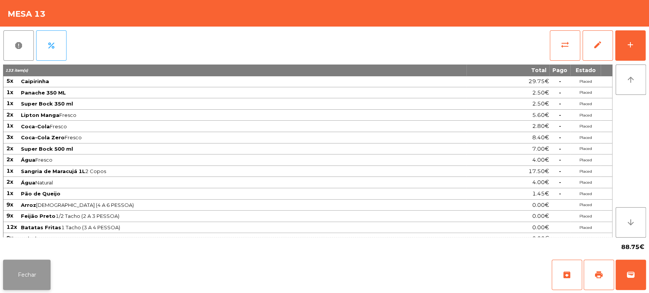
click at [32, 277] on button "Fechar" at bounding box center [27, 275] width 48 height 30
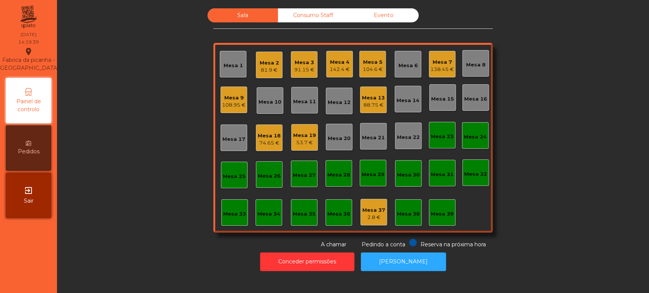
click at [450, 70] on div "Mesa 7 138.45 €" at bounding box center [442, 64] width 27 height 27
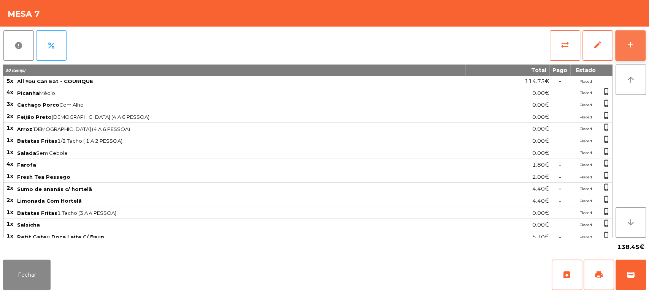
click at [633, 48] on div "add" at bounding box center [630, 44] width 9 height 9
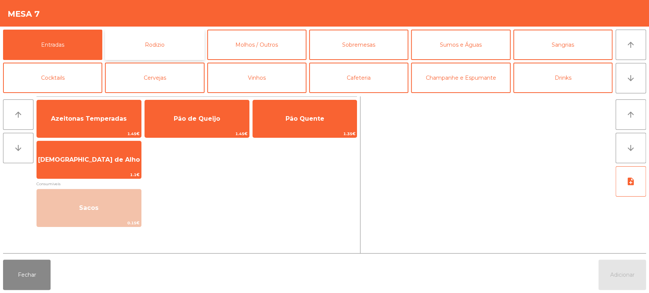
click at [176, 46] on button "Rodizio" at bounding box center [154, 45] width 99 height 30
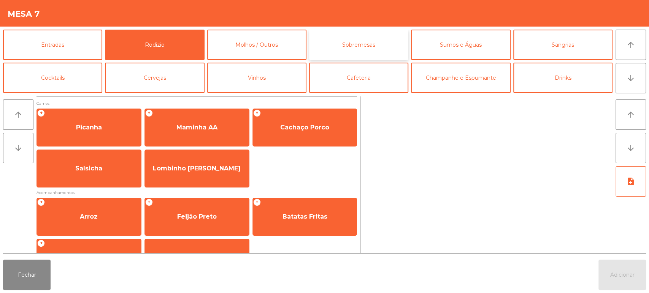
click at [385, 44] on button "Sobremesas" at bounding box center [358, 45] width 99 height 30
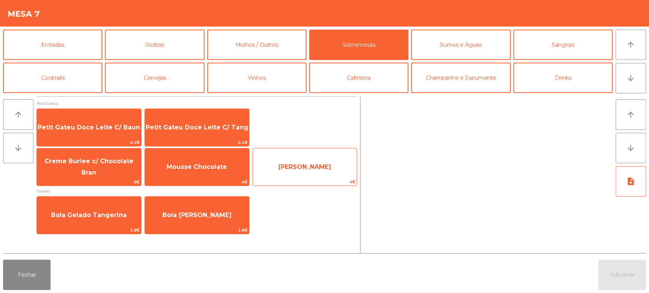
click at [312, 160] on span "[PERSON_NAME]" at bounding box center [305, 167] width 104 height 21
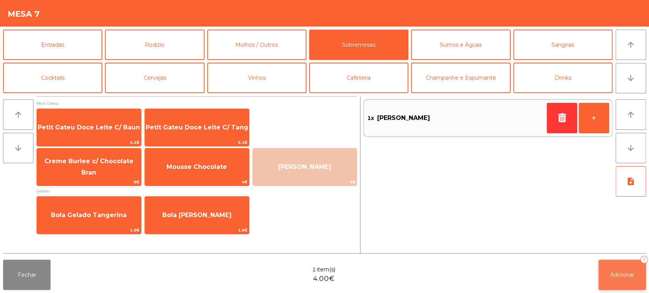
click at [614, 270] on button "Adicionar 1" at bounding box center [622, 275] width 48 height 30
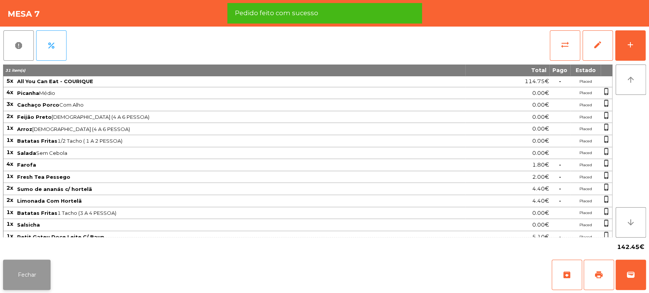
click at [34, 277] on button "Fechar" at bounding box center [27, 275] width 48 height 30
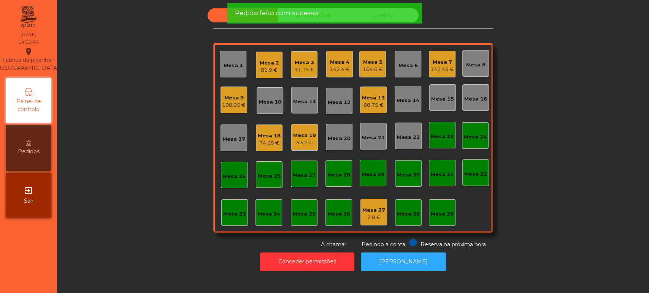
click at [146, 157] on div "Sala Consumo Staff Evento Mesa 1 Mesa 2 81.9 € Mesa 3 91.15 € Mesa 4 142.4 € Me…" at bounding box center [352, 128] width 571 height 241
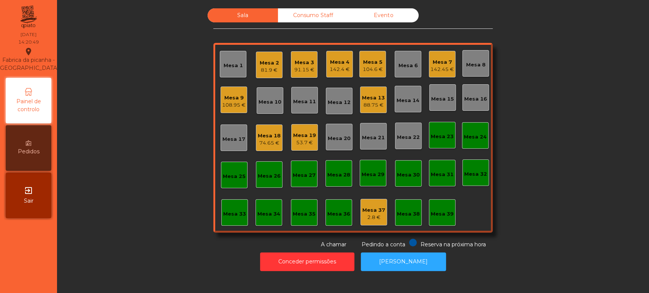
click at [363, 101] on div "88.75 €" at bounding box center [373, 105] width 23 height 8
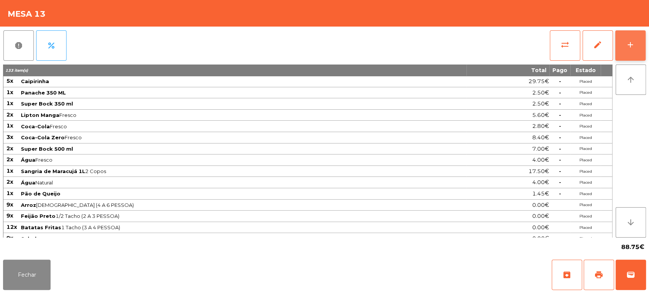
click at [637, 58] on button "add" at bounding box center [630, 45] width 30 height 30
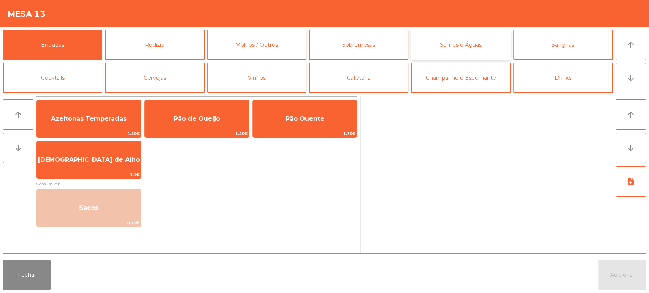
click at [466, 37] on button "Sumos e Águas" at bounding box center [460, 45] width 99 height 30
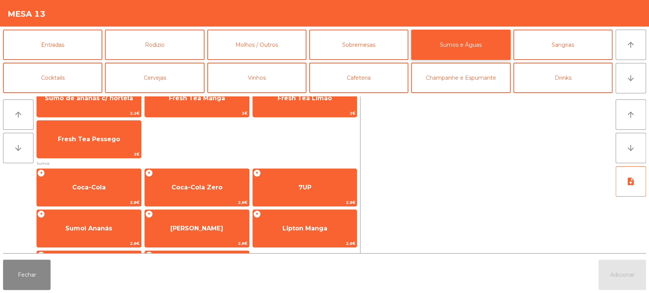
scroll to position [91, 0]
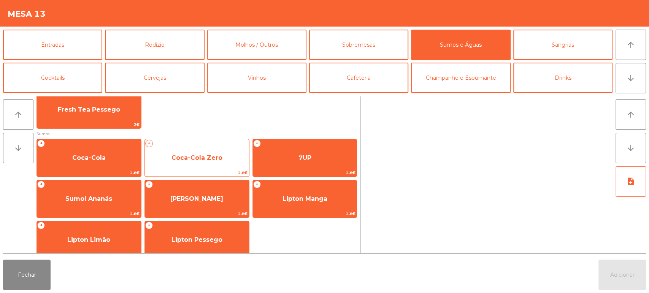
click at [222, 158] on span "Coca-Cola Zero" at bounding box center [197, 158] width 104 height 21
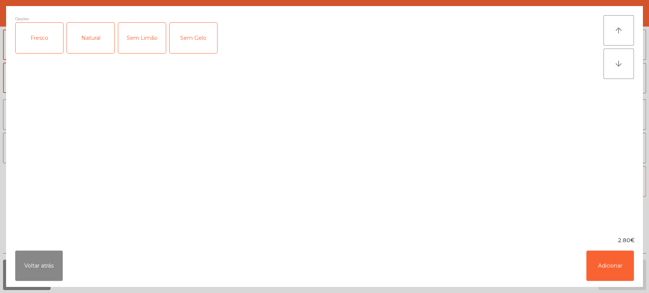
click at [46, 31] on div "Fresco" at bounding box center [40, 38] width 48 height 30
click at [608, 267] on button "Adicionar" at bounding box center [610, 266] width 48 height 30
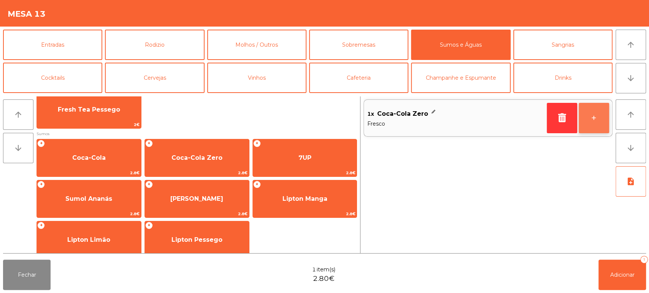
click at [597, 122] on button "+" at bounding box center [593, 118] width 30 height 30
click at [597, 123] on button "+" at bounding box center [593, 118] width 30 height 30
click at [560, 128] on button "-" at bounding box center [561, 118] width 30 height 30
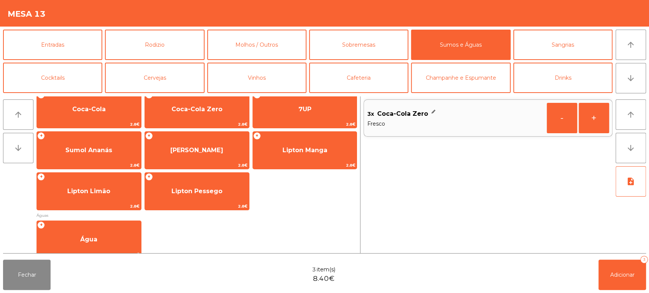
scroll to position [149, 0]
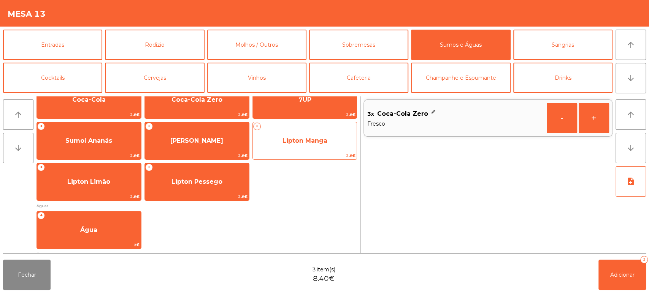
click at [314, 142] on span "Lipton Manga" at bounding box center [304, 140] width 45 height 7
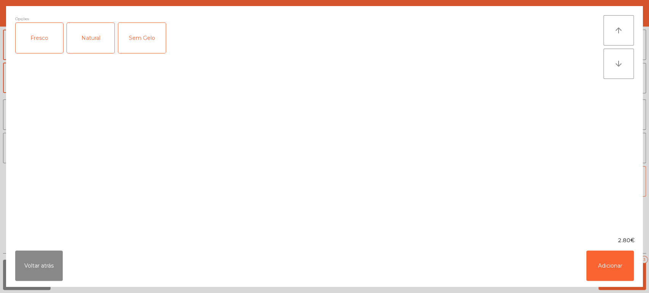
click at [48, 33] on div "Fresco" at bounding box center [40, 38] width 48 height 30
click at [614, 255] on button "Adicionar" at bounding box center [610, 266] width 48 height 30
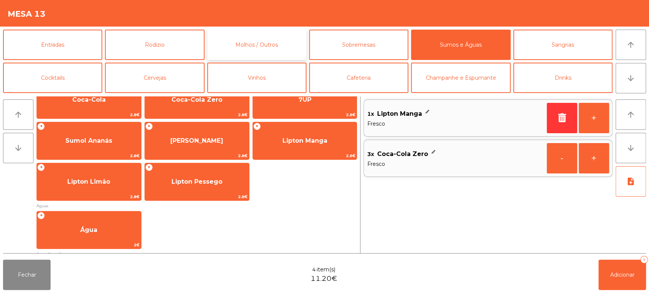
click at [272, 35] on button "Molhos / Outros" at bounding box center [256, 45] width 99 height 30
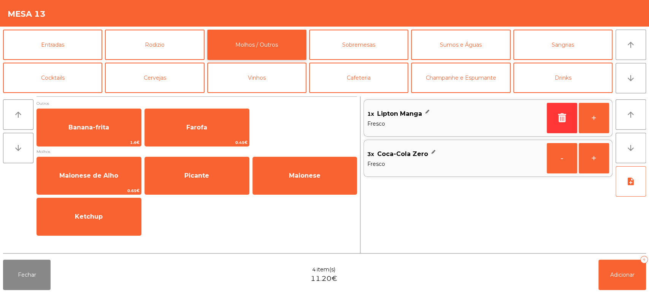
scroll to position [0, 0]
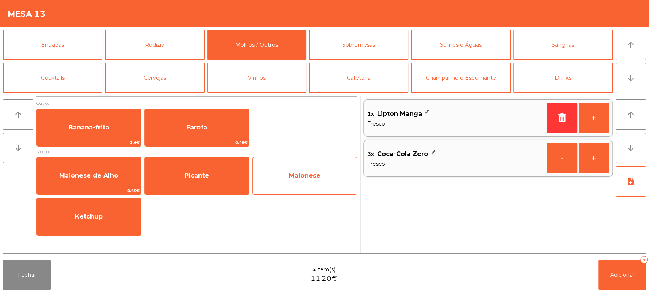
click at [320, 180] on span "Maionese" at bounding box center [305, 176] width 104 height 21
click at [326, 170] on span "Maionese" at bounding box center [305, 176] width 104 height 21
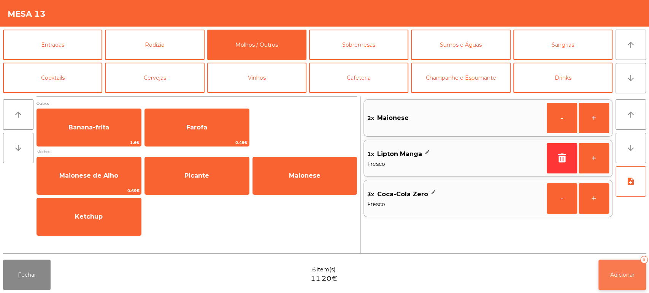
click at [629, 279] on button "Adicionar 6" at bounding box center [622, 275] width 48 height 30
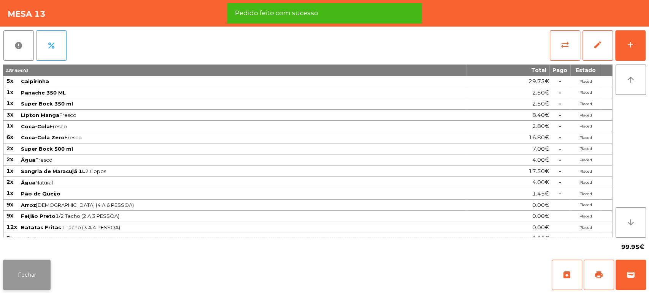
click at [15, 289] on button "Fechar" at bounding box center [27, 275] width 48 height 30
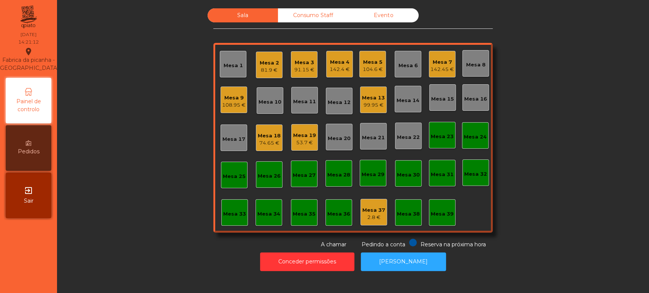
click at [371, 67] on div "104.6 €" at bounding box center [373, 70] width 20 height 8
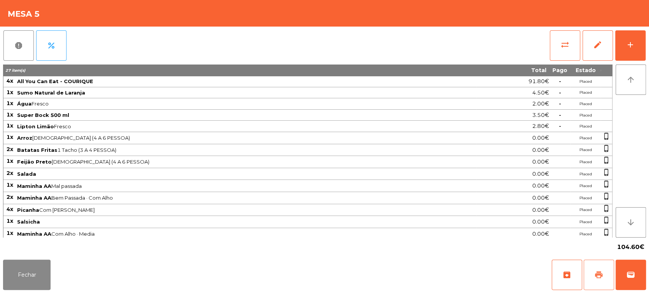
click at [605, 272] on button "print" at bounding box center [598, 275] width 30 height 30
click at [630, 54] on button "add" at bounding box center [630, 45] width 30 height 30
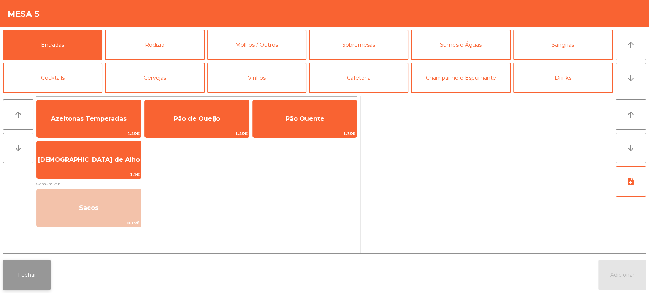
click at [19, 277] on button "Fechar" at bounding box center [27, 275] width 48 height 30
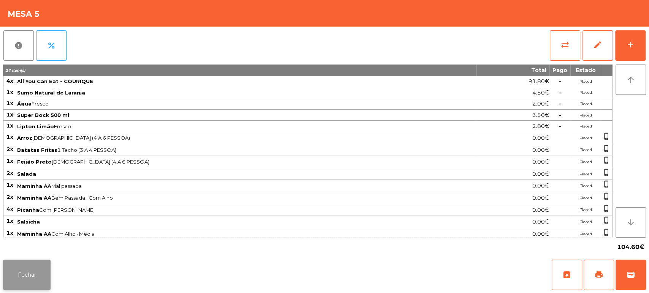
click at [18, 282] on button "Fechar" at bounding box center [27, 275] width 48 height 30
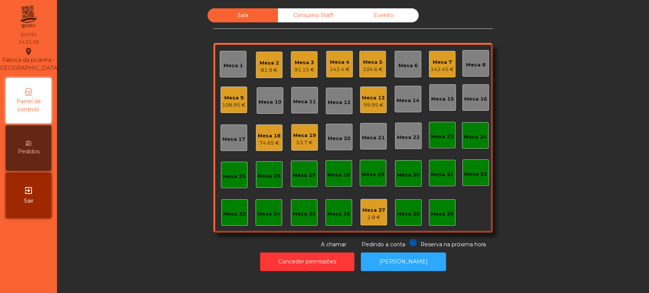
click at [441, 68] on div "142.45 €" at bounding box center [442, 70] width 24 height 8
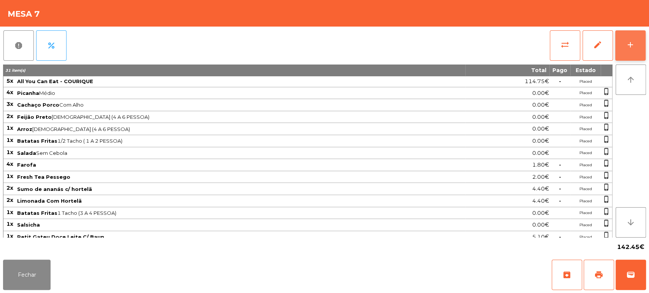
click at [635, 41] on button "add" at bounding box center [630, 45] width 30 height 30
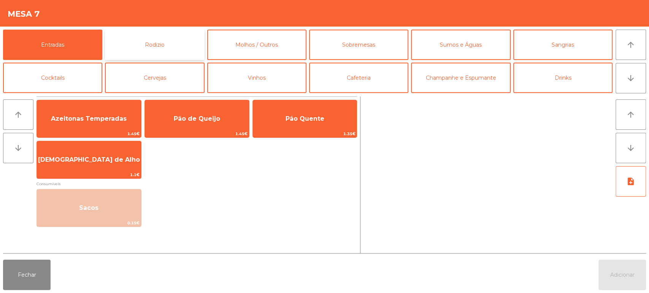
click at [182, 38] on button "Rodizio" at bounding box center [154, 45] width 99 height 30
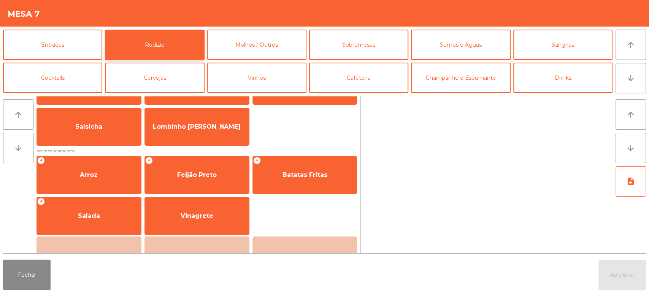
scroll to position [70, 0]
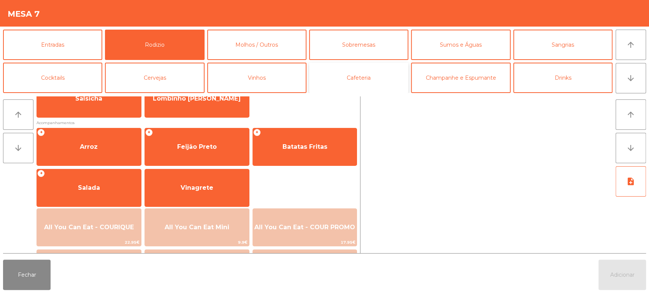
click at [369, 78] on button "Cafeteria" at bounding box center [358, 78] width 99 height 30
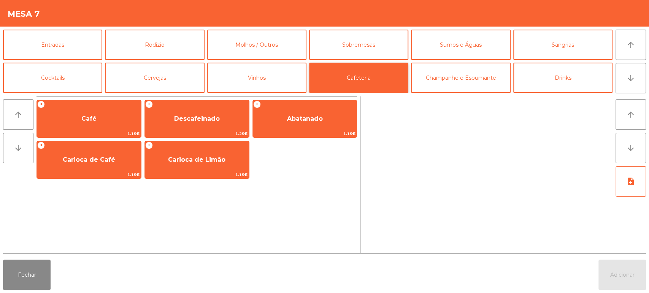
scroll to position [0, 0]
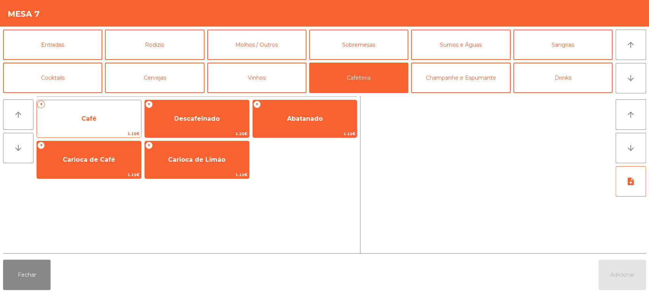
click at [101, 117] on span "Café" at bounding box center [89, 119] width 104 height 21
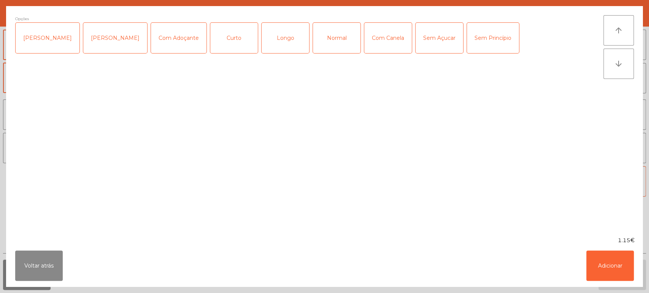
click at [230, 38] on div "Curto" at bounding box center [234, 38] width 48 height 30
click at [610, 273] on button "Adicionar" at bounding box center [610, 266] width 48 height 30
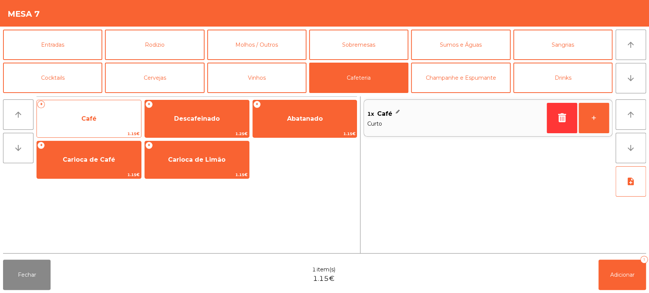
click at [105, 121] on span "Café" at bounding box center [89, 119] width 104 height 21
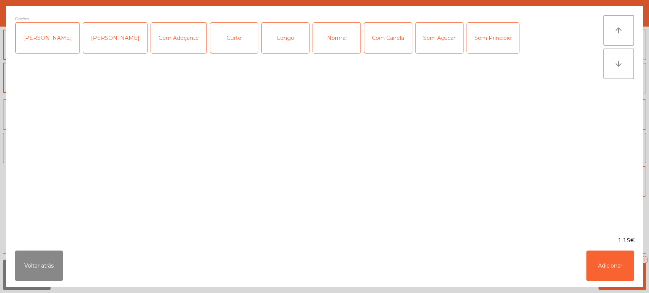
click at [322, 35] on div "Normal" at bounding box center [337, 38] width 48 height 30
click at [620, 268] on button "Adicionar" at bounding box center [610, 266] width 48 height 30
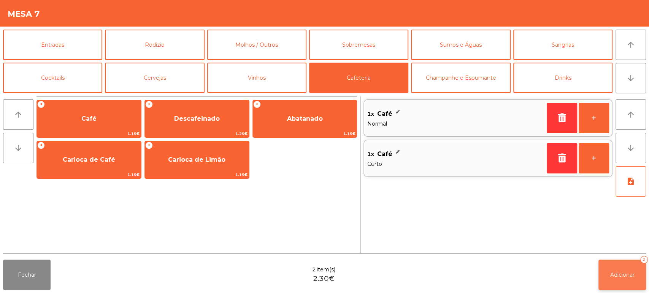
click at [629, 275] on span "Adicionar" at bounding box center [622, 275] width 24 height 7
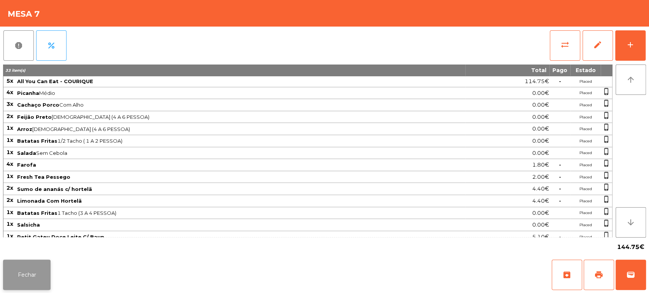
click at [24, 273] on button "Fechar" at bounding box center [27, 275] width 48 height 30
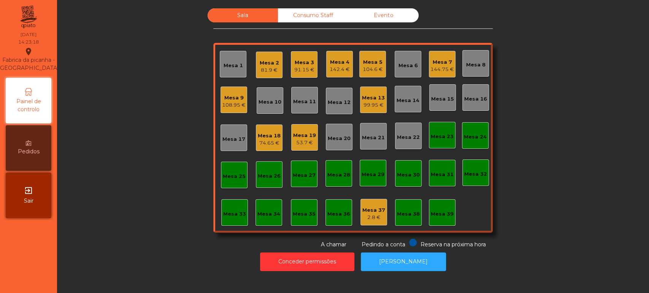
click at [363, 67] on div "104.6 €" at bounding box center [373, 70] width 20 height 8
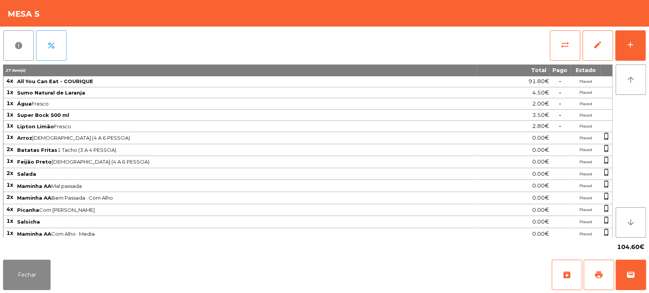
click at [648, 257] on div "report percent sync_alt edit add 27 item(s) Total Pago Estado 4x All You Can Ea…" at bounding box center [324, 142] width 649 height 230
click at [642, 277] on button "wallet" at bounding box center [630, 275] width 30 height 30
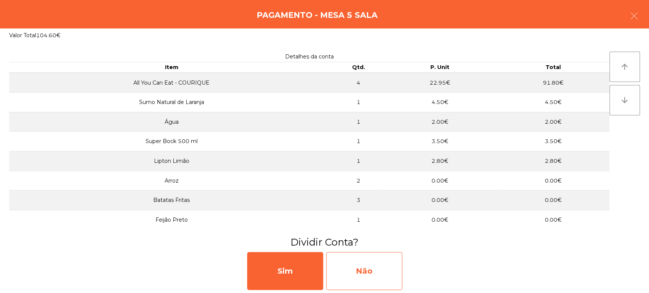
click at [368, 260] on div "Não" at bounding box center [364, 271] width 76 height 38
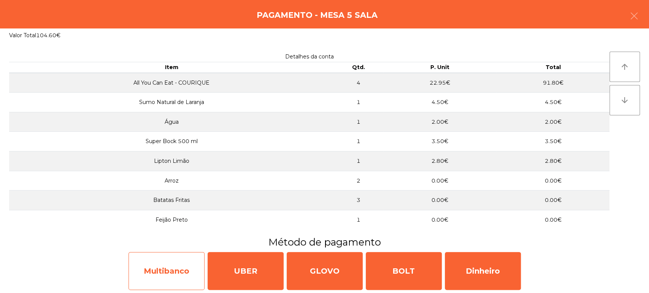
click at [165, 271] on div "Multibanco" at bounding box center [166, 271] width 76 height 38
select select "**"
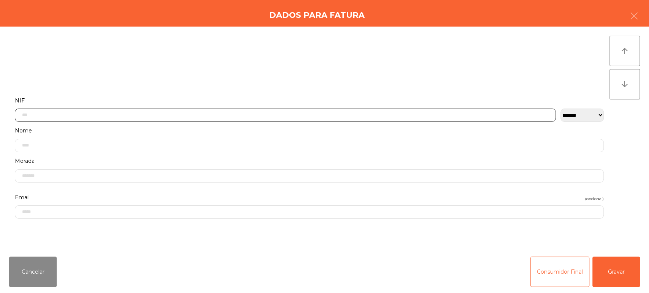
click at [185, 112] on input "text" at bounding box center [285, 115] width 541 height 13
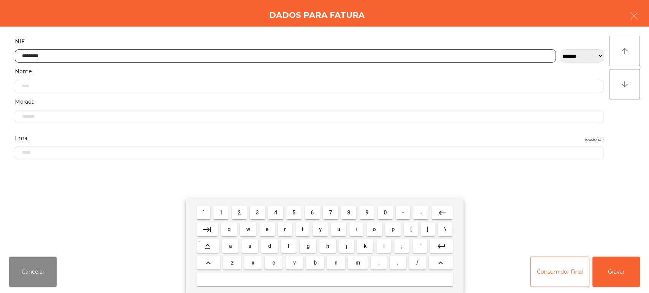
type input "*********"
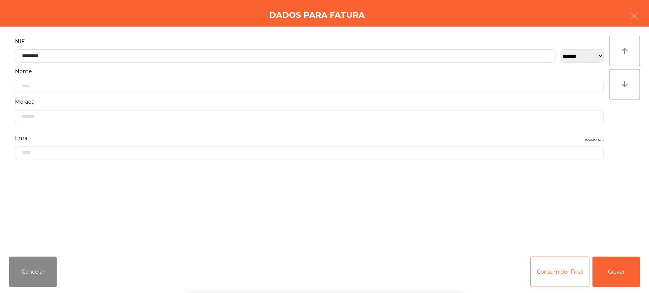
click at [610, 269] on div "` 1 2 3 4 5 6 7 8 9 0 - = keyboard_backspace keyboard_tab q w e r t y u i o p […" at bounding box center [324, 246] width 649 height 94
click at [613, 269] on button "Gravar" at bounding box center [616, 272] width 48 height 30
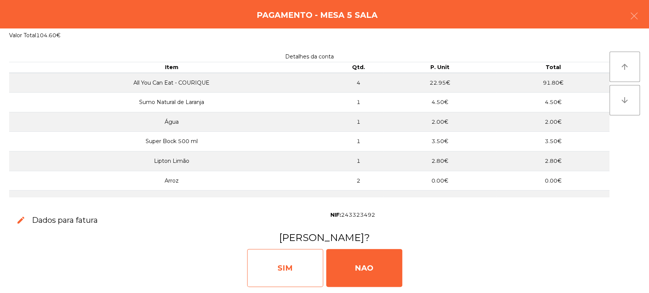
click at [261, 264] on div "SIM" at bounding box center [285, 268] width 76 height 38
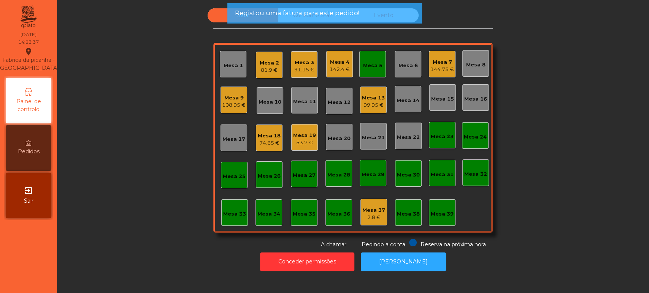
click at [370, 68] on div "Mesa 5" at bounding box center [372, 66] width 19 height 8
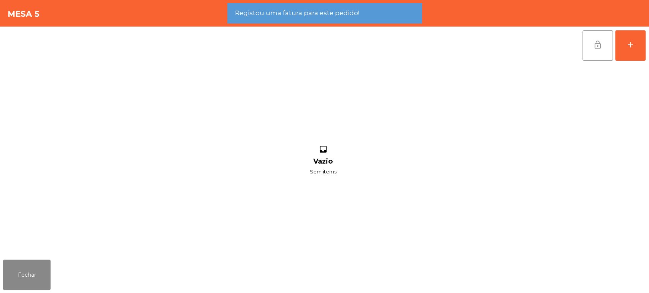
click at [595, 45] on span "lock_open" at bounding box center [597, 44] width 9 height 9
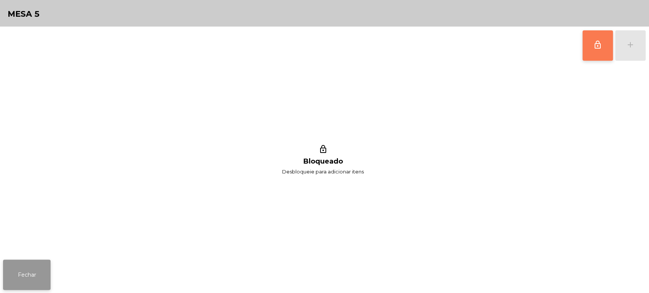
click at [40, 271] on button "Fechar" at bounding box center [27, 275] width 48 height 30
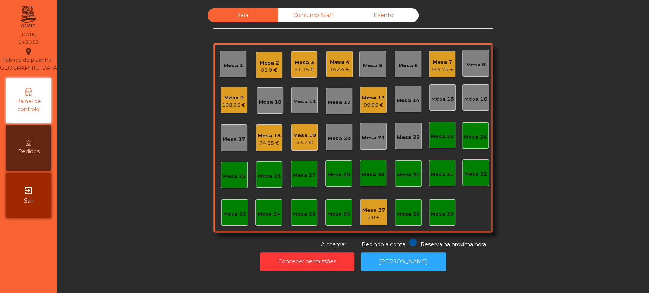
click at [301, 17] on div "Consumo Staff" at bounding box center [313, 15] width 70 height 14
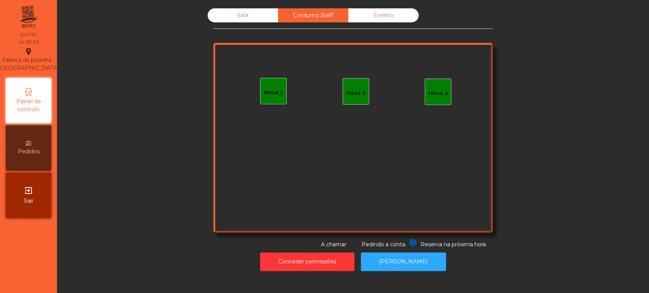
click at [271, 101] on div "Mesa 1" at bounding box center [273, 91] width 27 height 27
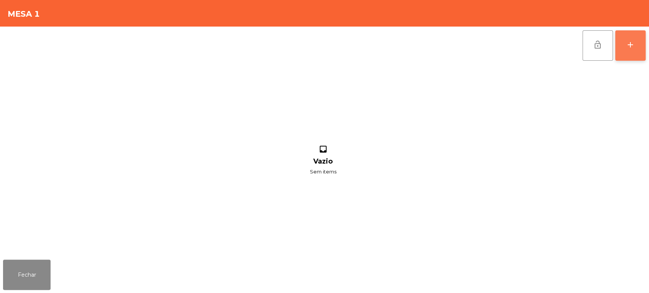
click at [639, 49] on button "add" at bounding box center [630, 45] width 30 height 30
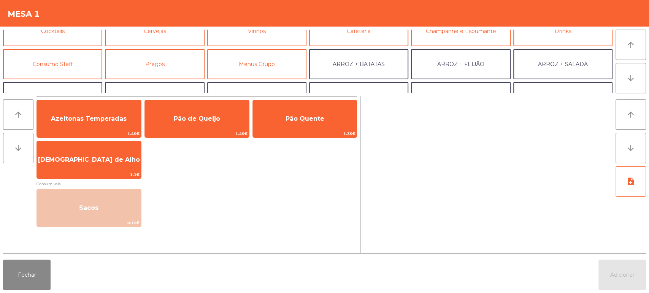
scroll to position [48, 0]
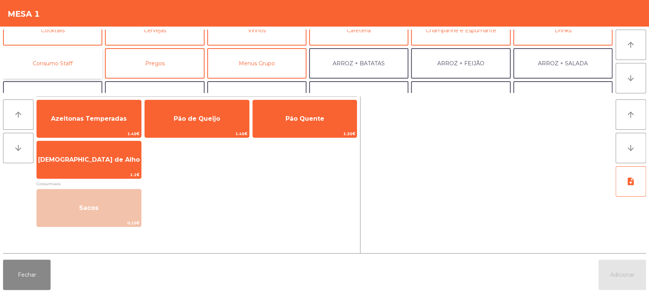
click at [79, 63] on button "Consumo Staff" at bounding box center [52, 63] width 99 height 30
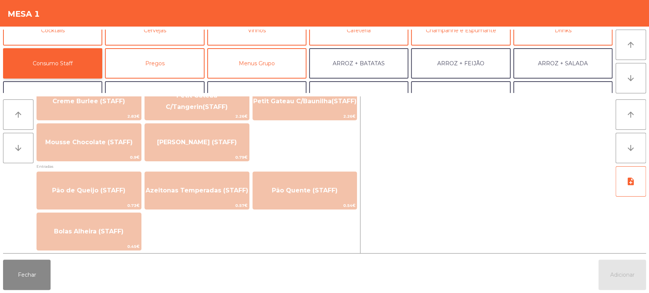
scroll to position [553, 0]
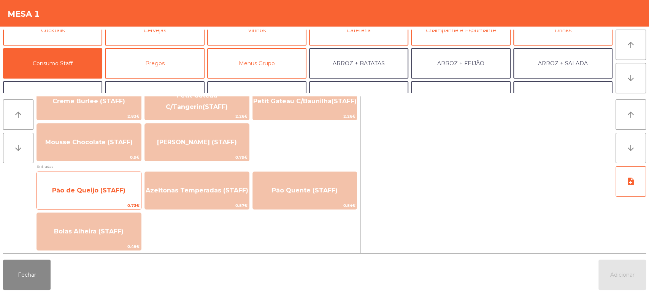
click at [107, 192] on span "Pão de Queijo (STAFF)" at bounding box center [88, 190] width 73 height 7
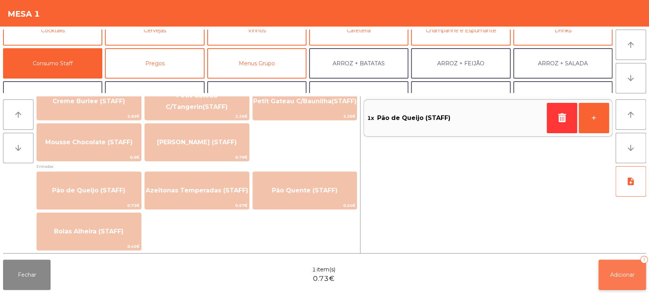
click at [620, 273] on span "Adicionar" at bounding box center [622, 275] width 24 height 7
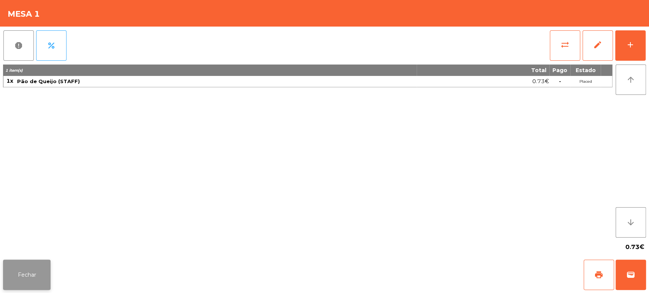
click at [30, 283] on button "Fechar" at bounding box center [27, 275] width 48 height 30
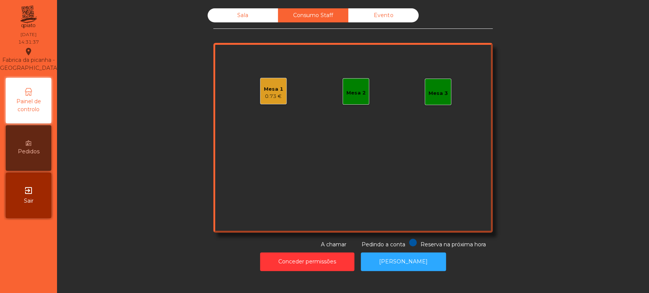
click at [239, 15] on div "Sala" at bounding box center [242, 15] width 70 height 14
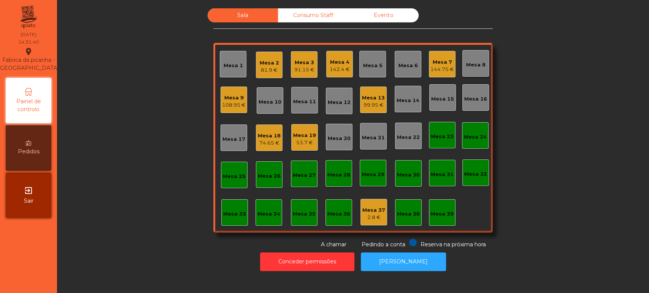
click at [431, 60] on div "Mesa 7" at bounding box center [442, 63] width 24 height 8
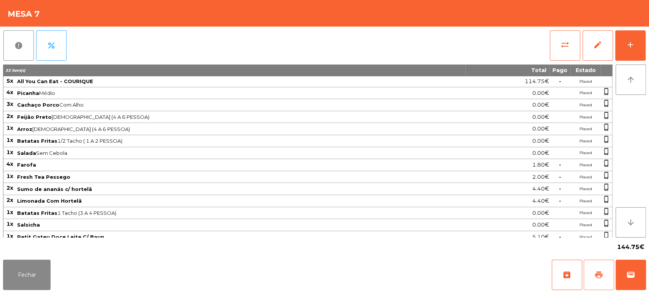
click at [606, 280] on button "print" at bounding box center [598, 275] width 30 height 30
click at [102, 16] on span "Pedindo a conta" at bounding box center [86, 14] width 47 height 8
click at [632, 276] on span "wallet" at bounding box center [630, 275] width 9 height 9
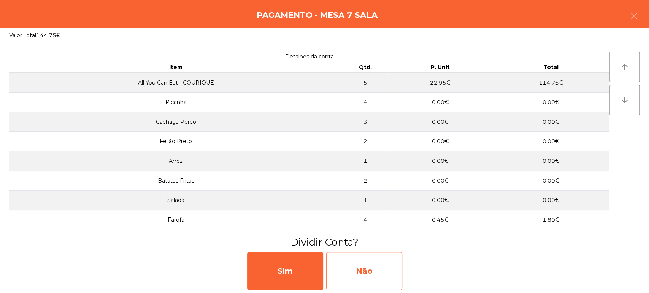
click at [379, 266] on div "Não" at bounding box center [364, 271] width 76 height 38
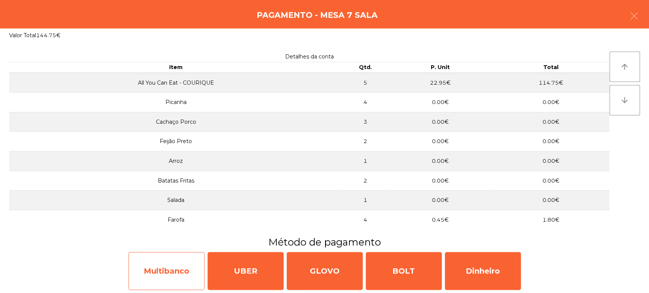
click at [161, 271] on div "Multibanco" at bounding box center [166, 271] width 76 height 38
select select "**"
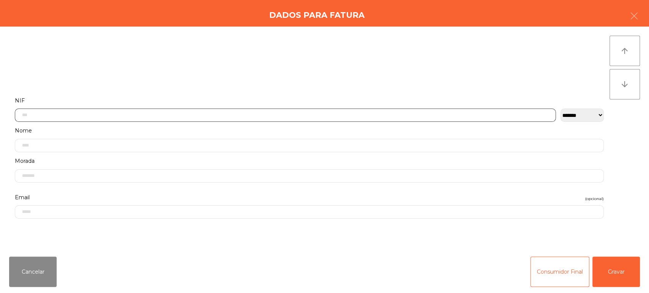
click at [190, 112] on input "text" at bounding box center [285, 115] width 541 height 13
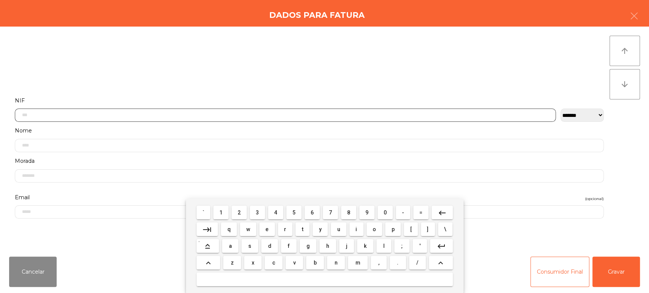
scroll to position [59, 0]
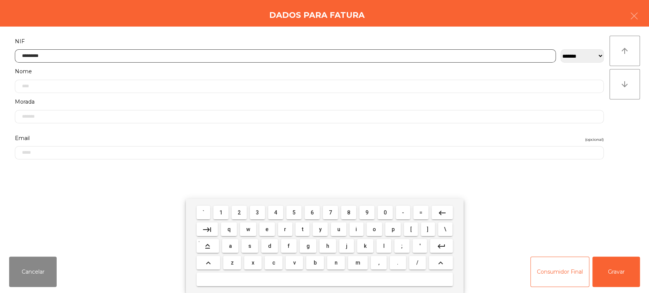
type input "*********"
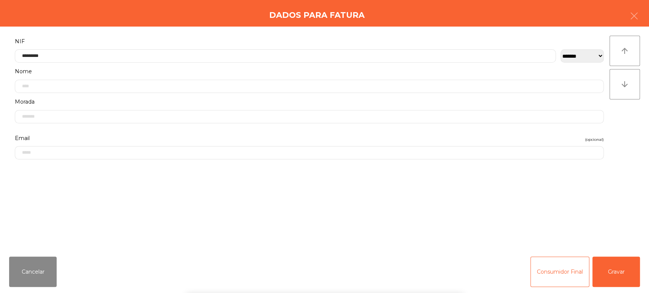
click at [625, 163] on div "arrow_upward arrow_downward" at bounding box center [624, 139] width 30 height 206
click at [612, 263] on button "Gravar" at bounding box center [616, 272] width 48 height 30
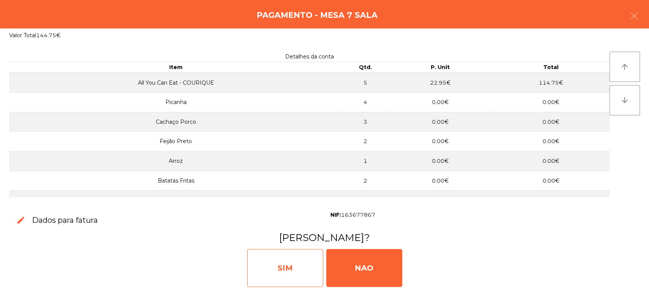
click at [272, 280] on div "SIM" at bounding box center [285, 268] width 76 height 38
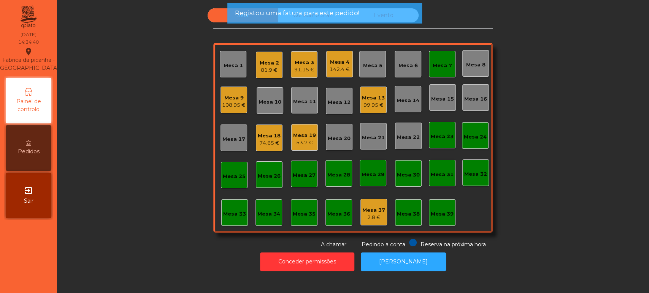
click at [432, 68] on div "Mesa 7" at bounding box center [441, 66] width 19 height 8
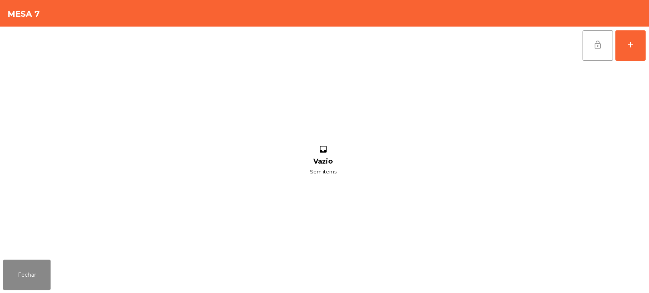
click at [599, 49] on span "lock_open" at bounding box center [597, 44] width 9 height 9
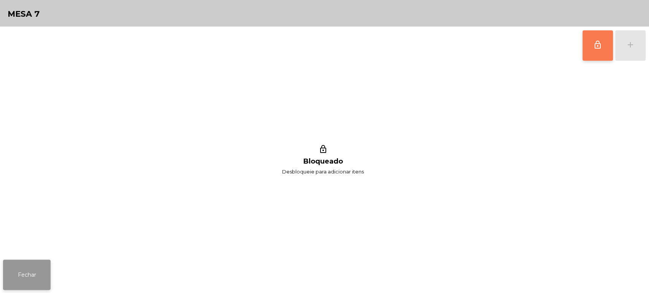
click at [21, 287] on button "Fechar" at bounding box center [27, 275] width 48 height 30
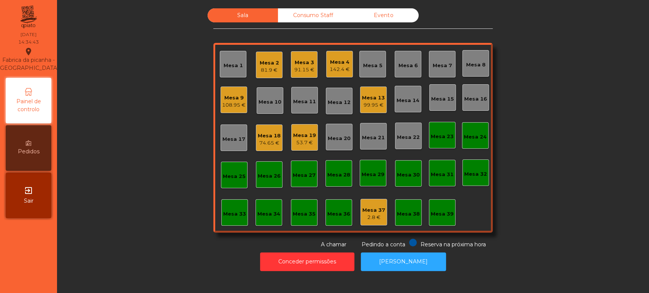
click at [577, 109] on div "Sala Consumo Staff Evento Mesa 1 Mesa 2 81.9 € Mesa 3 91.15 € Mesa 4 142.4 € Me…" at bounding box center [352, 128] width 571 height 241
click at [263, 53] on div "Mesa 2 81.9 €" at bounding box center [269, 65] width 27 height 27
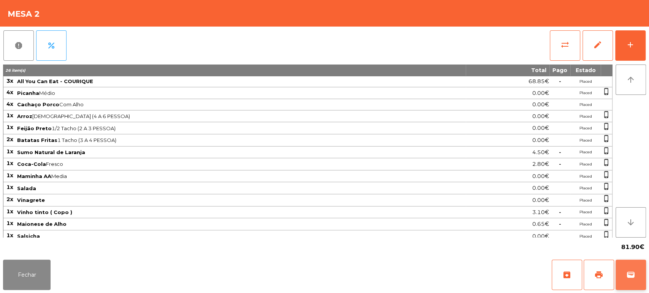
click at [632, 280] on button "wallet" at bounding box center [630, 275] width 30 height 30
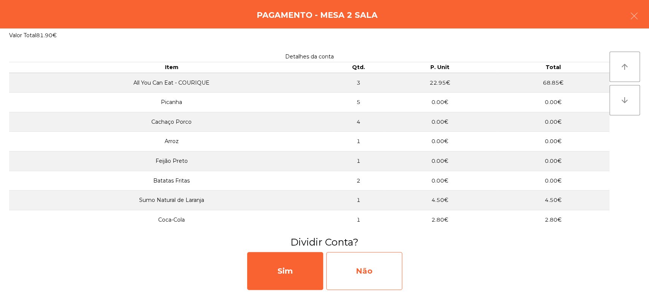
click at [371, 273] on div "Não" at bounding box center [364, 271] width 76 height 38
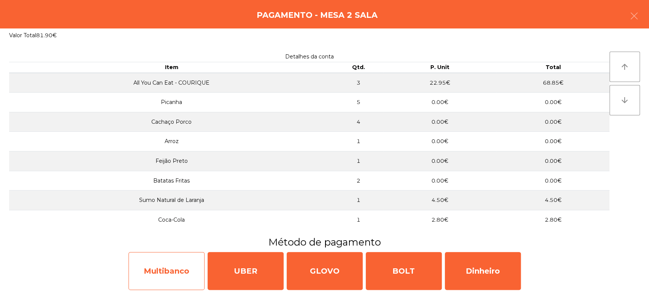
click at [163, 264] on div "Multibanco" at bounding box center [166, 271] width 76 height 38
select select "**"
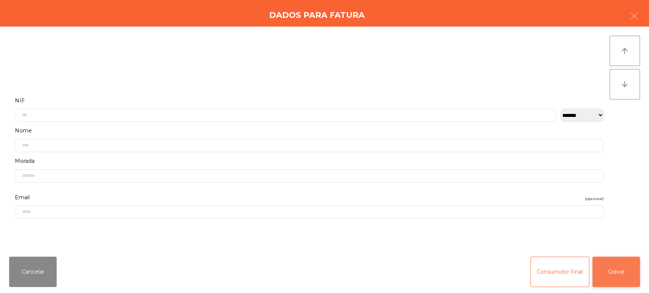
click at [607, 271] on button "Gravar" at bounding box center [616, 272] width 48 height 30
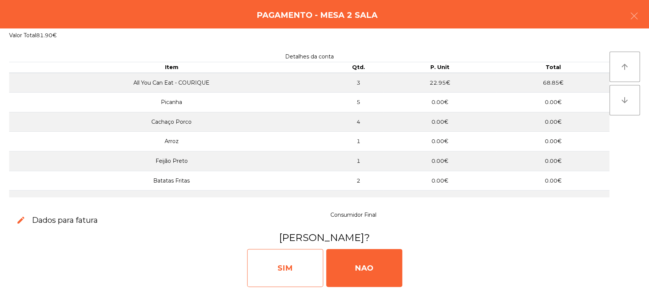
click at [267, 260] on div "SIM" at bounding box center [285, 268] width 76 height 38
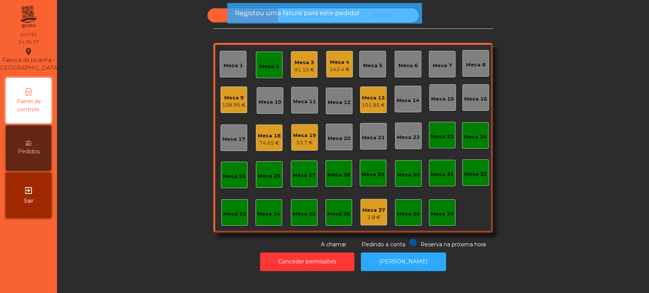
click at [264, 70] on div "Mesa 2" at bounding box center [269, 67] width 19 height 8
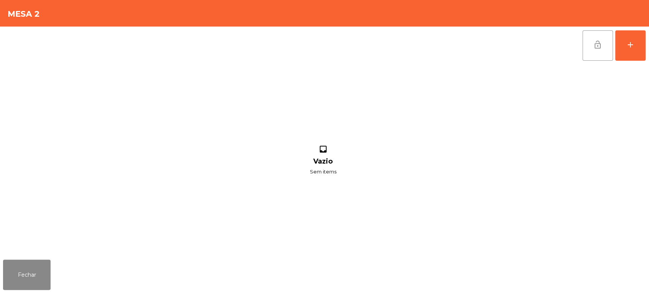
click at [596, 43] on span "lock_open" at bounding box center [597, 44] width 9 height 9
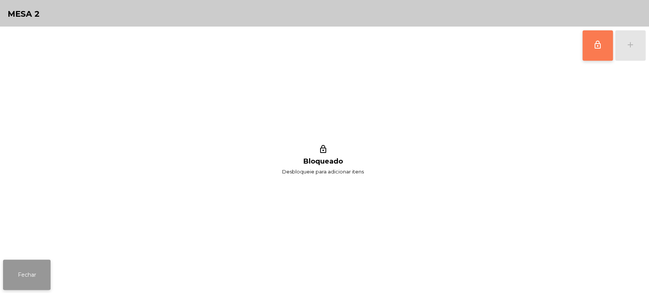
click at [22, 273] on button "Fechar" at bounding box center [27, 275] width 48 height 30
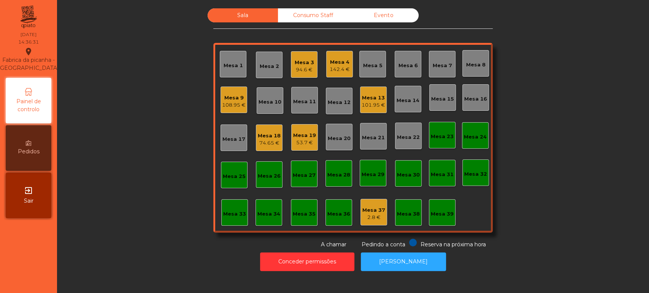
click at [553, 164] on div "Sala Consumo Staff Evento Mesa 1 Mesa 2 Mesa 3 94.6 € Mesa 4 142.4 € Mesa 5 Mes…" at bounding box center [352, 128] width 571 height 241
click at [234, 100] on div "Mesa 9" at bounding box center [234, 98] width 24 height 8
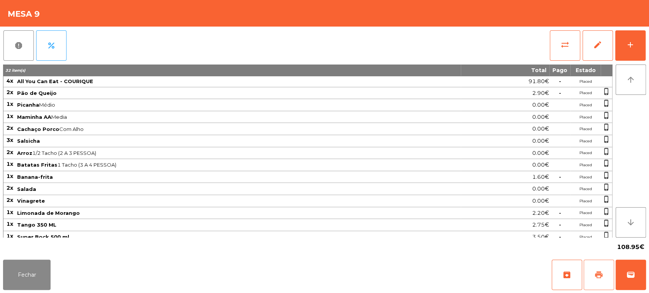
click at [598, 268] on button "print" at bounding box center [598, 275] width 30 height 30
click at [629, 276] on span "wallet" at bounding box center [630, 275] width 9 height 9
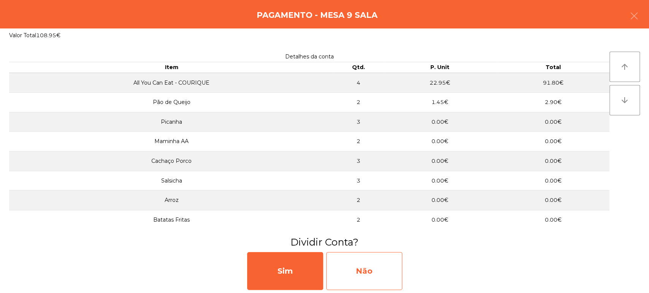
click at [376, 260] on div "Não" at bounding box center [364, 271] width 76 height 38
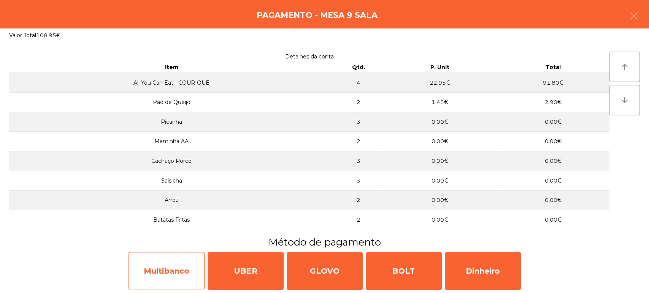
click at [152, 261] on div "Multibanco" at bounding box center [166, 271] width 76 height 38
select select "**"
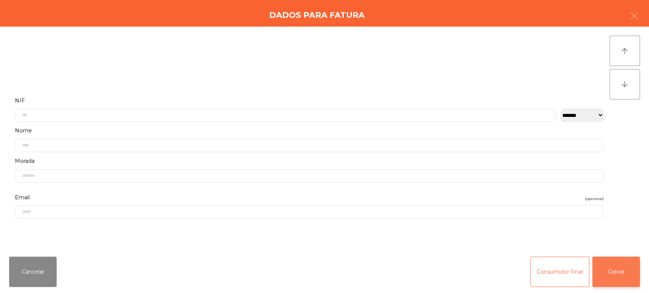
click at [622, 262] on button "Gravar" at bounding box center [616, 272] width 48 height 30
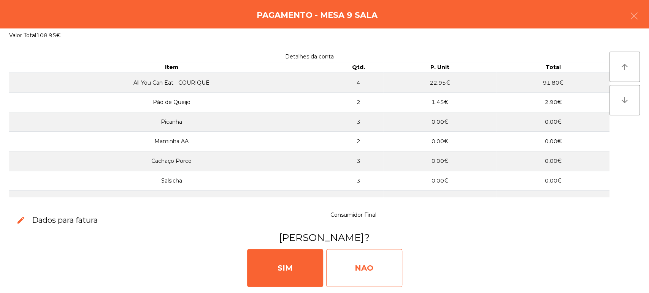
click at [374, 278] on div "NAO" at bounding box center [364, 268] width 76 height 38
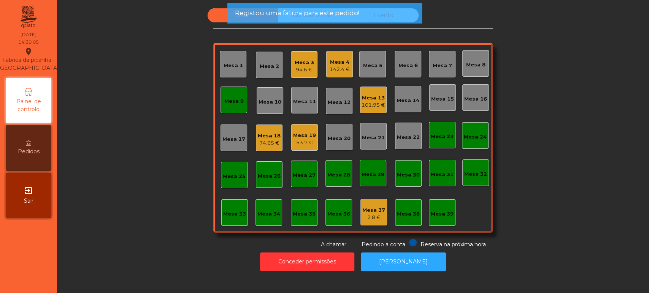
click at [234, 108] on div "Mesa 9" at bounding box center [233, 100] width 27 height 27
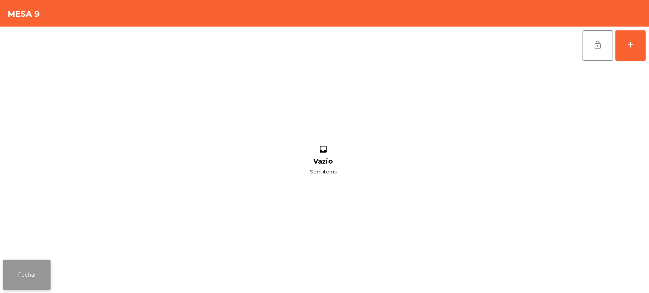
click at [37, 276] on button "Fechar" at bounding box center [27, 275] width 48 height 30
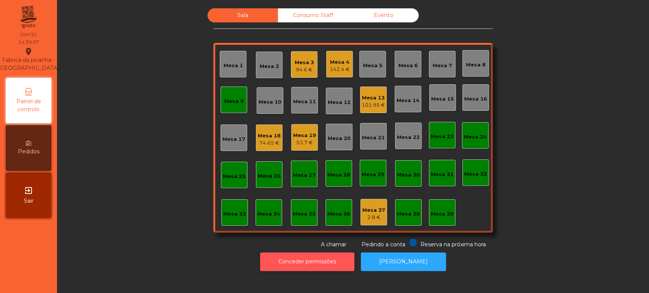
click at [312, 268] on button "Conceder permissões" at bounding box center [307, 262] width 94 height 19
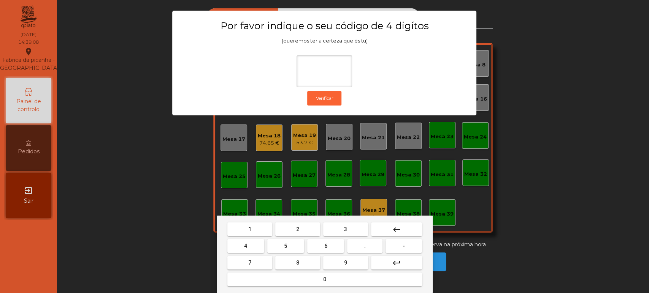
click at [249, 228] on span "1" at bounding box center [249, 229] width 3 height 6
click at [344, 229] on span "3" at bounding box center [345, 229] width 3 height 6
click at [286, 249] on span "5" at bounding box center [285, 246] width 3 height 6
click at [320, 287] on mat-keyboard-key "0" at bounding box center [325, 279] width 198 height 17
click at [331, 276] on button "0" at bounding box center [324, 280] width 195 height 14
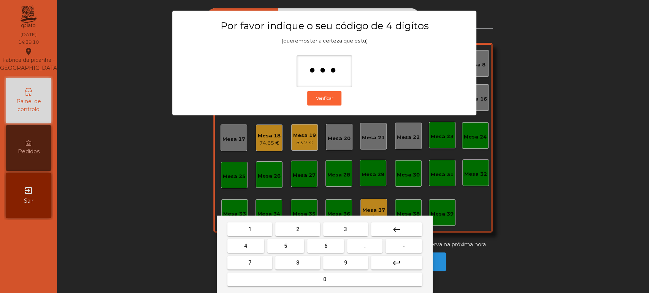
type input "****"
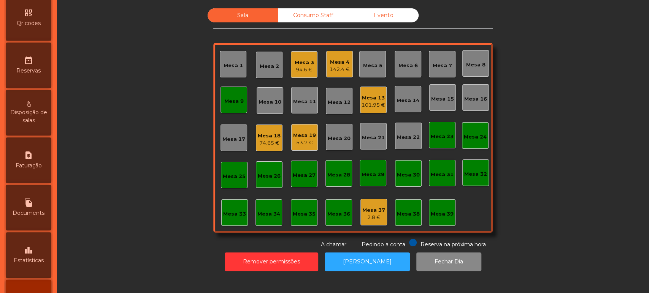
click at [34, 182] on div "request_page Faturação" at bounding box center [29, 161] width 46 height 46
select select "**"
select select "****"
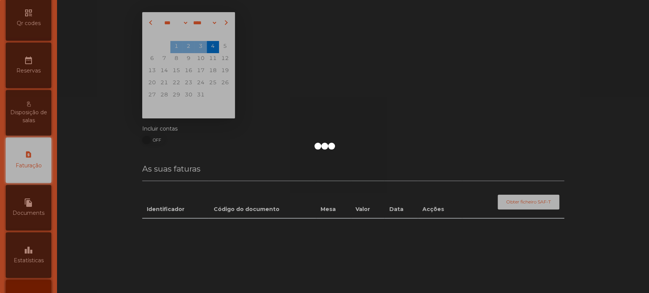
scroll to position [247, 0]
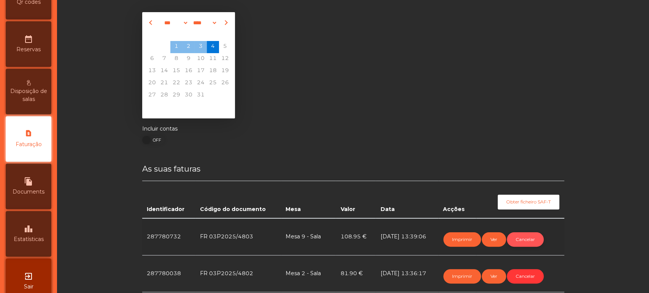
click at [514, 241] on button "Cancelar" at bounding box center [525, 240] width 37 height 14
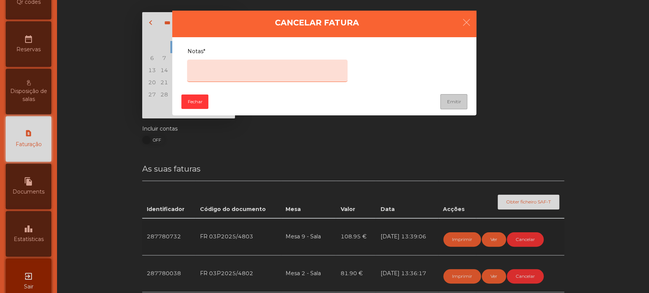
click at [274, 70] on textarea "Notas*" at bounding box center [267, 71] width 160 height 22
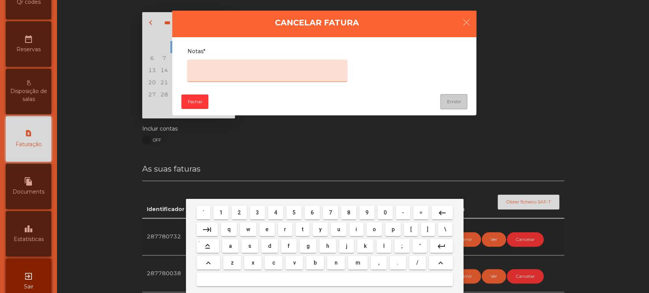
click at [267, 229] on span "e" at bounding box center [266, 229] width 3 height 6
click at [285, 229] on span "r" at bounding box center [285, 229] width 2 height 6
click at [374, 229] on span "o" at bounding box center [373, 229] width 3 height 6
type textarea "****"
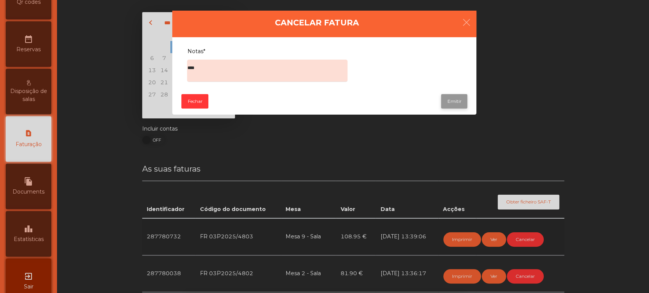
click at [450, 100] on button "Emitir" at bounding box center [454, 101] width 26 height 14
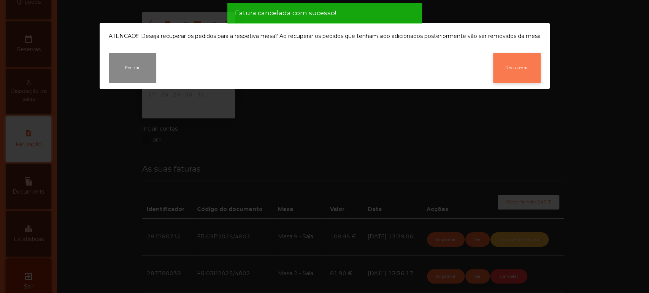
click at [519, 72] on button "Recuperar" at bounding box center [517, 68] width 48 height 30
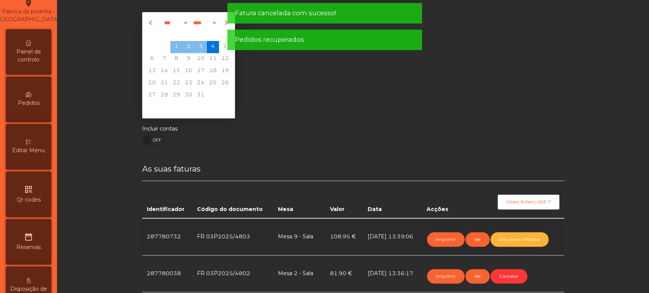
scroll to position [0, 0]
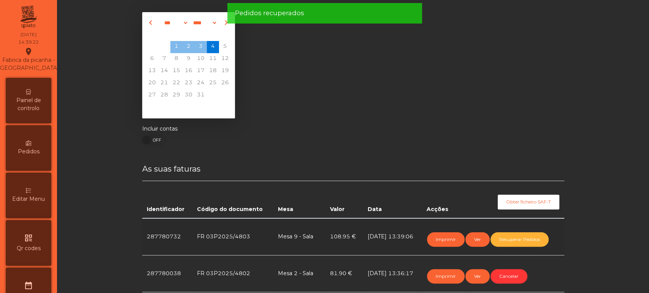
click at [36, 106] on span "Painel de controlo" at bounding box center [29, 105] width 42 height 16
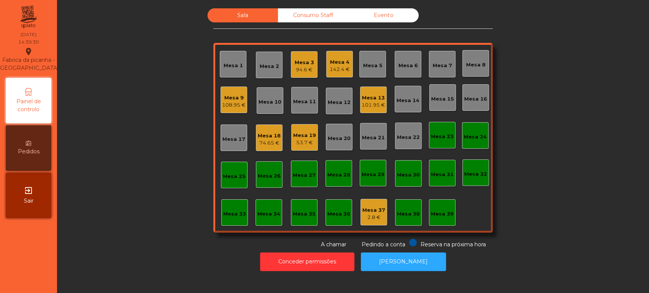
click at [242, 95] on div "Mesa 9" at bounding box center [234, 98] width 24 height 8
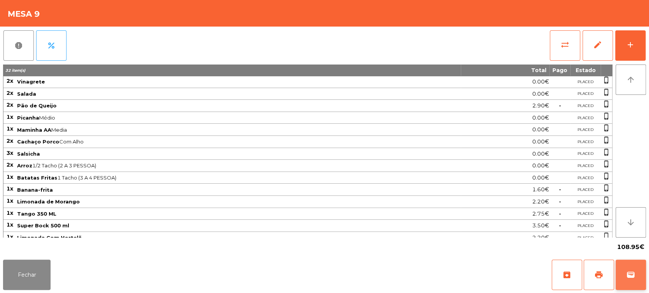
click at [626, 271] on span "wallet" at bounding box center [630, 275] width 9 height 9
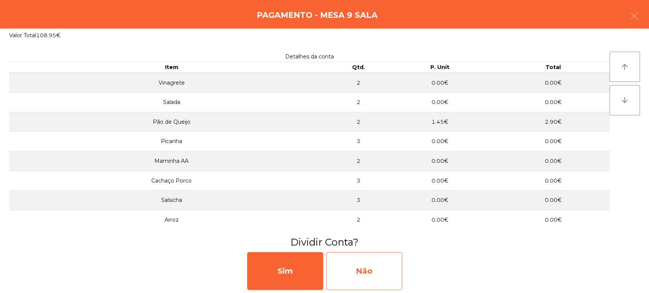
click at [382, 264] on div "Não" at bounding box center [364, 271] width 76 height 38
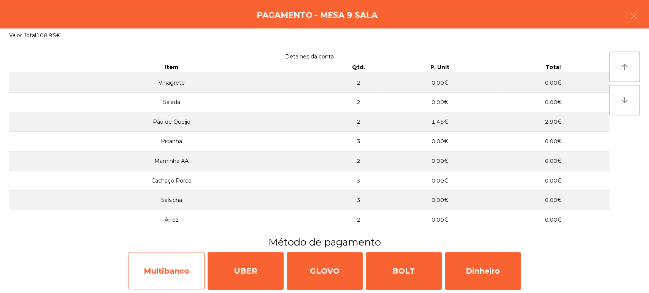
click at [163, 277] on div "Multibanco" at bounding box center [166, 271] width 76 height 38
select select "**"
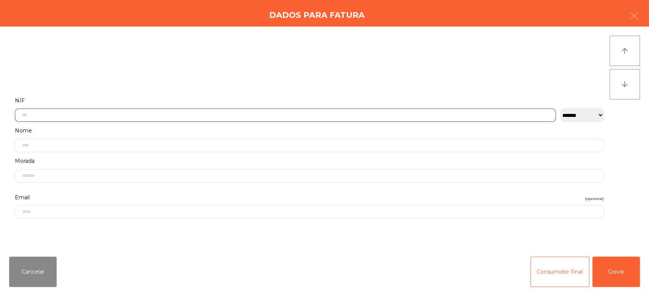
click at [412, 112] on input "text" at bounding box center [285, 115] width 541 height 13
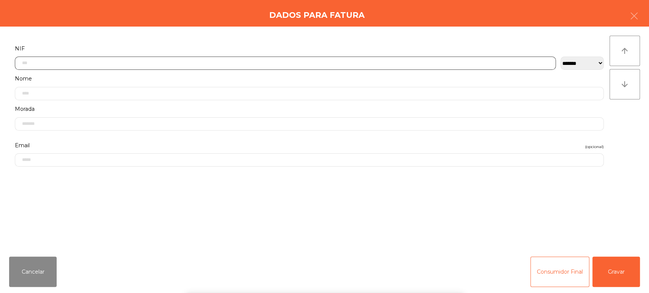
scroll to position [59, 0]
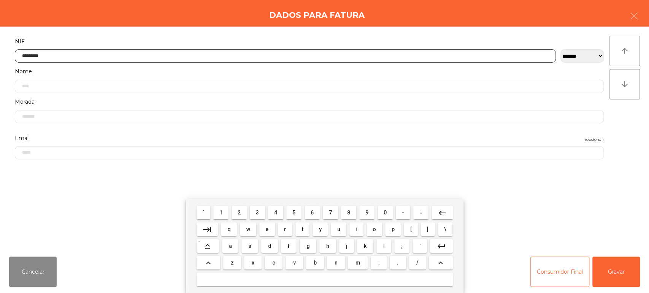
type input "*********"
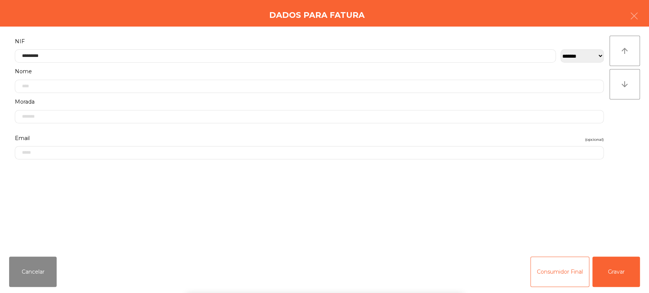
click at [633, 138] on div "**********" at bounding box center [324, 139] width 649 height 224
click at [627, 260] on button "Gravar" at bounding box center [616, 272] width 48 height 30
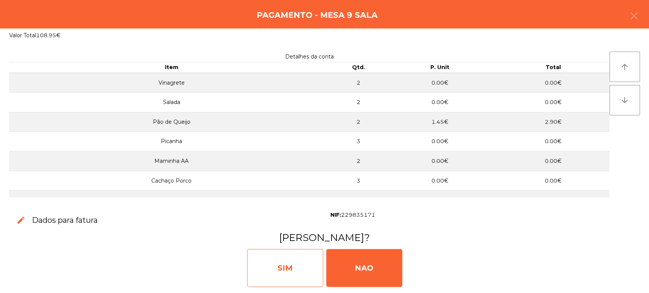
click at [276, 271] on div "SIM" at bounding box center [285, 268] width 76 height 38
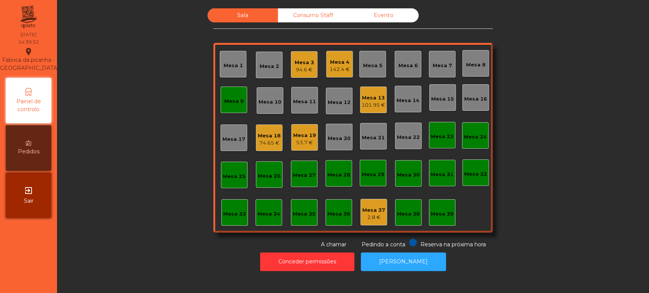
click at [224, 104] on div "Mesa 9" at bounding box center [233, 102] width 19 height 8
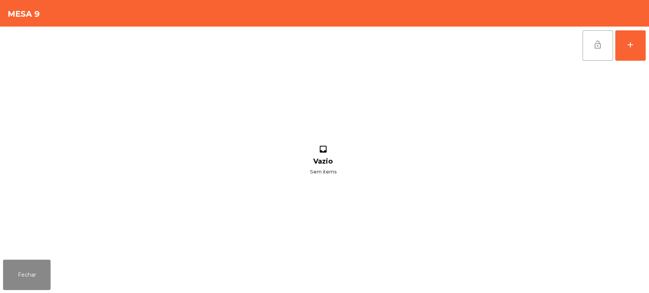
click at [605, 49] on button "lock_open" at bounding box center [597, 45] width 30 height 30
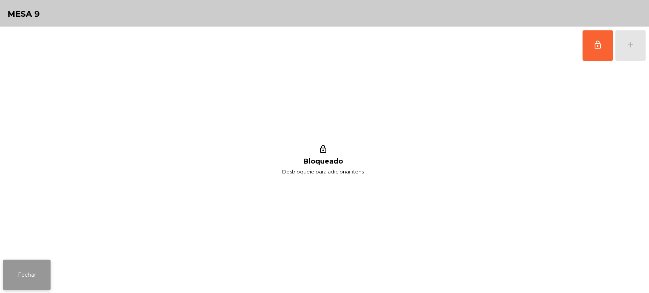
click at [36, 272] on button "Fechar" at bounding box center [27, 275] width 48 height 30
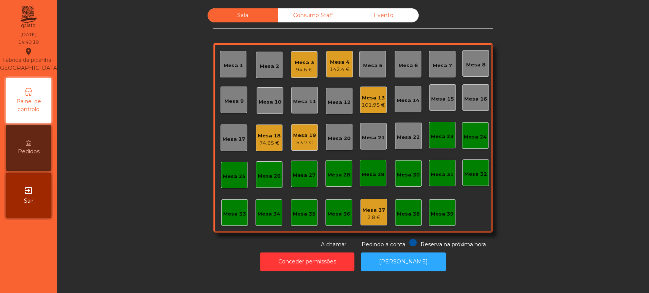
click at [306, 143] on div "53.7 €" at bounding box center [304, 143] width 23 height 8
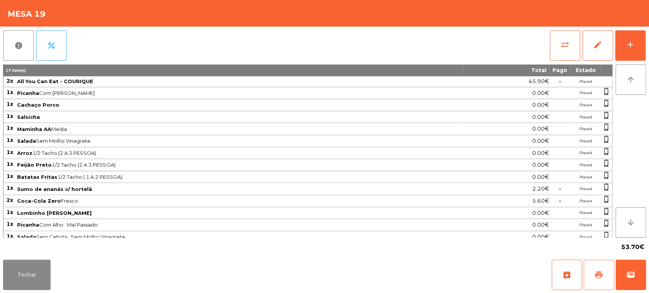
click at [595, 283] on button "print" at bounding box center [598, 275] width 30 height 30
click at [564, 43] on span "sync_alt" at bounding box center [564, 44] width 9 height 9
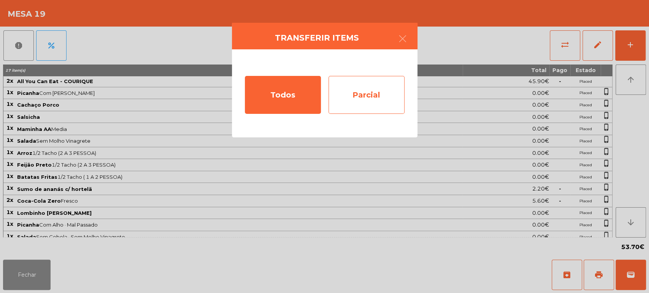
click at [367, 90] on div "Parcial" at bounding box center [366, 95] width 76 height 38
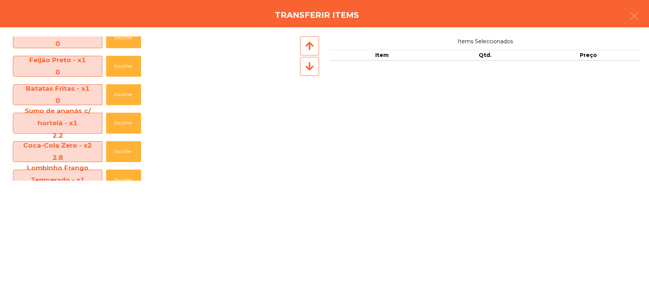
scroll to position [182, 0]
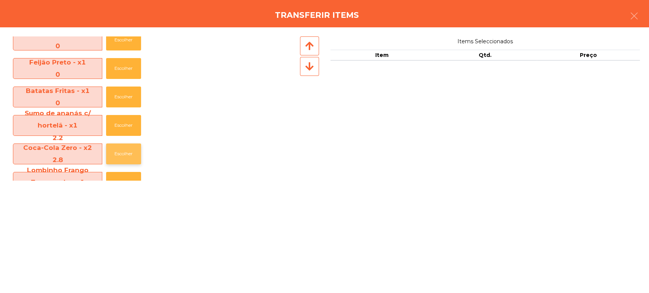
click at [119, 147] on button "Escolher" at bounding box center [123, 154] width 35 height 21
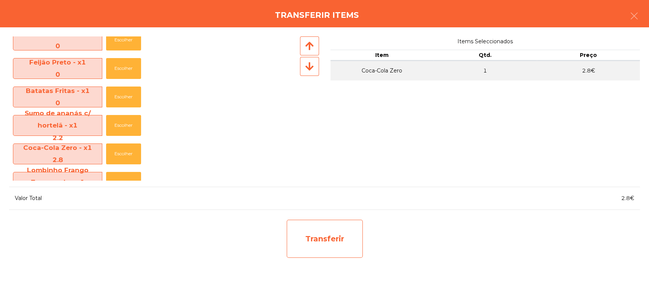
click at [322, 236] on div "Transferir" at bounding box center [325, 239] width 76 height 38
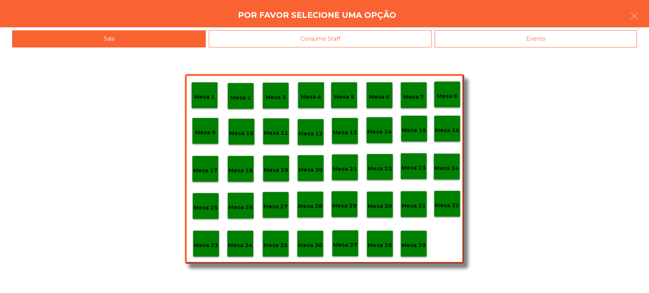
click at [353, 248] on p "Mesa 37" at bounding box center [345, 245] width 24 height 9
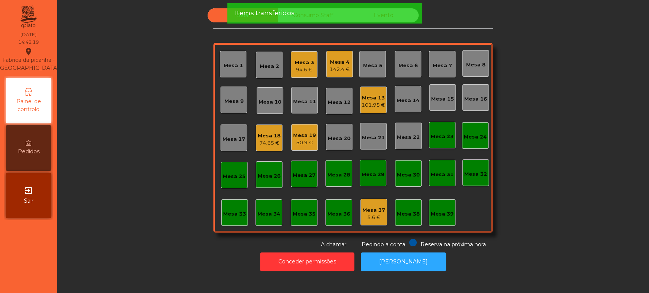
click at [313, 128] on div "Mesa 19 50.9 €" at bounding box center [304, 137] width 27 height 27
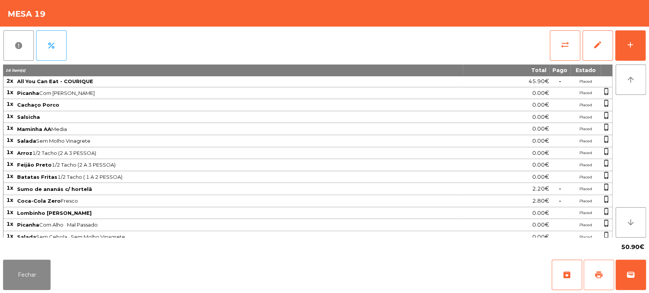
click at [608, 276] on button "print" at bounding box center [598, 275] width 30 height 30
click at [619, 271] on button "wallet" at bounding box center [630, 275] width 30 height 30
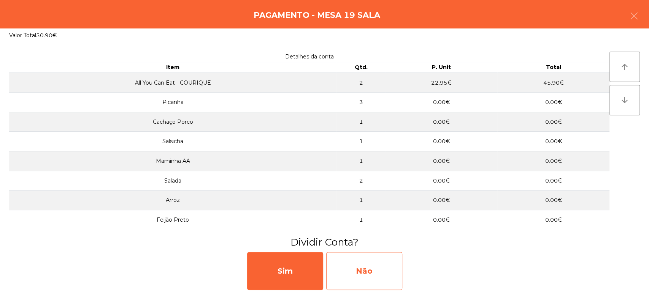
click at [382, 276] on div "Não" at bounding box center [364, 271] width 76 height 38
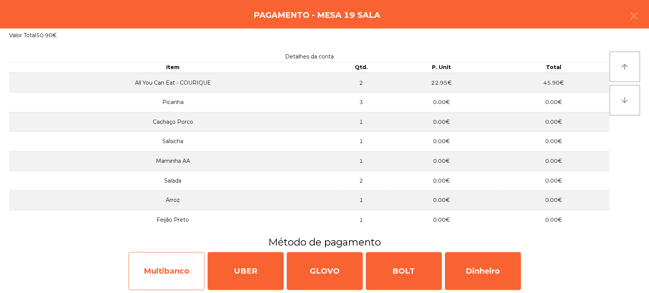
click at [165, 267] on div "Multibanco" at bounding box center [166, 271] width 76 height 38
select select "**"
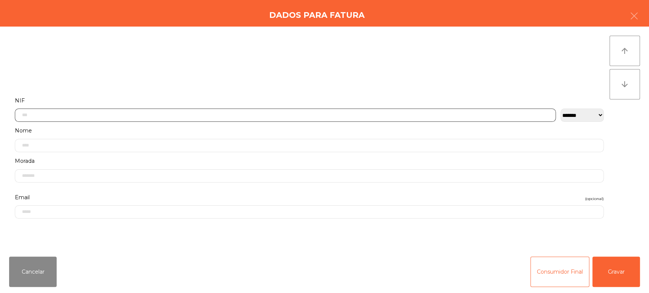
click at [252, 116] on input "text" at bounding box center [285, 115] width 541 height 13
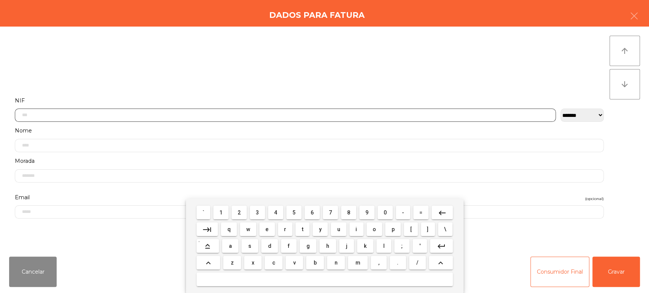
scroll to position [59, 0]
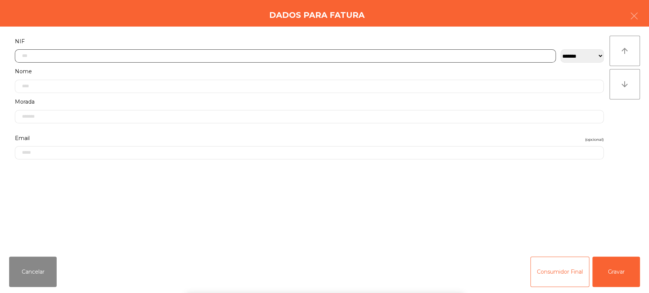
click at [214, 54] on input "text" at bounding box center [285, 55] width 541 height 13
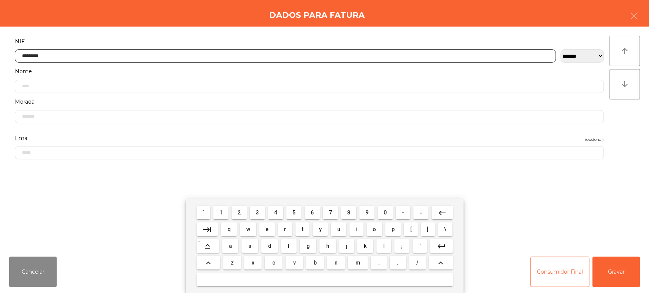
type input "*********"
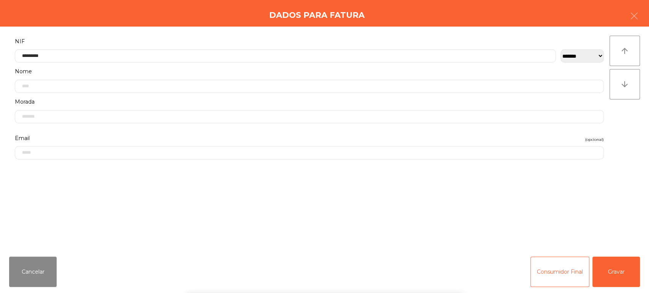
click at [620, 257] on div "` 1 2 3 4 5 6 7 8 9 0 - = keyboard_backspace keyboard_tab q w e r t y u i o p […" at bounding box center [324, 246] width 649 height 94
click at [620, 275] on button "Gravar" at bounding box center [616, 272] width 48 height 30
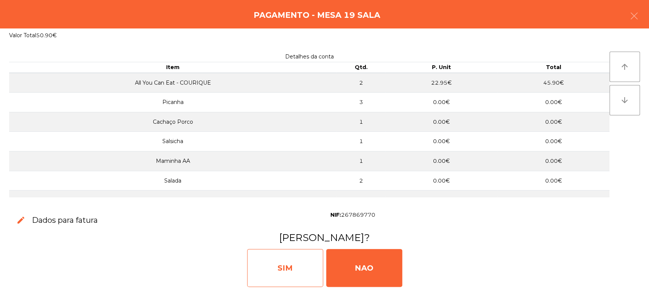
click at [282, 256] on div "SIM" at bounding box center [285, 268] width 76 height 38
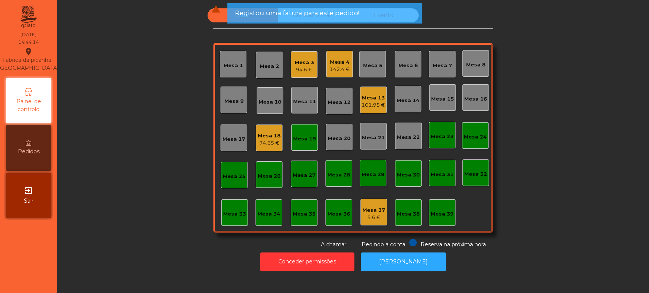
click at [297, 146] on div "Mesa 19" at bounding box center [304, 137] width 27 height 27
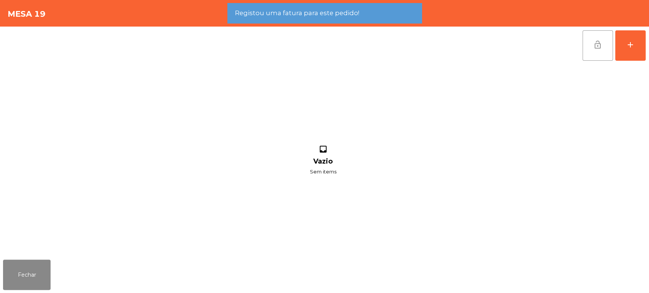
click at [602, 49] on button "lock_open" at bounding box center [597, 45] width 30 height 30
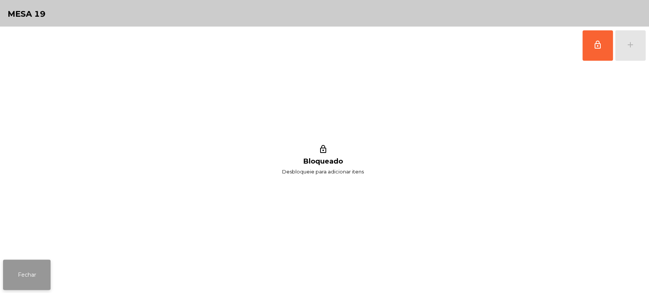
click at [25, 283] on button "Fechar" at bounding box center [27, 275] width 48 height 30
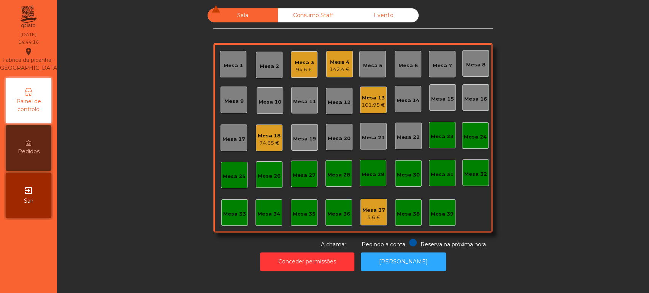
click at [298, 59] on div "Mesa 3" at bounding box center [304, 63] width 19 height 8
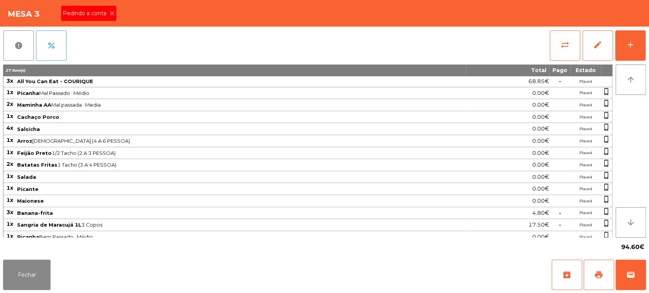
click at [104, 6] on div "Pedindo a conta" at bounding box center [88, 13] width 55 height 15
click at [596, 281] on button "print" at bounding box center [598, 275] width 30 height 30
click at [636, 277] on button "wallet" at bounding box center [630, 275] width 30 height 30
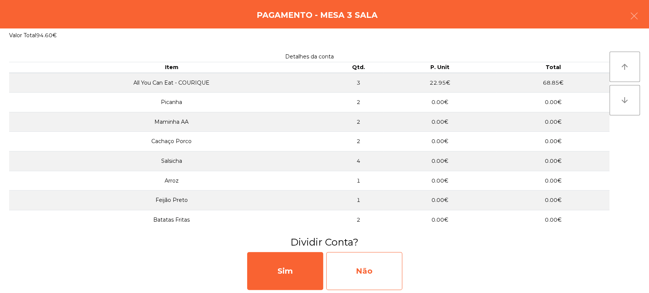
click at [359, 268] on div "Não" at bounding box center [364, 271] width 76 height 38
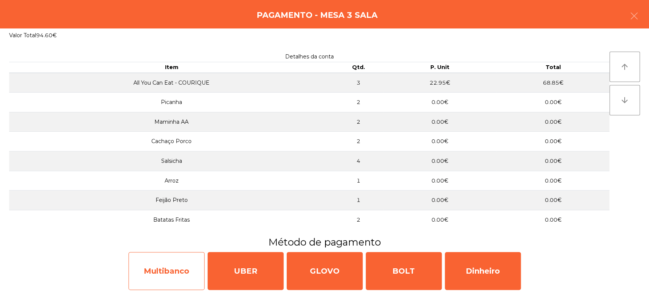
click at [167, 274] on div "Multibanco" at bounding box center [166, 271] width 76 height 38
select select "**"
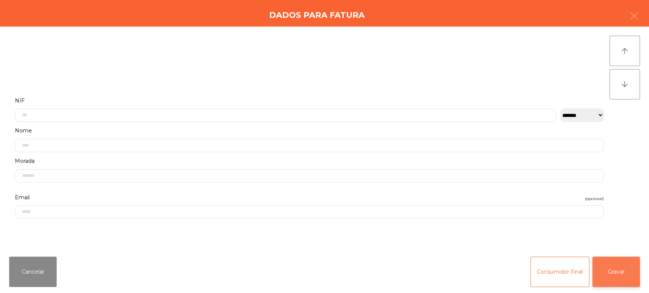
click at [633, 260] on button "Gravar" at bounding box center [616, 272] width 48 height 30
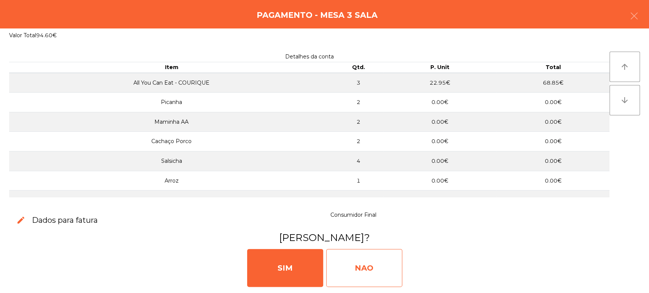
click at [356, 264] on div "NAO" at bounding box center [364, 268] width 76 height 38
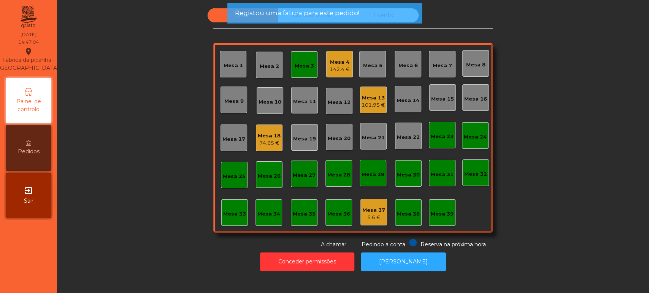
click at [293, 70] on div "Mesa 3" at bounding box center [304, 64] width 27 height 27
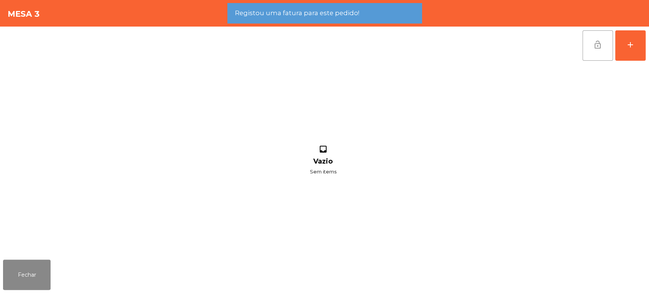
click at [594, 41] on span "lock_open" at bounding box center [597, 44] width 9 height 9
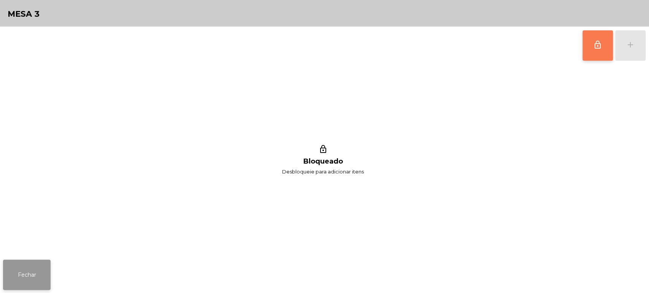
click at [32, 269] on button "Fechar" at bounding box center [27, 275] width 48 height 30
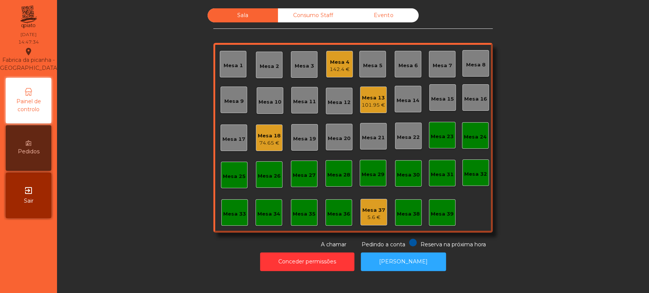
click at [378, 103] on div "101.95 €" at bounding box center [373, 105] width 24 height 8
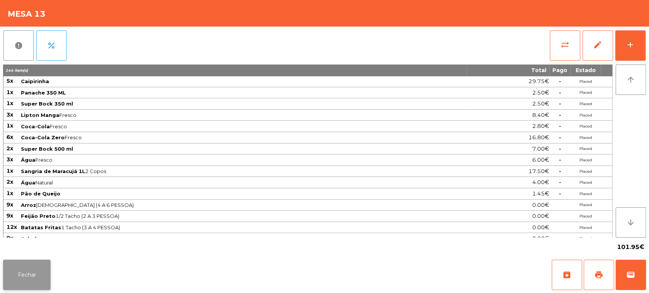
click at [37, 282] on button "Fechar" at bounding box center [27, 275] width 48 height 30
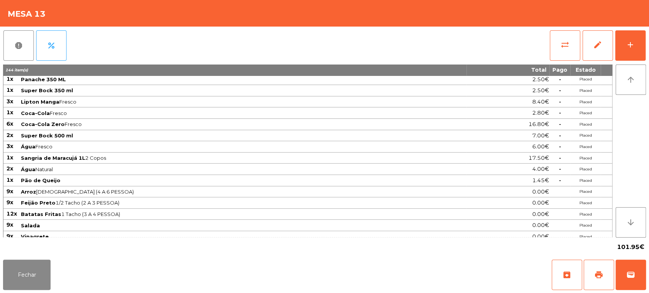
scroll to position [0, 0]
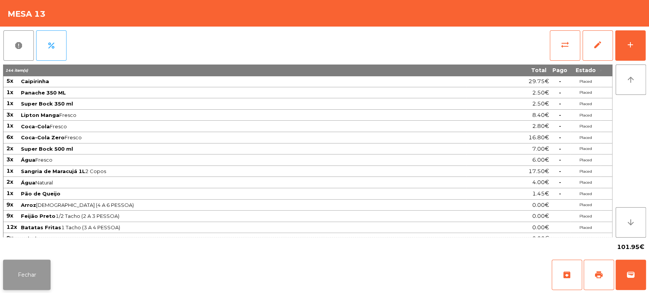
click at [21, 274] on button "Fechar" at bounding box center [27, 275] width 48 height 30
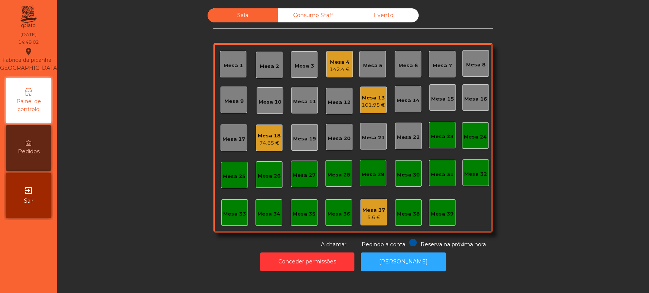
click at [371, 101] on div "101.95 €" at bounding box center [373, 105] width 24 height 8
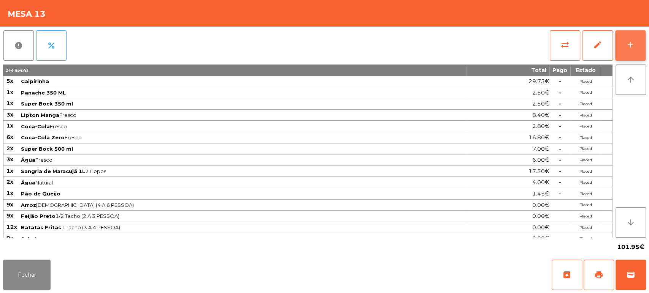
click at [626, 45] on div "add" at bounding box center [630, 44] width 9 height 9
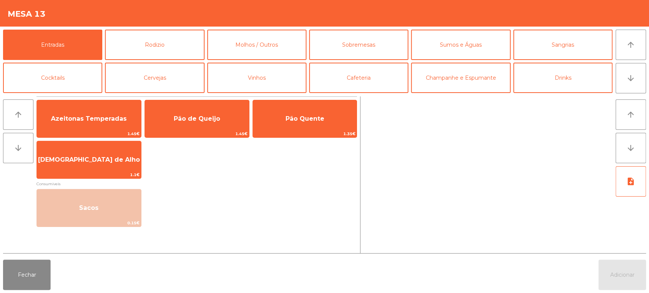
scroll to position [1, 0]
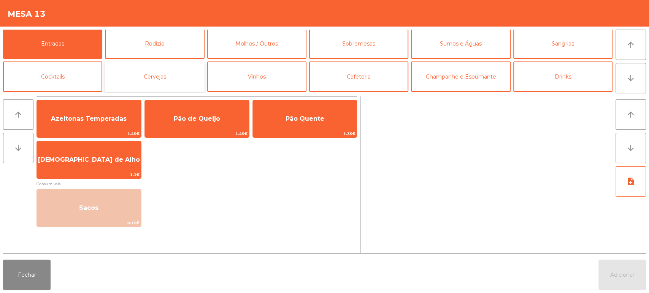
click at [176, 81] on button "Cervejas" at bounding box center [154, 77] width 99 height 30
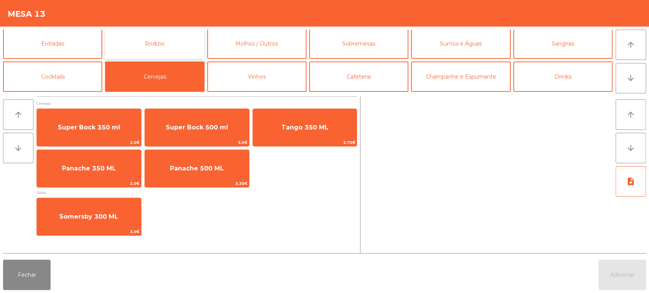
click at [170, 46] on button "Rodizio" at bounding box center [154, 44] width 99 height 30
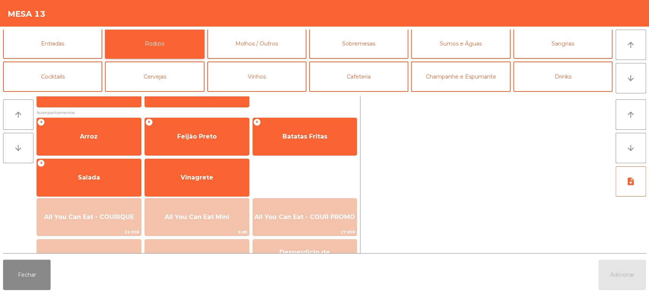
scroll to position [107, 0]
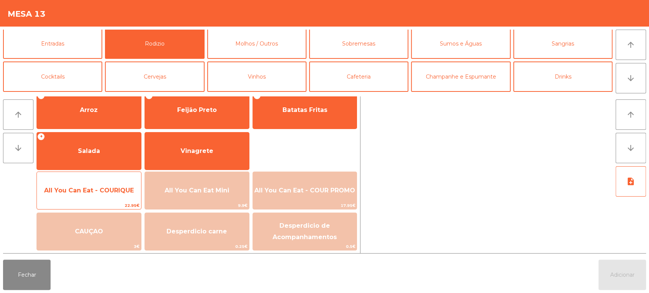
click at [104, 196] on span "All You Can Eat - COURIQUE" at bounding box center [89, 191] width 104 height 21
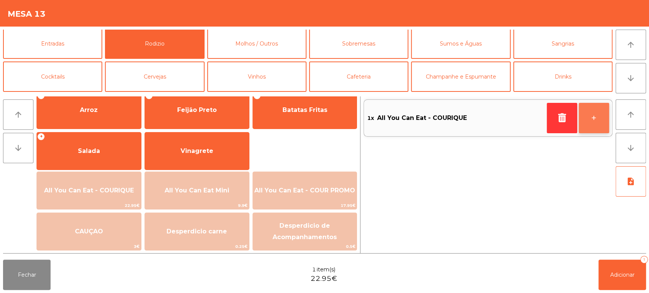
click at [585, 117] on button "+" at bounding box center [593, 118] width 30 height 30
click at [584, 119] on button "+" at bounding box center [593, 118] width 30 height 30
click at [591, 122] on button "+" at bounding box center [593, 118] width 30 height 30
click at [590, 122] on button "+" at bounding box center [593, 118] width 30 height 30
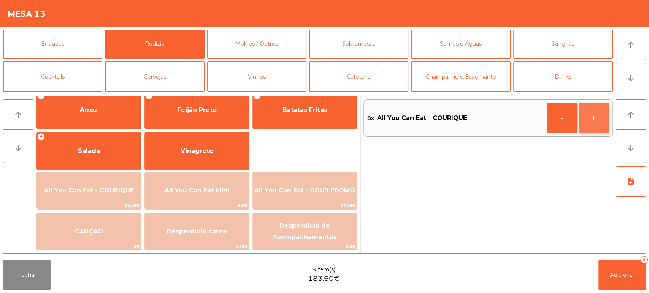
click at [587, 122] on button "+" at bounding box center [593, 118] width 30 height 30
click at [591, 122] on button "+" at bounding box center [593, 118] width 30 height 30
click at [592, 122] on button "+" at bounding box center [593, 118] width 30 height 30
click at [593, 122] on button "+" at bounding box center [593, 118] width 30 height 30
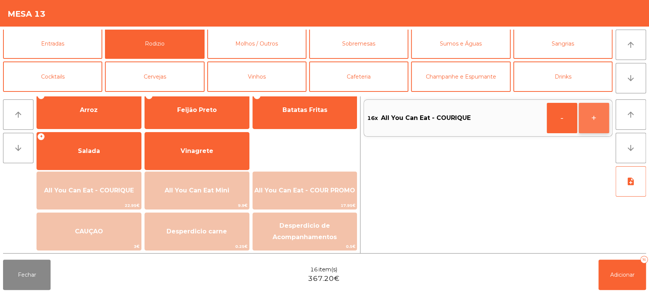
click at [593, 122] on button "+" at bounding box center [593, 118] width 30 height 30
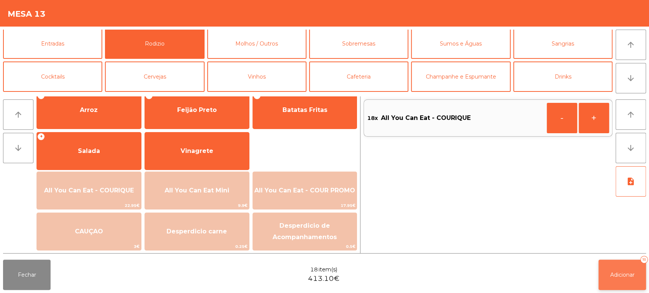
click at [614, 273] on span "Adicionar" at bounding box center [622, 275] width 24 height 7
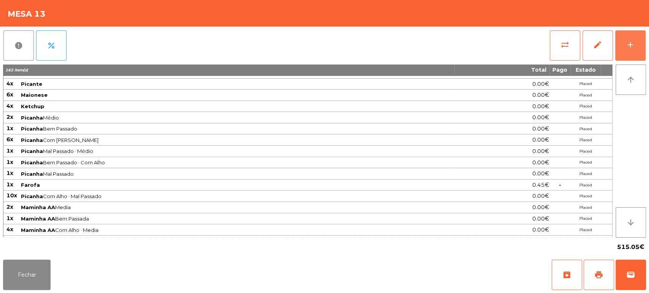
scroll to position [264, 0]
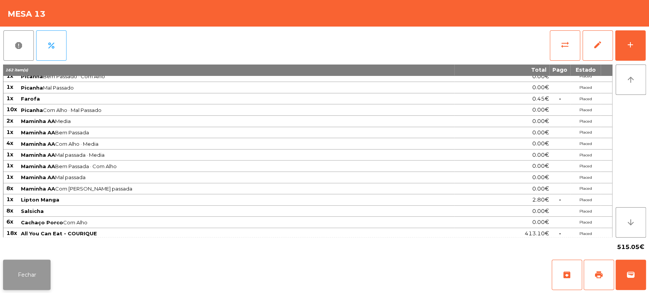
click at [49, 278] on button "Fechar" at bounding box center [27, 275] width 48 height 30
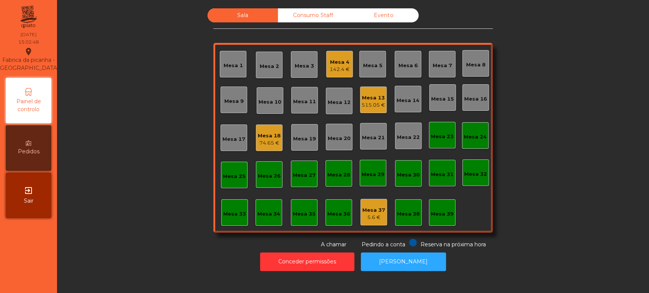
click at [326, 66] on div "Mesa 4 142.4 €" at bounding box center [339, 64] width 27 height 27
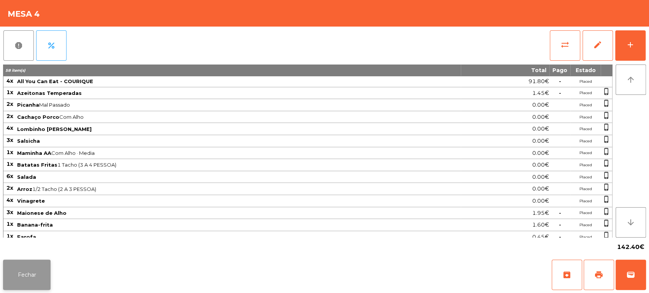
click at [26, 279] on button "Fechar" at bounding box center [27, 275] width 48 height 30
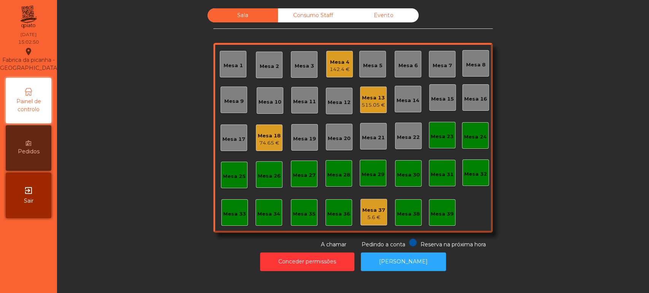
click at [366, 111] on div "Mesa 13 515.05 €" at bounding box center [373, 100] width 27 height 27
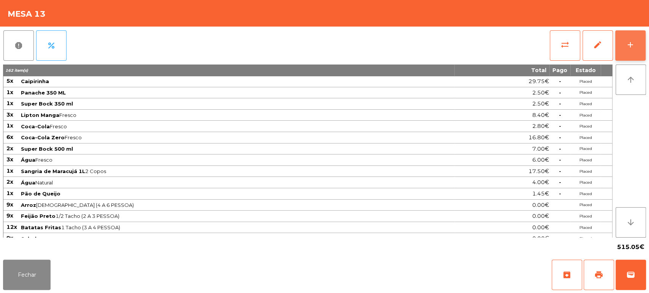
click at [617, 43] on button "add" at bounding box center [630, 45] width 30 height 30
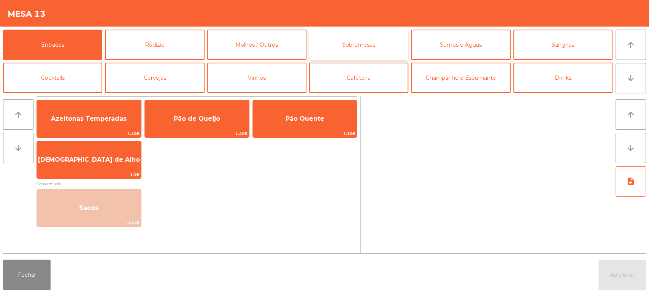
click at [367, 45] on button "Sobremesas" at bounding box center [358, 45] width 99 height 30
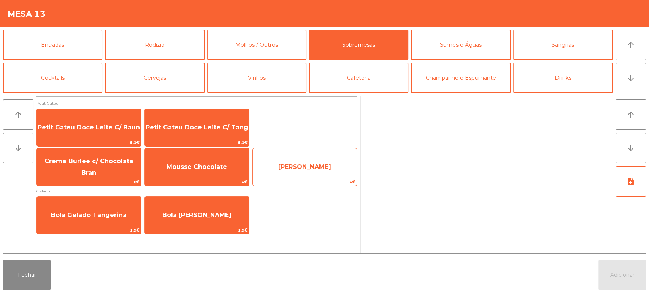
click at [295, 179] on span "4€" at bounding box center [305, 182] width 104 height 7
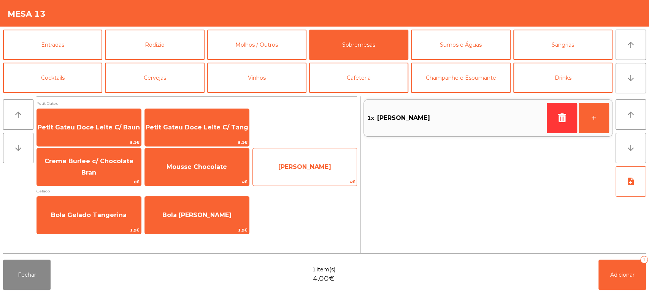
click at [301, 165] on span "[PERSON_NAME]" at bounding box center [304, 166] width 53 height 7
click at [297, 175] on span "[PERSON_NAME]" at bounding box center [305, 167] width 104 height 21
click at [291, 179] on span "4€" at bounding box center [305, 182] width 104 height 7
click at [318, 161] on span "[PERSON_NAME]" at bounding box center [305, 167] width 104 height 21
click at [305, 170] on span "[PERSON_NAME]" at bounding box center [304, 166] width 53 height 7
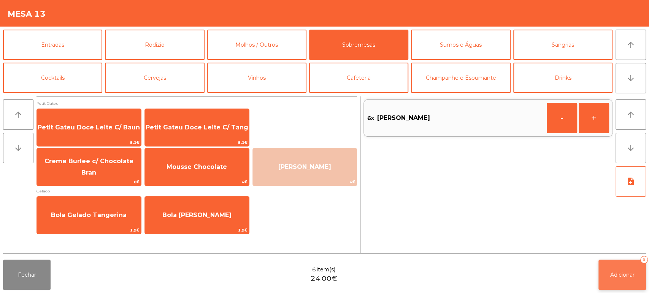
click at [628, 277] on span "Adicionar" at bounding box center [622, 275] width 24 height 7
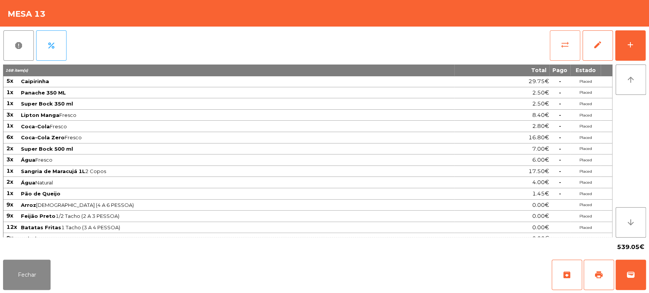
click at [565, 48] on span "sync_alt" at bounding box center [564, 44] width 9 height 9
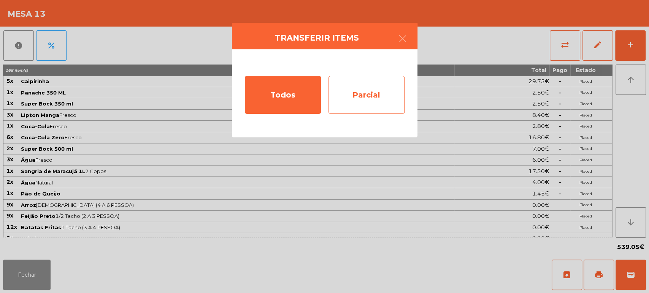
click at [381, 82] on div "Parcial" at bounding box center [366, 95] width 76 height 38
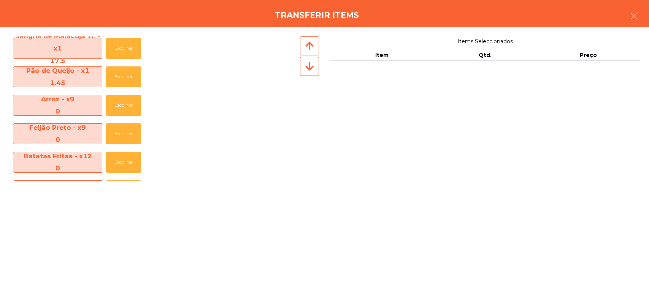
scroll to position [568, 0]
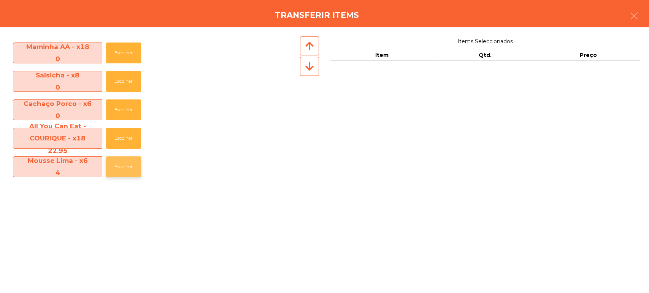
click at [119, 170] on button "Escolher" at bounding box center [123, 167] width 35 height 21
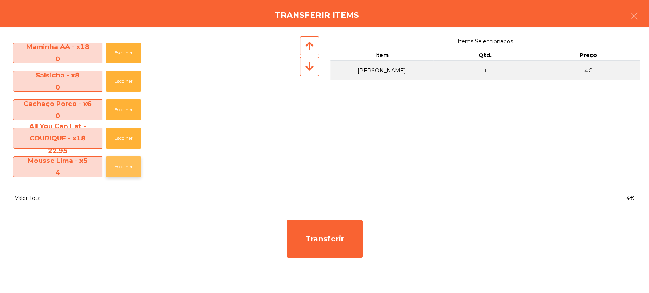
click at [118, 169] on button "Escolher" at bounding box center [123, 167] width 35 height 21
click at [125, 164] on button "Escolher" at bounding box center [123, 167] width 35 height 21
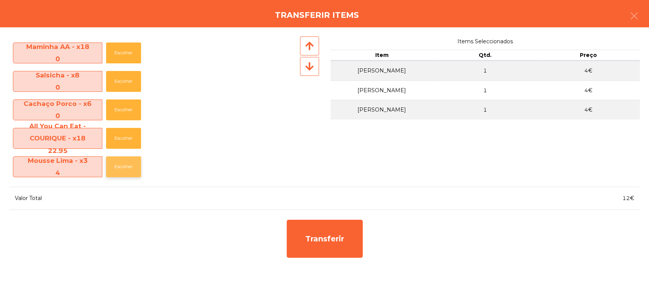
click at [125, 166] on button "Escolher" at bounding box center [123, 167] width 35 height 21
click at [119, 169] on button "Escolher" at bounding box center [123, 167] width 35 height 21
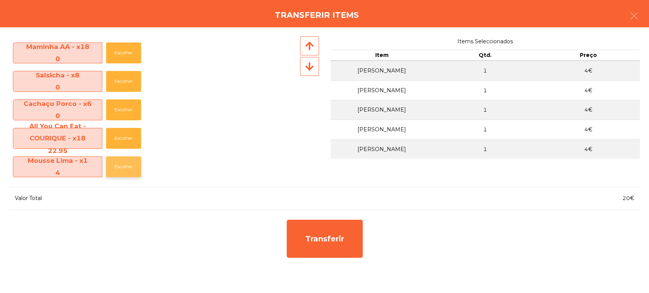
click at [119, 174] on button "Escolher" at bounding box center [123, 167] width 35 height 21
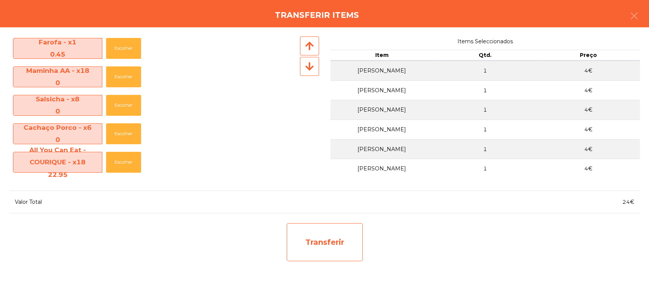
click at [333, 247] on div "Transferir" at bounding box center [325, 242] width 76 height 38
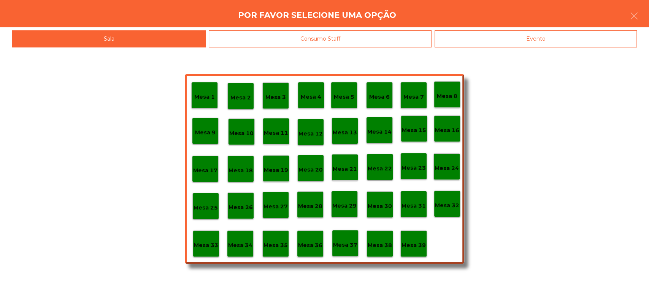
click at [418, 252] on div "Mesa 39" at bounding box center [413, 244] width 27 height 27
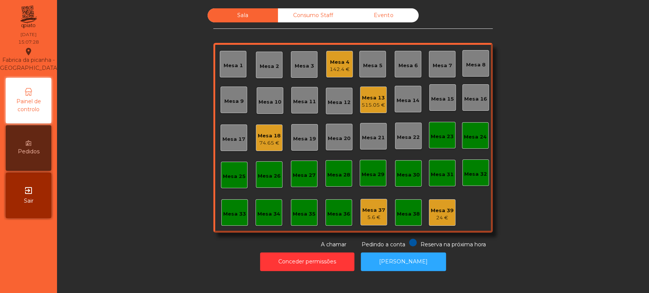
click at [327, 211] on div "Mesa 36" at bounding box center [338, 215] width 23 height 8
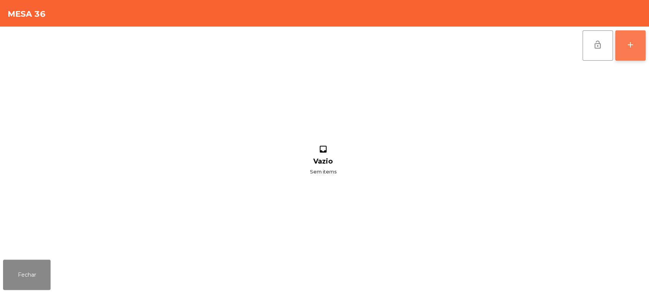
click at [628, 38] on button "add" at bounding box center [630, 45] width 30 height 30
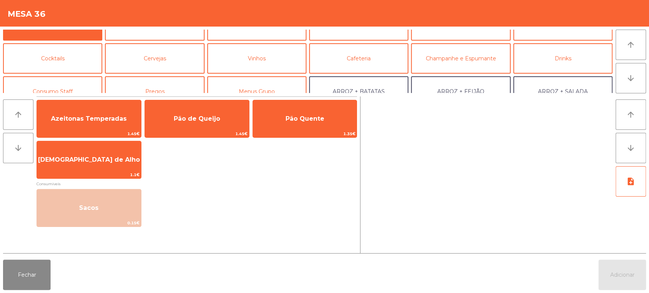
scroll to position [24, 0]
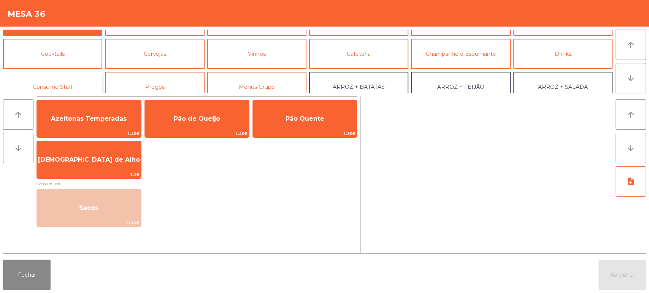
click at [76, 85] on button "Consumo Staff" at bounding box center [52, 87] width 99 height 30
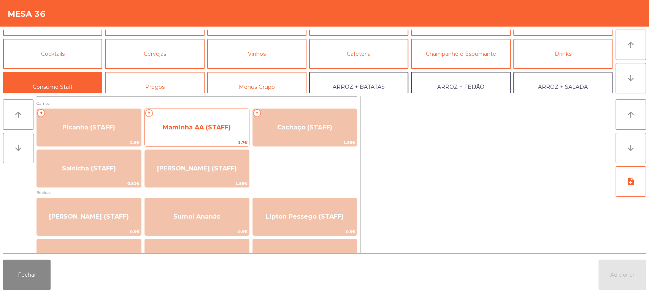
click at [215, 117] on span "Maminha AA (STAFF)" at bounding box center [197, 127] width 104 height 21
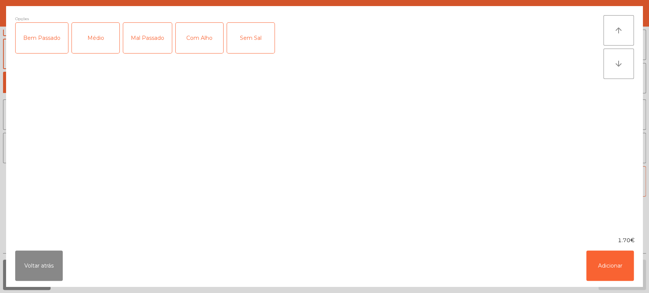
click at [107, 50] on div "Médio" at bounding box center [96, 38] width 48 height 30
click at [144, 47] on div "Mal Passado" at bounding box center [147, 38] width 49 height 30
click at [201, 49] on div "Com Alho" at bounding box center [200, 38] width 48 height 30
click at [610, 288] on ngb-modal-window "Opções (Médio, Mal Passado, Com Alho) Bem Passado Médio Mal Passado Com Alho Se…" at bounding box center [324, 146] width 649 height 293
click at [609, 265] on button "Adicionar" at bounding box center [610, 266] width 48 height 30
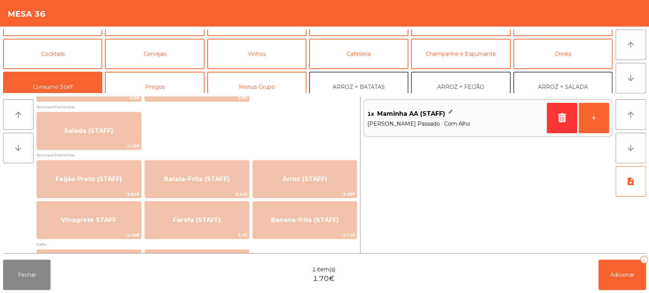
scroll to position [299, 0]
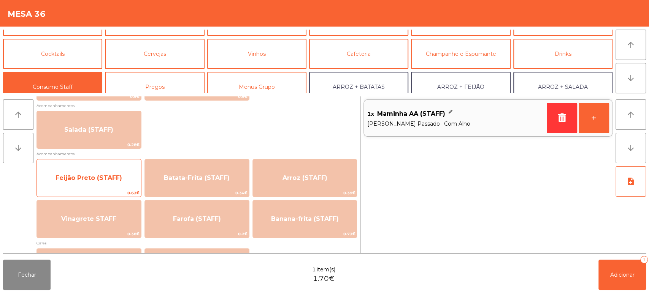
click at [100, 182] on span "Feijão Preto (STAFF)" at bounding box center [89, 178] width 104 height 21
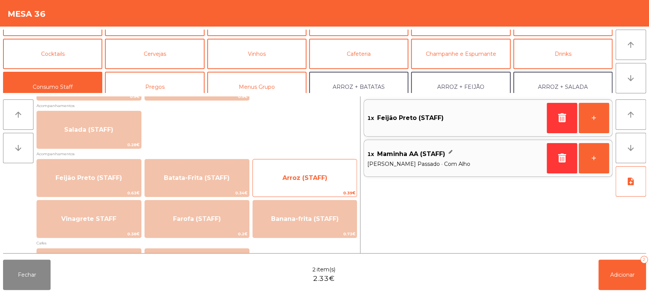
click at [310, 174] on span "Arroz (STAFF)" at bounding box center [304, 177] width 45 height 7
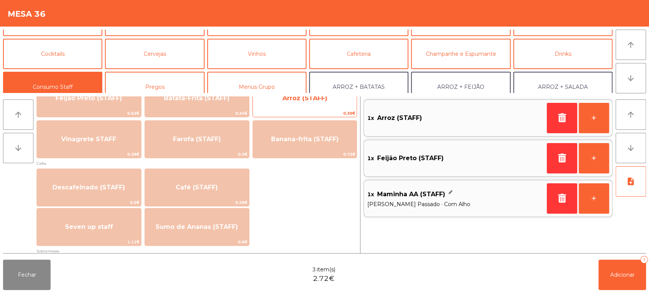
scroll to position [383, 0]
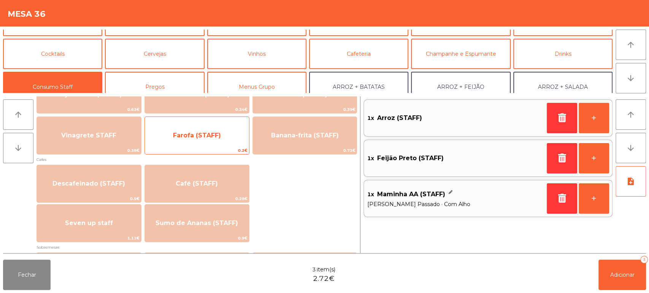
click at [211, 142] on span "Farofa (STAFF)" at bounding box center [197, 135] width 104 height 21
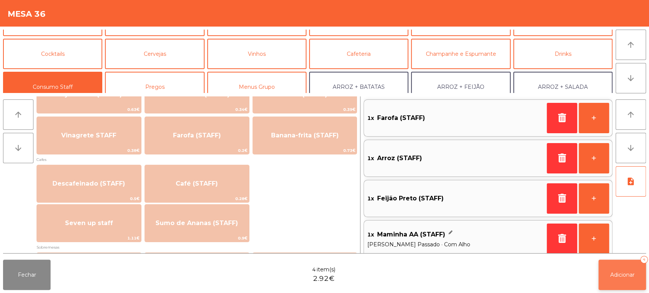
click at [619, 266] on button "Adicionar 4" at bounding box center [622, 275] width 48 height 30
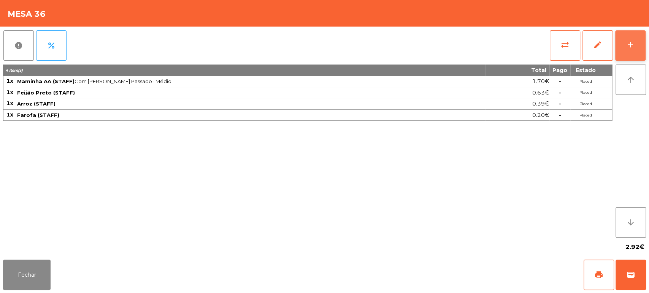
click at [626, 49] on div "add" at bounding box center [630, 44] width 9 height 9
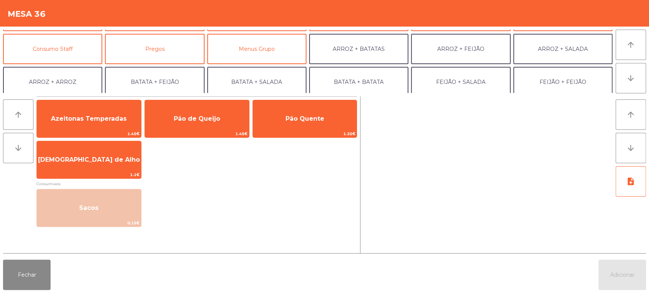
scroll to position [63, 0]
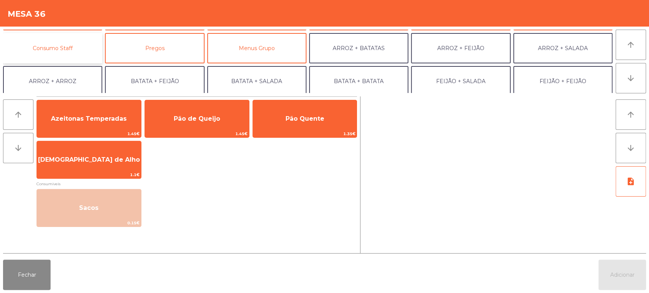
click at [73, 50] on button "Consumo Staff" at bounding box center [52, 48] width 99 height 30
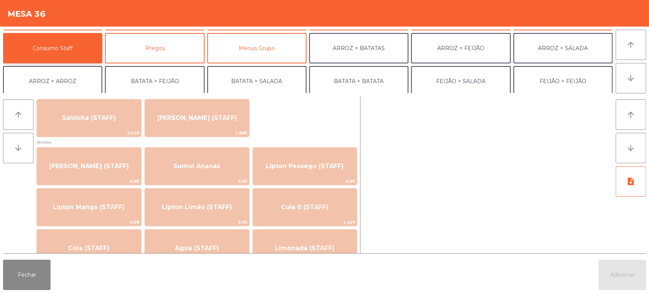
scroll to position [52, 0]
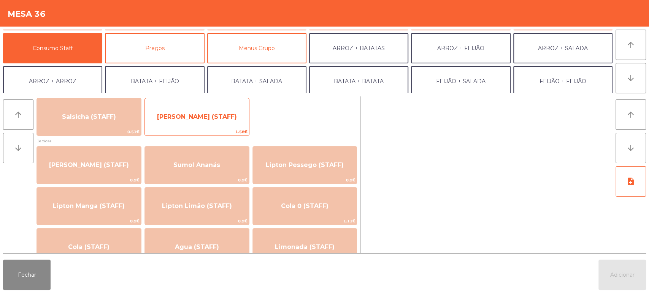
click at [216, 126] on span "[PERSON_NAME] (STAFF)" at bounding box center [197, 117] width 104 height 21
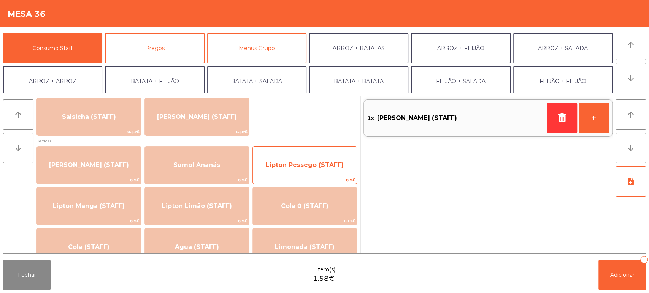
click at [320, 180] on span "0.9€" at bounding box center [305, 180] width 104 height 7
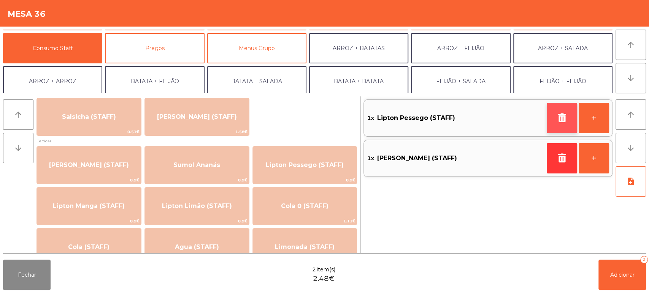
click at [565, 114] on icon "button" at bounding box center [561, 117] width 11 height 9
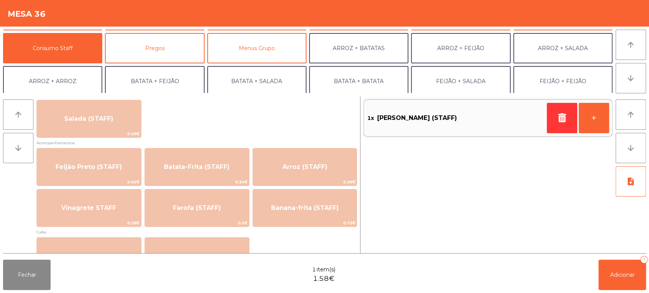
scroll to position [313, 0]
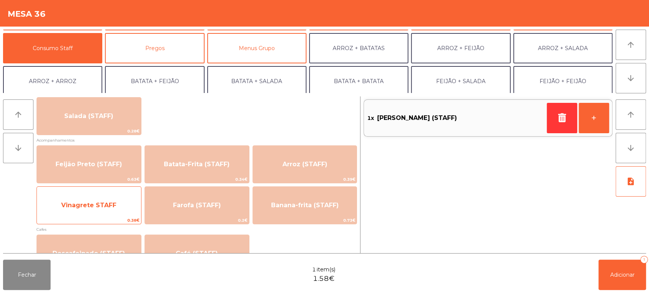
click at [118, 207] on span "Vinagrete STAFF" at bounding box center [89, 205] width 104 height 21
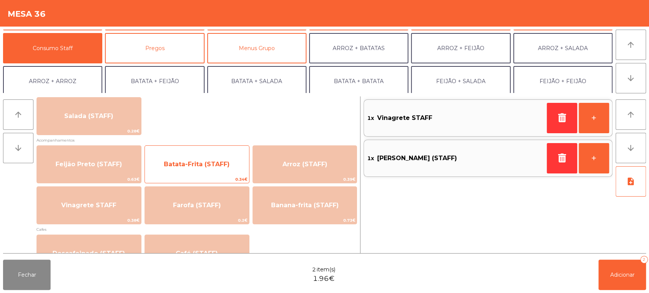
click at [203, 166] on span "Batata-Frita (STAFF)" at bounding box center [197, 164] width 66 height 7
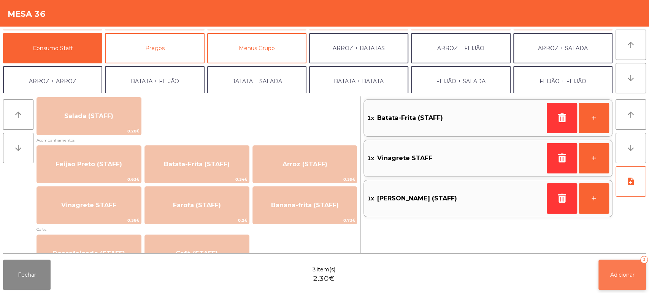
click at [622, 281] on button "Adicionar 3" at bounding box center [622, 275] width 48 height 30
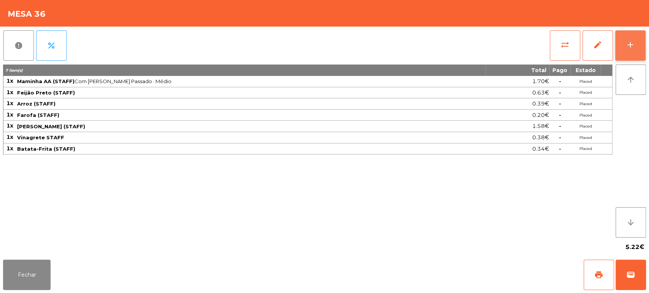
click at [641, 46] on button "add" at bounding box center [630, 45] width 30 height 30
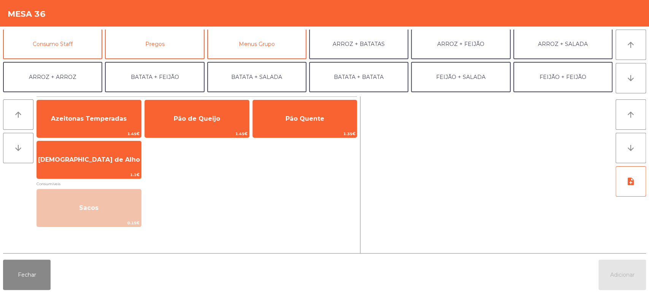
scroll to position [70, 0]
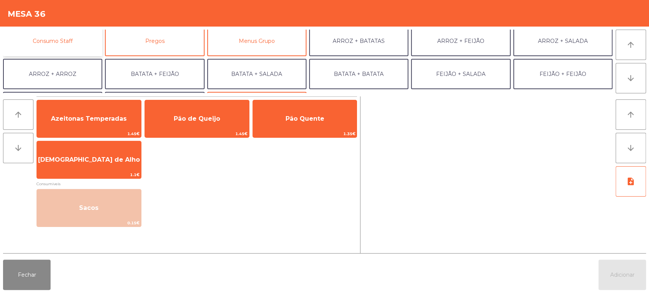
click at [89, 43] on button "Consumo Staff" at bounding box center [52, 41] width 99 height 30
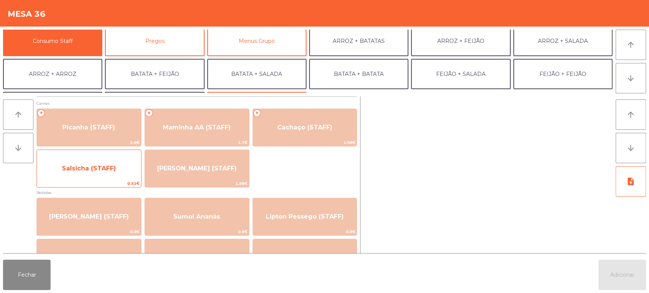
click at [90, 163] on span "Salsicha (STAFF)" at bounding box center [89, 168] width 104 height 21
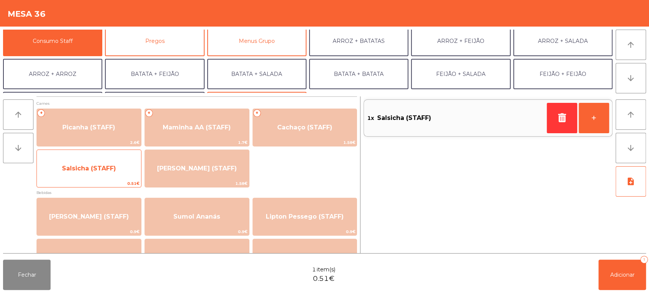
click at [94, 165] on span "Salsicha (STAFF)" at bounding box center [89, 168] width 54 height 7
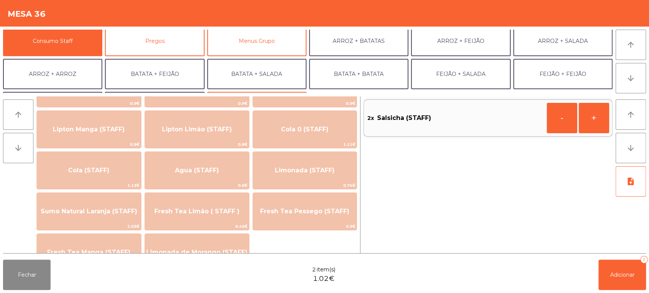
scroll to position [139, 0]
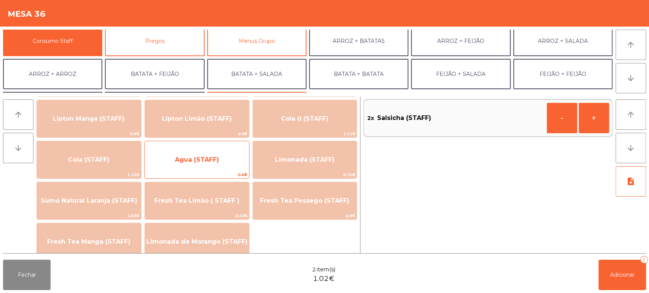
click at [214, 165] on span "Agua (STAFF)" at bounding box center [197, 160] width 104 height 21
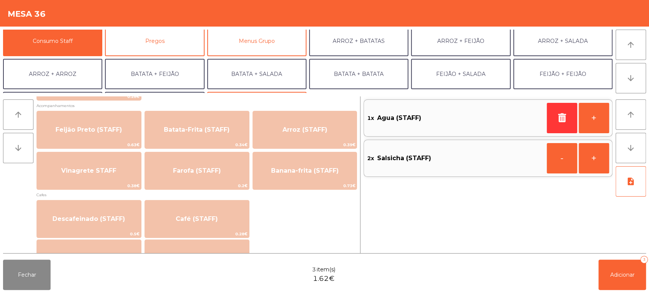
scroll to position [358, 0]
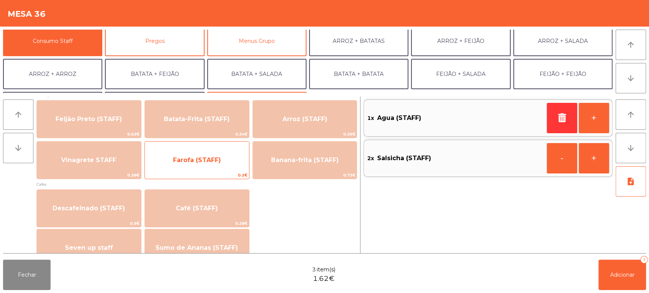
click at [225, 166] on span "Farofa (STAFF)" at bounding box center [197, 160] width 104 height 21
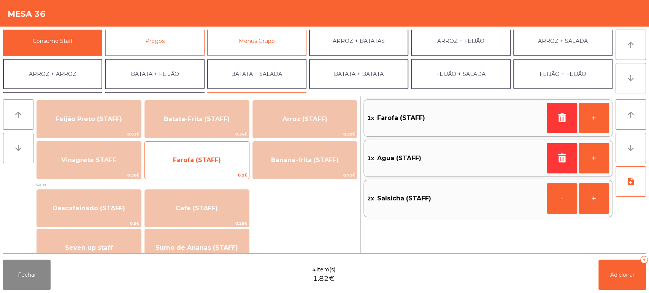
click at [225, 164] on span "Farofa (STAFF)" at bounding box center [197, 160] width 104 height 21
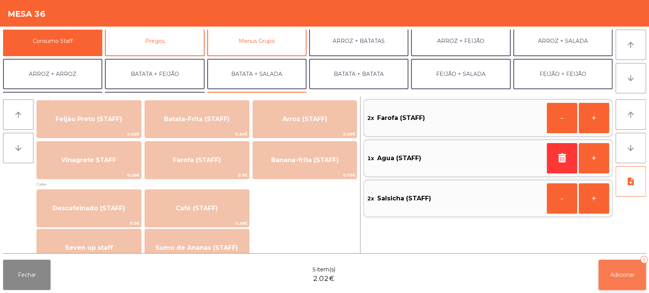
click at [614, 275] on span "Adicionar" at bounding box center [622, 275] width 24 height 7
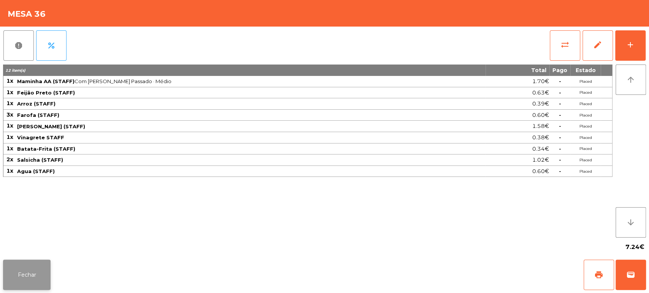
click at [34, 269] on button "Fechar" at bounding box center [27, 275] width 48 height 30
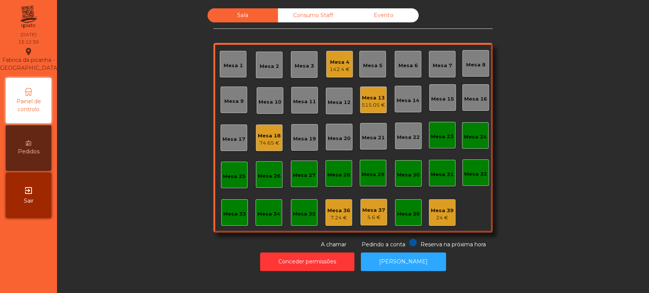
click at [322, 10] on div "Consumo Staff" at bounding box center [313, 15] width 70 height 14
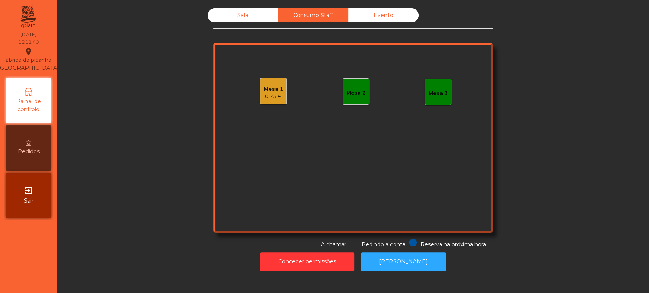
click at [262, 103] on div "Mesa 1 0.73 €" at bounding box center [273, 91] width 27 height 27
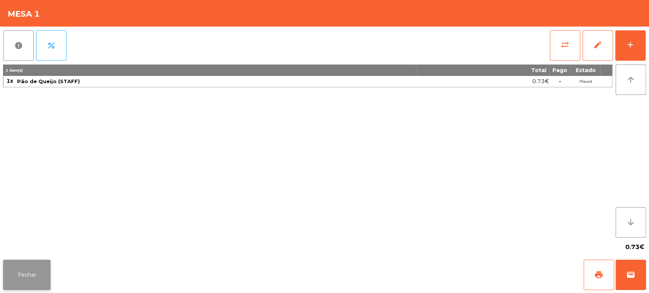
click at [39, 261] on button "Fechar" at bounding box center [27, 275] width 48 height 30
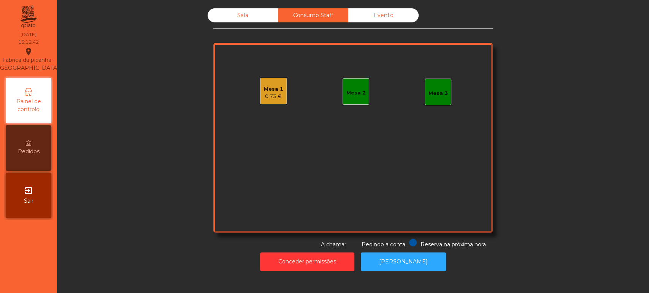
click at [272, 94] on div "0.73 €" at bounding box center [273, 97] width 19 height 8
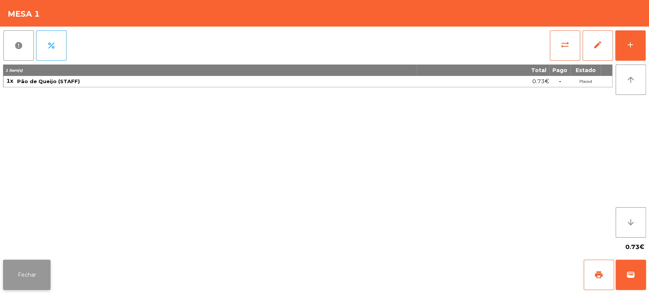
click at [21, 272] on button "Fechar" at bounding box center [27, 275] width 48 height 30
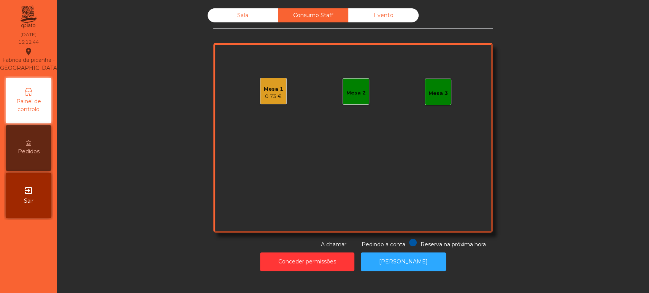
click at [261, 22] on div "Sala" at bounding box center [242, 15] width 70 height 14
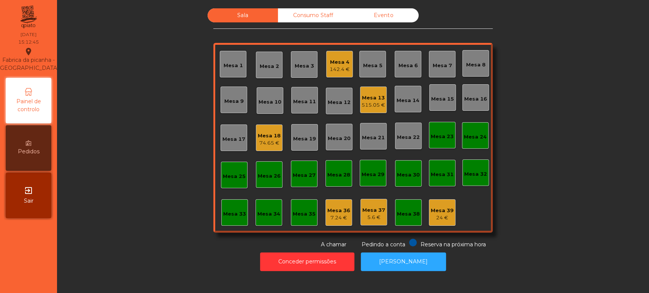
click at [338, 185] on div "Mesa 28" at bounding box center [338, 173] width 27 height 27
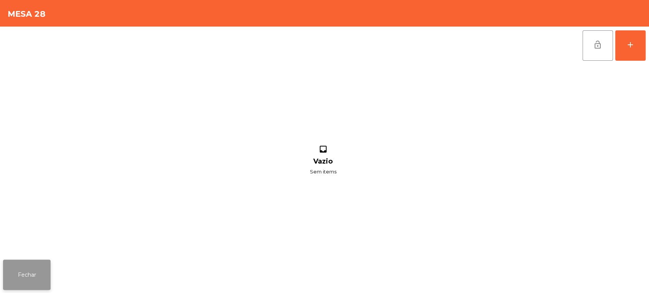
click at [22, 280] on button "Fechar" at bounding box center [27, 275] width 48 height 30
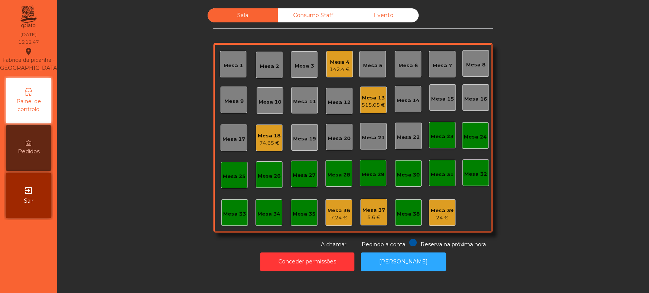
click at [334, 32] on div "Sala Consumo Staff Evento [GEOGRAPHIC_DATA] 3 Mesa 4 142.4 € Mesa 5 [GEOGRAPHIC…" at bounding box center [352, 128] width 279 height 241
click at [314, 16] on div "Consumo Staff" at bounding box center [313, 15] width 70 height 14
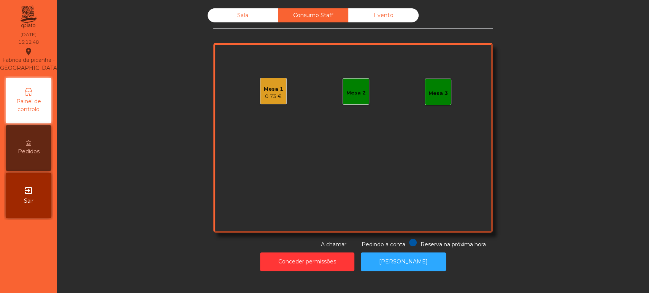
click at [272, 92] on div "Mesa 1" at bounding box center [273, 90] width 19 height 8
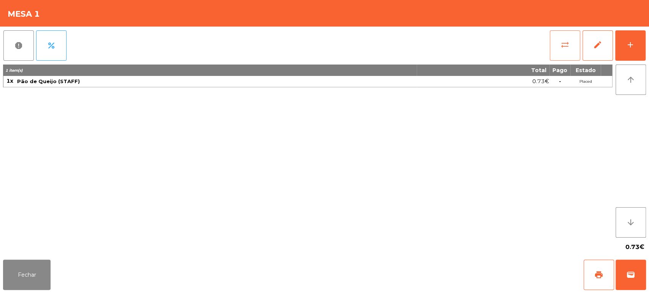
click at [569, 36] on button "sync_alt" at bounding box center [564, 45] width 30 height 30
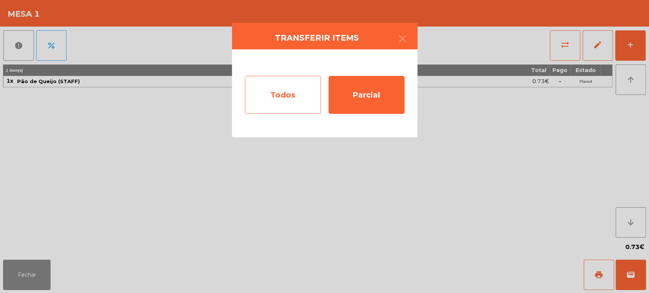
click at [293, 90] on div "Todos" at bounding box center [283, 95] width 76 height 38
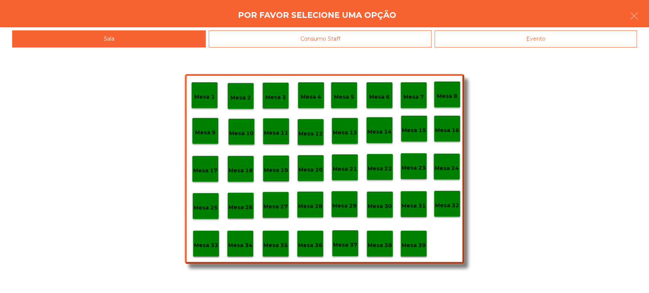
click at [312, 244] on p "Mesa 36" at bounding box center [310, 245] width 24 height 9
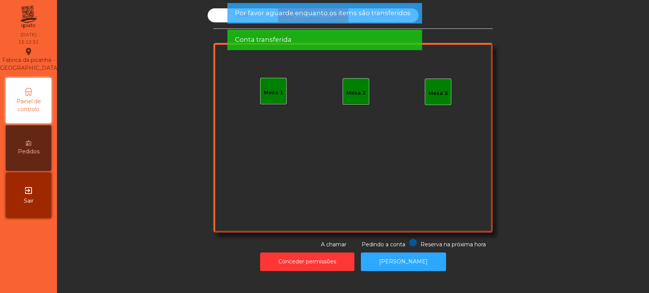
click at [257, 14] on span "Por favor aguarde enquanto os items são transferidos" at bounding box center [322, 13] width 176 height 10
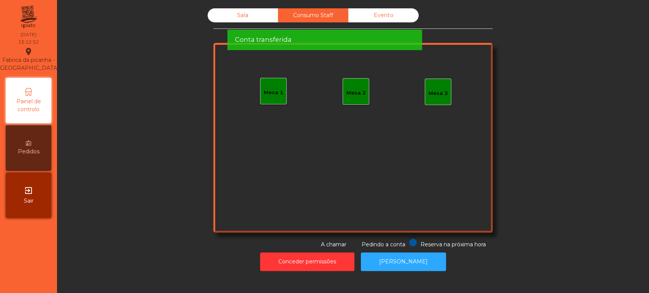
click at [230, 30] on div "Conta transferida" at bounding box center [324, 40] width 195 height 21
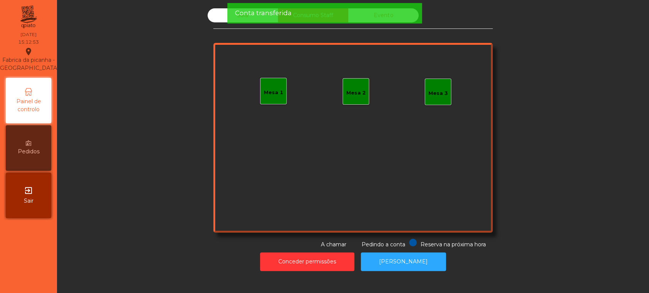
click at [213, 20] on div "Sala" at bounding box center [242, 15] width 70 height 14
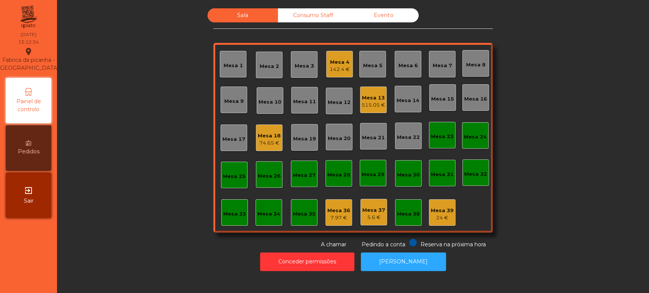
click at [342, 208] on div "Mesa 36" at bounding box center [338, 211] width 23 height 8
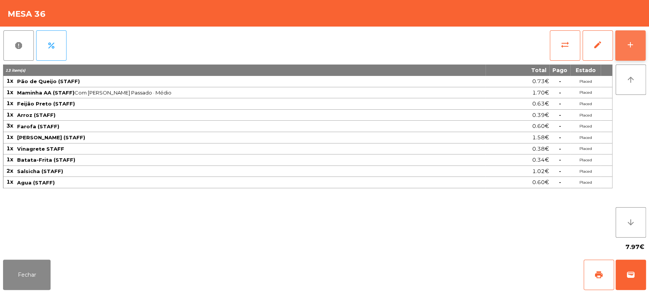
click at [626, 37] on button "add" at bounding box center [630, 45] width 30 height 30
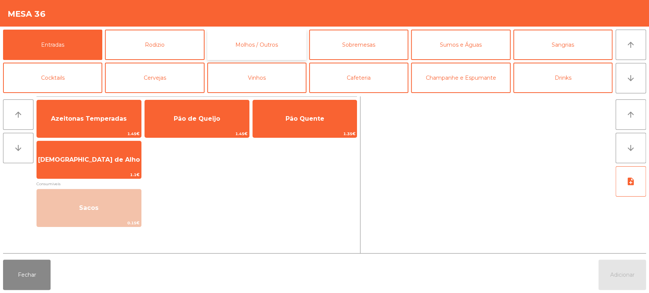
click at [264, 46] on button "Molhos / Outros" at bounding box center [256, 45] width 99 height 30
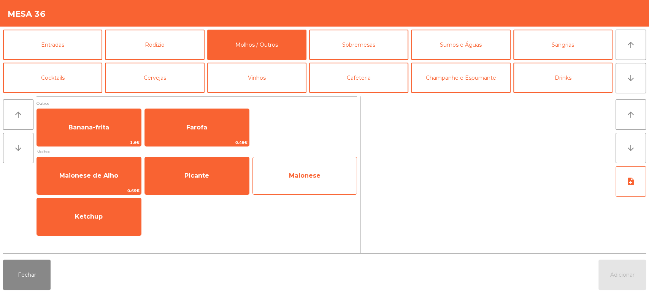
click at [314, 176] on span "Maionese" at bounding box center [305, 175] width 32 height 7
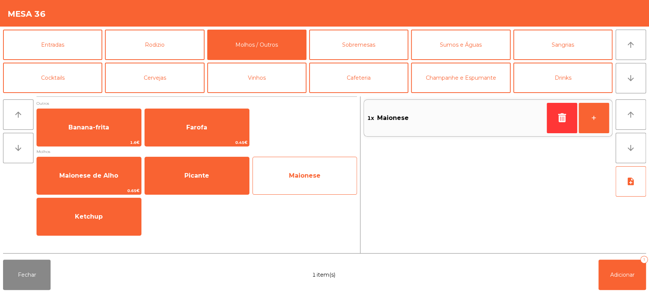
click at [323, 173] on span "Maionese" at bounding box center [305, 176] width 104 height 21
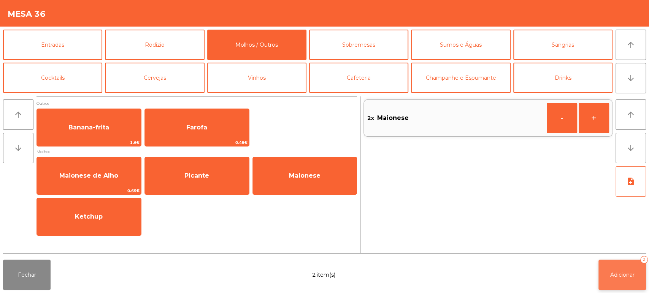
click at [617, 277] on span "Adicionar" at bounding box center [622, 275] width 24 height 7
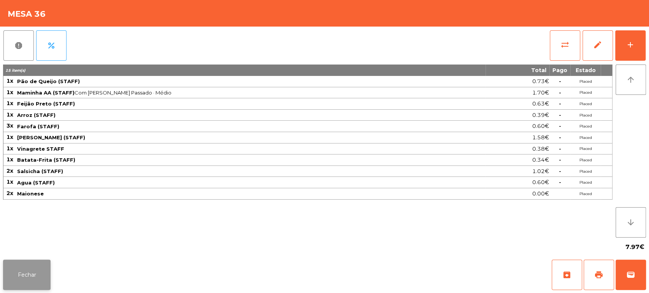
click at [29, 271] on button "Fechar" at bounding box center [27, 275] width 48 height 30
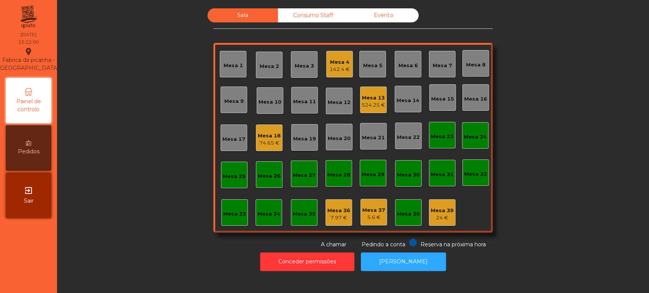
click at [550, 95] on div "Sala Consumo Staff Evento Mesa 1 [GEOGRAPHIC_DATA] 4 142.4 € [GEOGRAPHIC_DATA] …" at bounding box center [352, 128] width 571 height 241
click at [347, 60] on div "Mesa 4 142.4 €" at bounding box center [339, 64] width 27 height 27
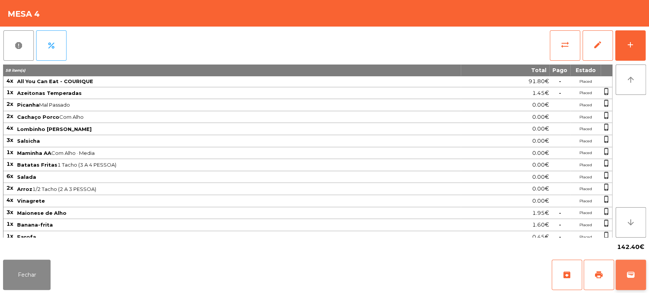
click at [622, 285] on button "wallet" at bounding box center [630, 275] width 30 height 30
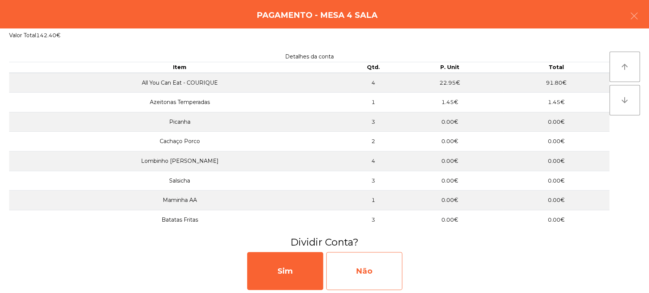
click at [356, 274] on div "Não" at bounding box center [364, 271] width 76 height 38
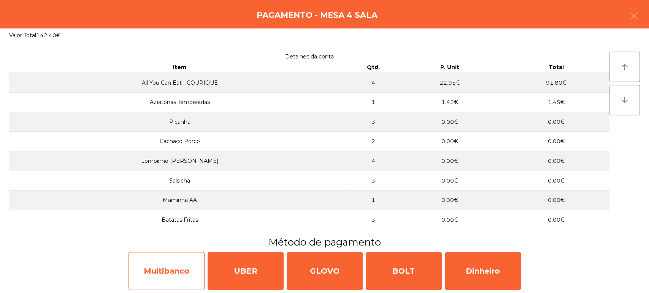
click at [165, 277] on div "Multibanco" at bounding box center [166, 271] width 76 height 38
select select "**"
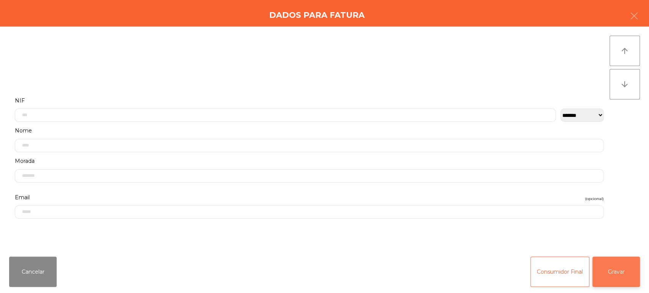
click at [611, 282] on button "Gravar" at bounding box center [616, 272] width 48 height 30
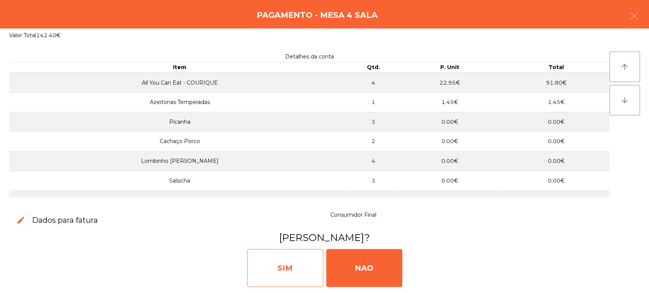
click at [293, 272] on div "SIM" at bounding box center [285, 268] width 76 height 38
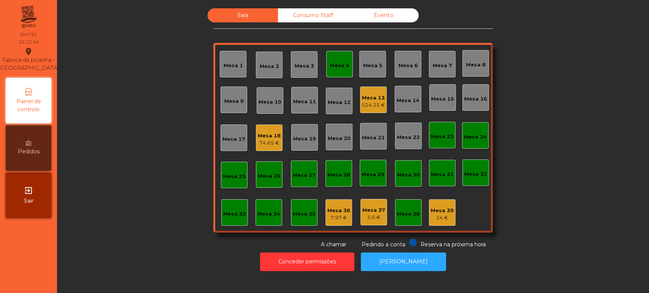
click at [339, 63] on div "Mesa 4" at bounding box center [339, 66] width 19 height 8
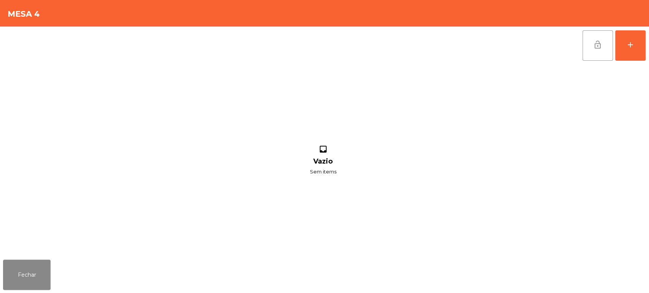
click at [596, 41] on span "lock_open" at bounding box center [597, 44] width 9 height 9
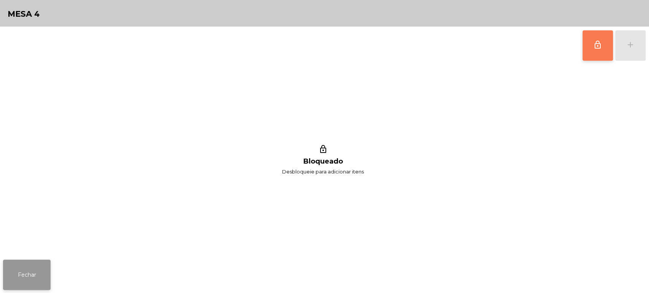
click at [27, 275] on button "Fechar" at bounding box center [27, 275] width 48 height 30
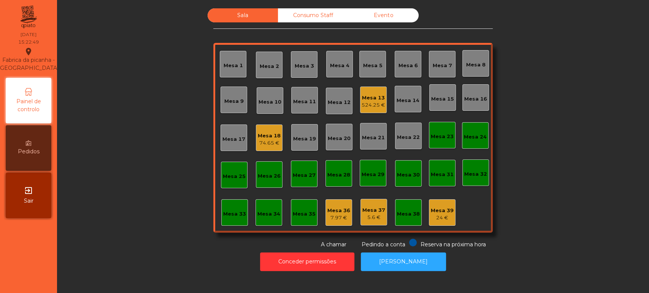
click at [274, 134] on div "Mesa 18" at bounding box center [269, 136] width 23 height 8
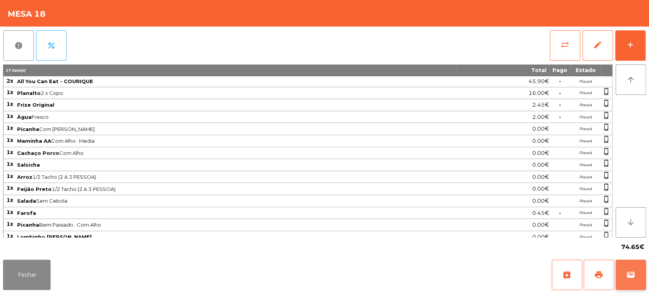
click at [632, 284] on button "wallet" at bounding box center [630, 275] width 30 height 30
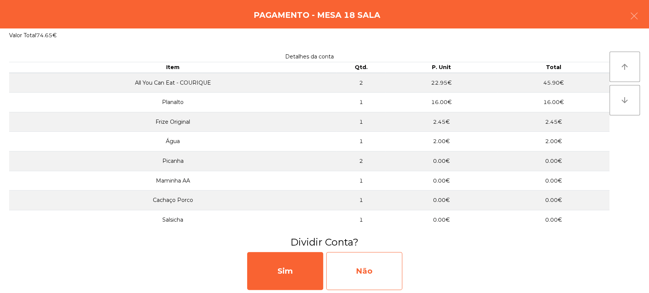
click at [372, 277] on div "Não" at bounding box center [364, 271] width 76 height 38
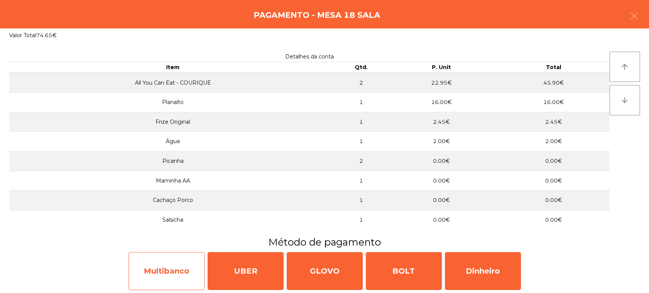
click at [147, 257] on div "Multibanco" at bounding box center [166, 271] width 76 height 38
select select "**"
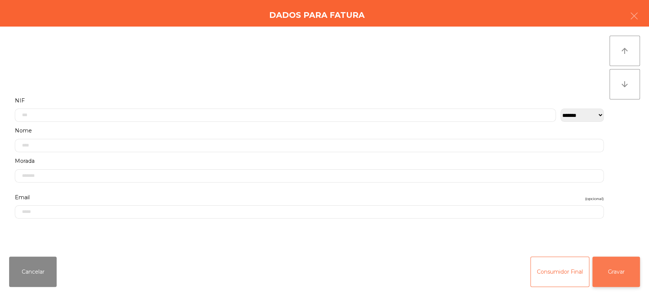
click at [626, 277] on button "Gravar" at bounding box center [616, 272] width 48 height 30
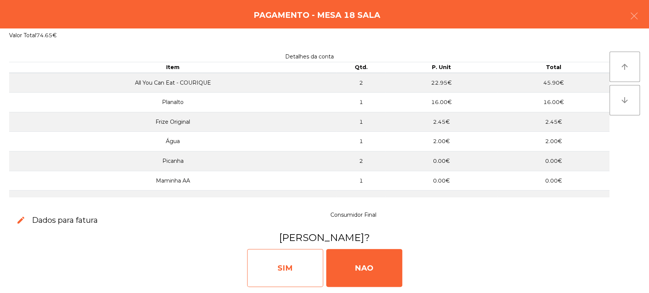
click at [275, 284] on div "SIM" at bounding box center [285, 268] width 76 height 38
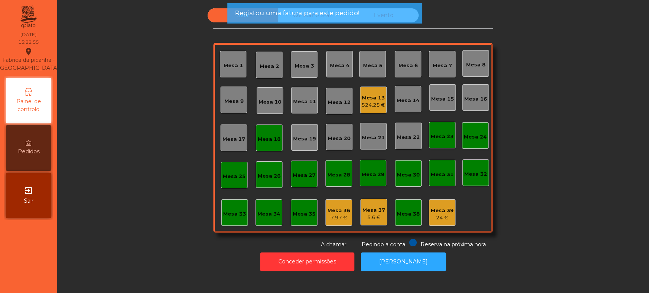
click at [380, 100] on div "Mesa 13" at bounding box center [373, 98] width 24 height 8
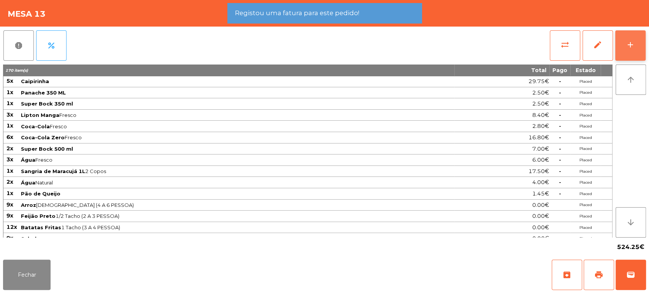
click at [626, 40] on button "add" at bounding box center [630, 45] width 30 height 30
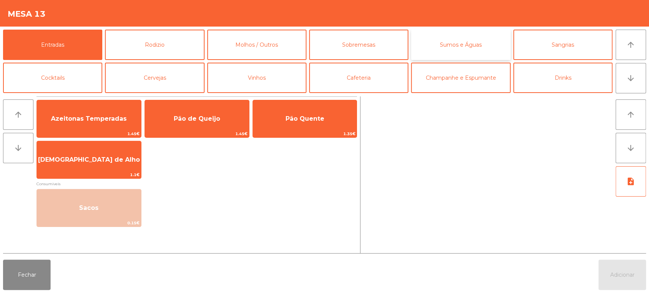
click at [465, 52] on button "Sumos e Águas" at bounding box center [460, 45] width 99 height 30
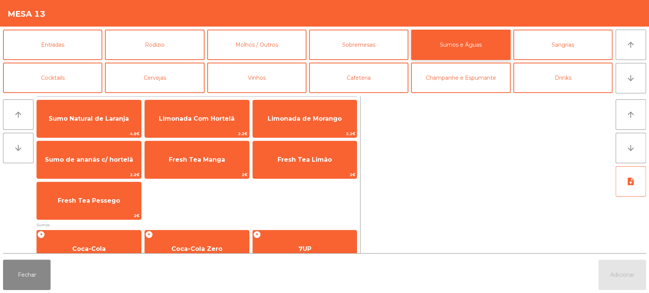
scroll to position [244, 0]
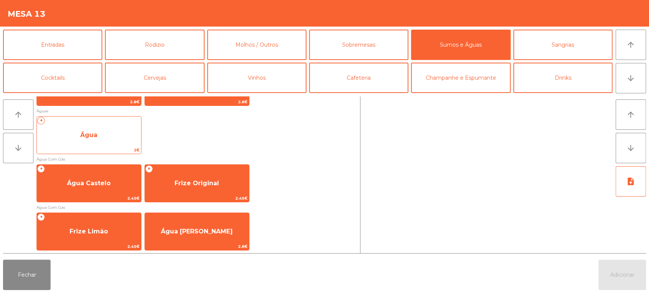
click at [89, 135] on span "Água" at bounding box center [88, 134] width 17 height 7
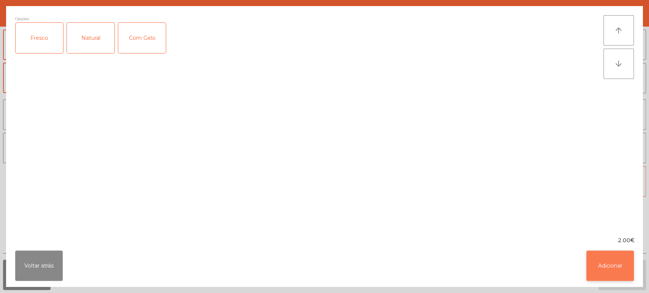
click at [613, 266] on button "Adicionar" at bounding box center [610, 266] width 48 height 30
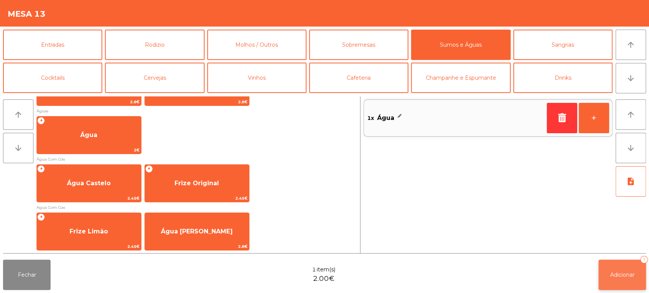
click at [619, 287] on button "Adicionar 1" at bounding box center [622, 275] width 48 height 30
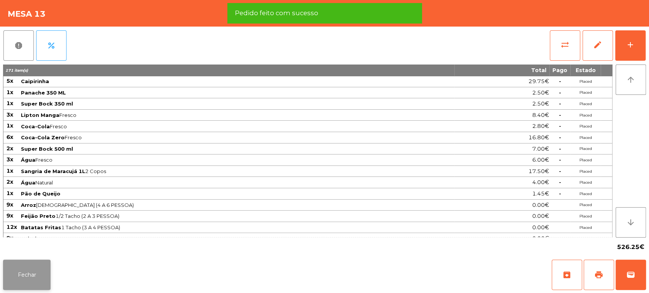
click at [39, 268] on button "Fechar" at bounding box center [27, 275] width 48 height 30
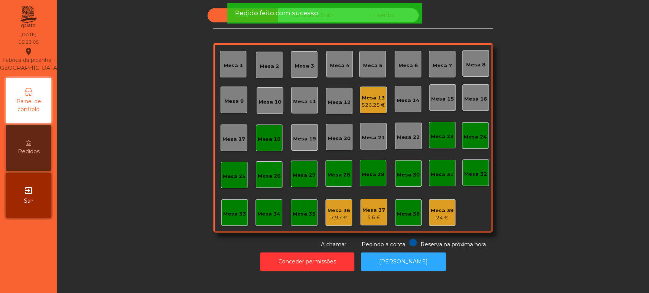
click at [266, 141] on div "Mesa 18" at bounding box center [269, 140] width 23 height 8
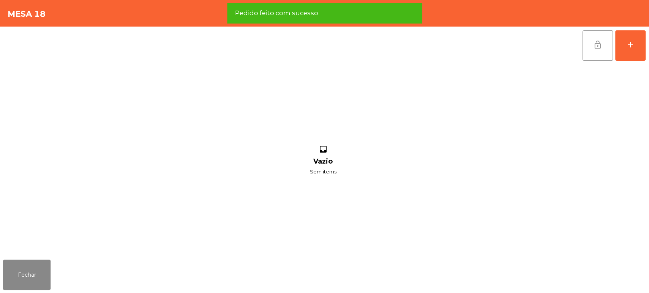
click at [597, 54] on button "lock_open" at bounding box center [597, 45] width 30 height 30
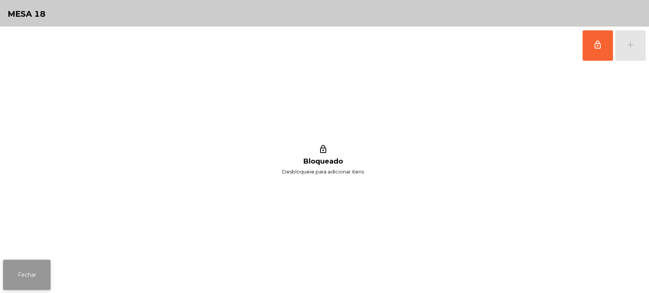
click at [33, 281] on button "Fechar" at bounding box center [27, 275] width 48 height 30
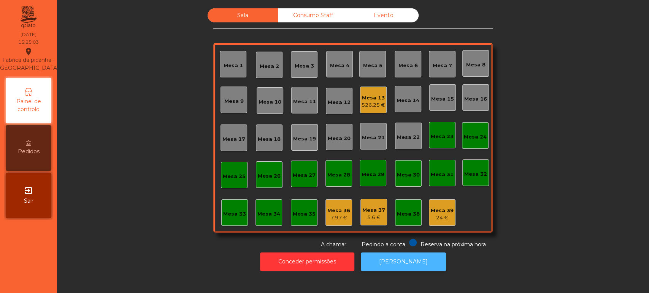
click at [405, 263] on button "[PERSON_NAME]" at bounding box center [403, 262] width 85 height 19
click at [373, 100] on div "Mesa 13" at bounding box center [373, 98] width 24 height 8
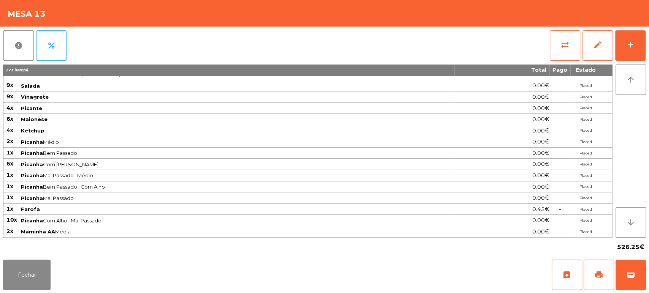
scroll to position [0, 0]
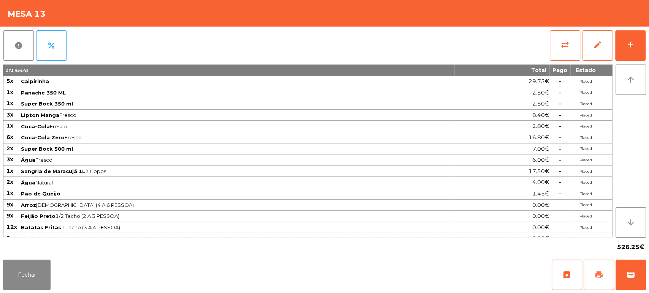
click at [602, 266] on button "print" at bounding box center [598, 275] width 30 height 30
click at [36, 274] on button "Fechar" at bounding box center [27, 275] width 48 height 30
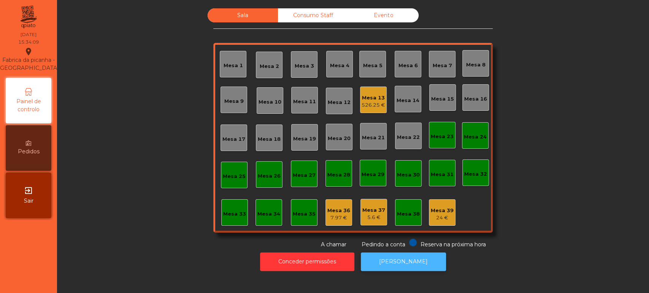
click at [415, 257] on button "[PERSON_NAME]" at bounding box center [403, 262] width 85 height 19
click at [402, 268] on button "[PERSON_NAME]" at bounding box center [403, 262] width 85 height 19
click at [404, 278] on div "Sala Consumo Staff Evento [GEOGRAPHIC_DATA] 3 Mesa 4 Mesa 5 Mesa 6 [GEOGRAPHIC_…" at bounding box center [353, 146] width 592 height 293
click at [405, 258] on button "[PERSON_NAME]" at bounding box center [403, 262] width 85 height 19
click at [546, 141] on div "Sala Consumo Staff Evento Mesa 1 [GEOGRAPHIC_DATA] 3 Mesa 4 [GEOGRAPHIC_DATA] 6…" at bounding box center [352, 128] width 571 height 241
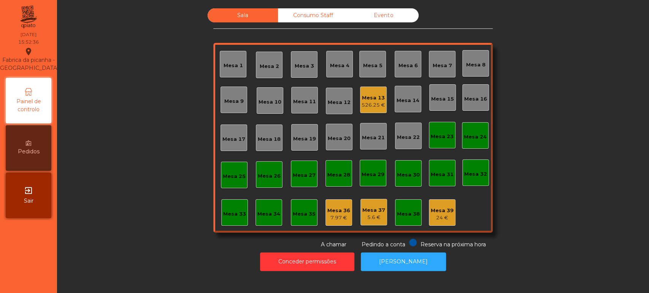
click at [518, 180] on div "Sala Consumo Staff Evento Mesa 1 [GEOGRAPHIC_DATA] 3 Mesa 4 [GEOGRAPHIC_DATA] 6…" at bounding box center [352, 128] width 571 height 241
click at [372, 102] on div "526.25 €" at bounding box center [373, 105] width 24 height 8
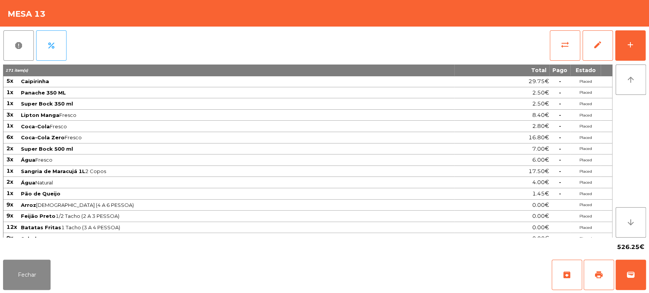
click at [648, 266] on div "Fechar archive print wallet" at bounding box center [324, 275] width 649 height 36
click at [627, 280] on span "wallet" at bounding box center [630, 275] width 9 height 9
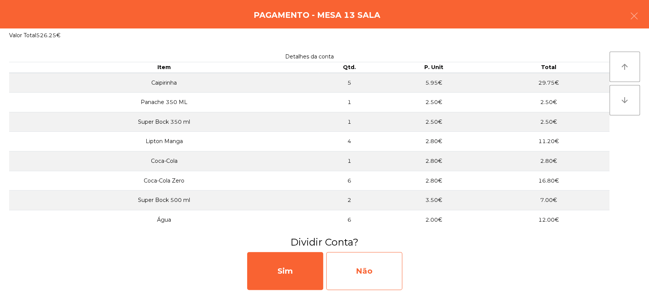
click at [388, 264] on div "Não" at bounding box center [364, 271] width 76 height 38
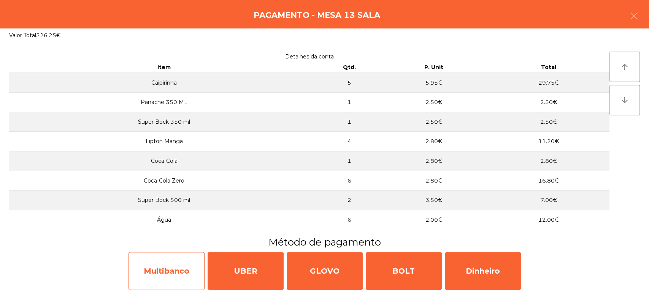
click at [179, 271] on div "Multibanco" at bounding box center [166, 271] width 76 height 38
select select "**"
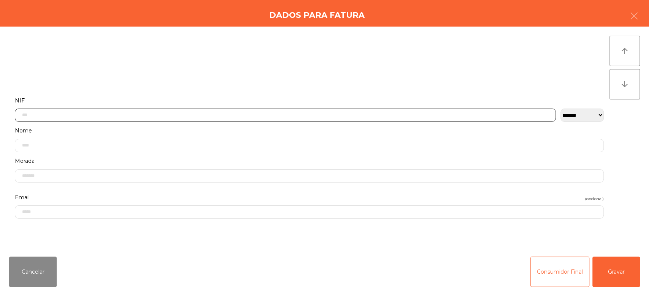
click at [190, 114] on input "text" at bounding box center [285, 115] width 541 height 13
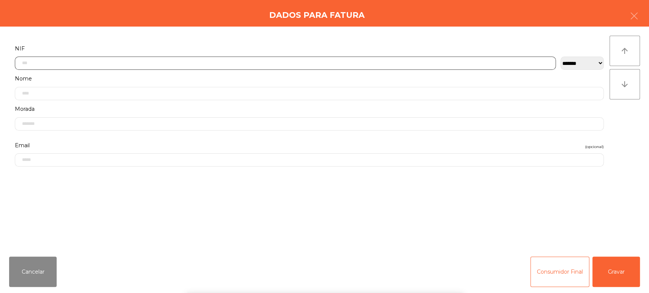
scroll to position [59, 0]
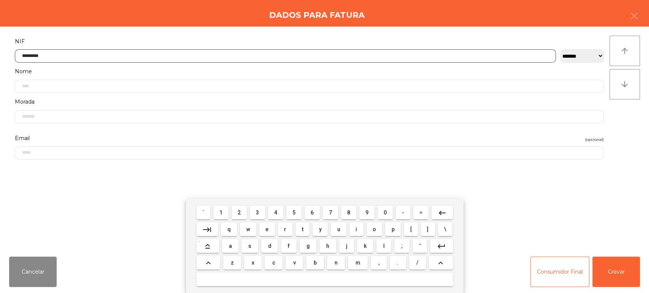
type input "*********"
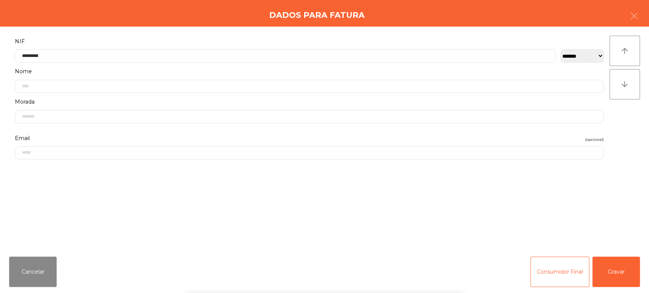
click at [614, 268] on div "` 1 2 3 4 5 6 7 8 9 0 - = keyboard_backspace keyboard_tab q w e r t y u i o p […" at bounding box center [324, 246] width 649 height 94
click at [617, 263] on button "Gravar" at bounding box center [616, 272] width 48 height 30
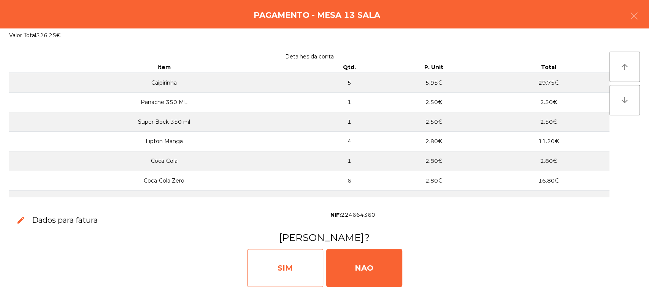
click at [274, 272] on div "SIM" at bounding box center [285, 268] width 76 height 38
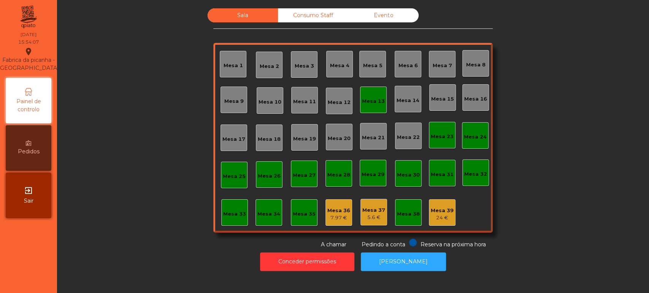
click at [367, 110] on div "Mesa 13" at bounding box center [373, 100] width 27 height 27
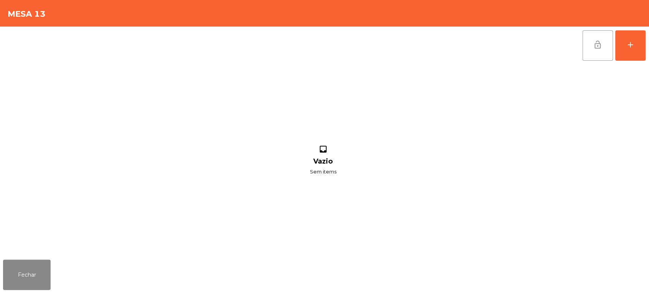
click at [593, 36] on button "lock_open" at bounding box center [597, 45] width 30 height 30
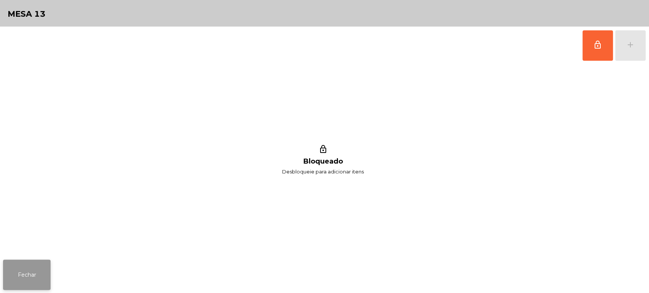
click at [21, 285] on button "Fechar" at bounding box center [27, 275] width 48 height 30
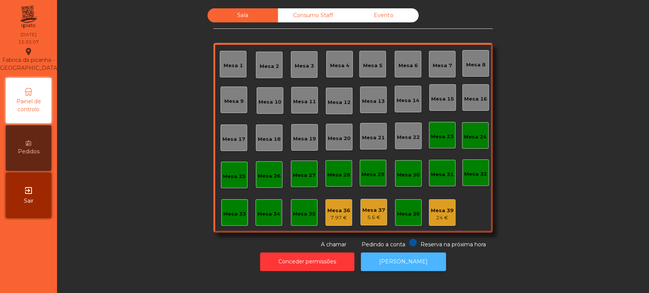
click at [381, 261] on button "[PERSON_NAME]" at bounding box center [403, 262] width 85 height 19
click at [410, 259] on button "[PERSON_NAME]" at bounding box center [403, 262] width 85 height 19
click at [420, 263] on button "[PERSON_NAME]" at bounding box center [403, 262] width 85 height 19
click at [401, 271] on button "[PERSON_NAME]" at bounding box center [403, 262] width 85 height 19
